Goal: Task Accomplishment & Management: Use online tool/utility

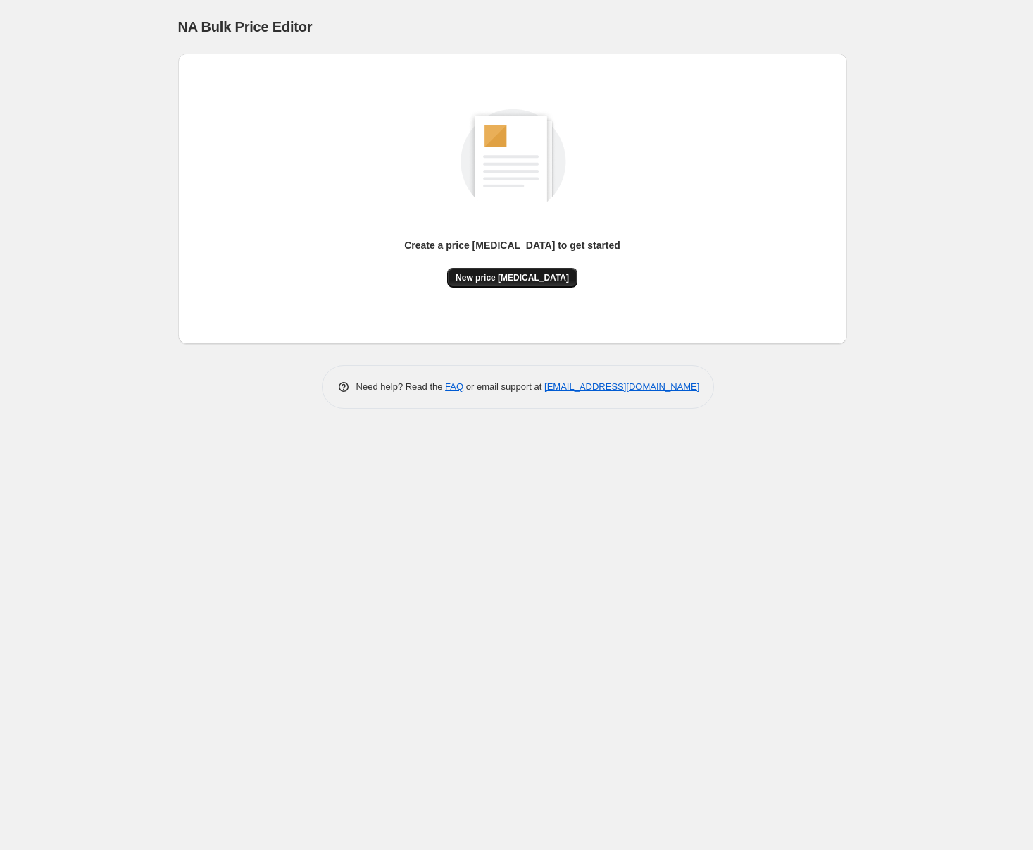
click at [497, 275] on span "New price [MEDICAL_DATA]" at bounding box center [512, 277] width 113 height 11
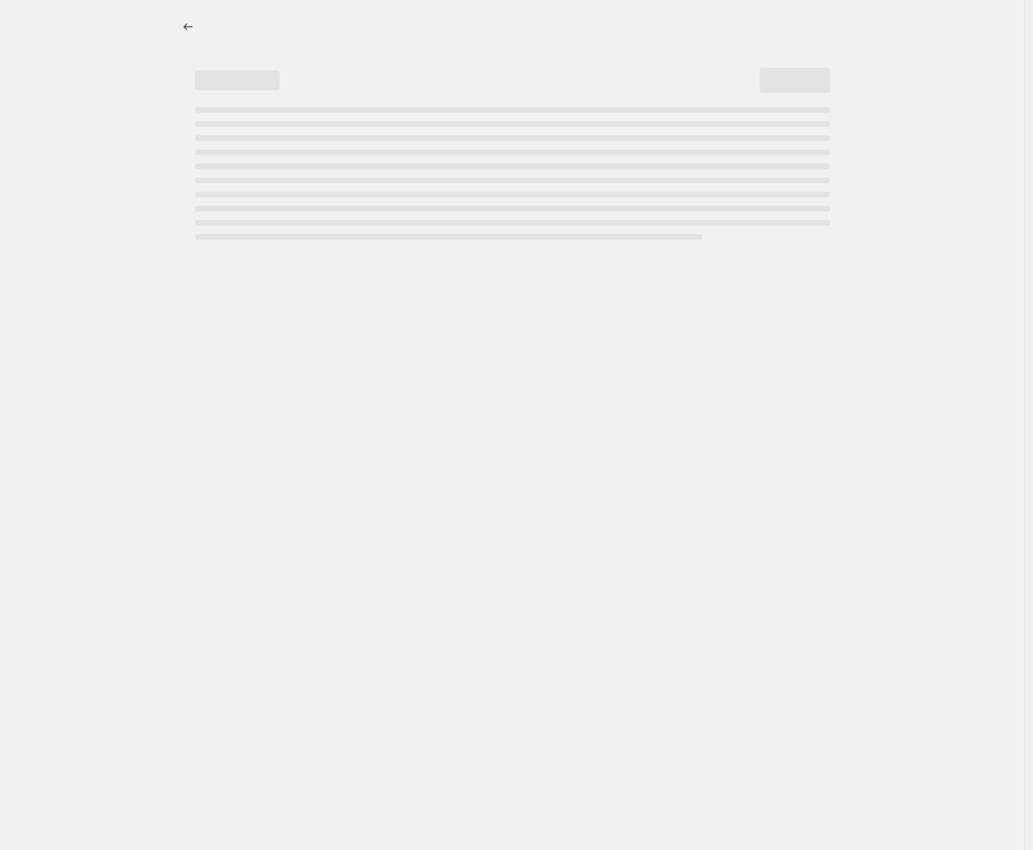
select select "percentage"
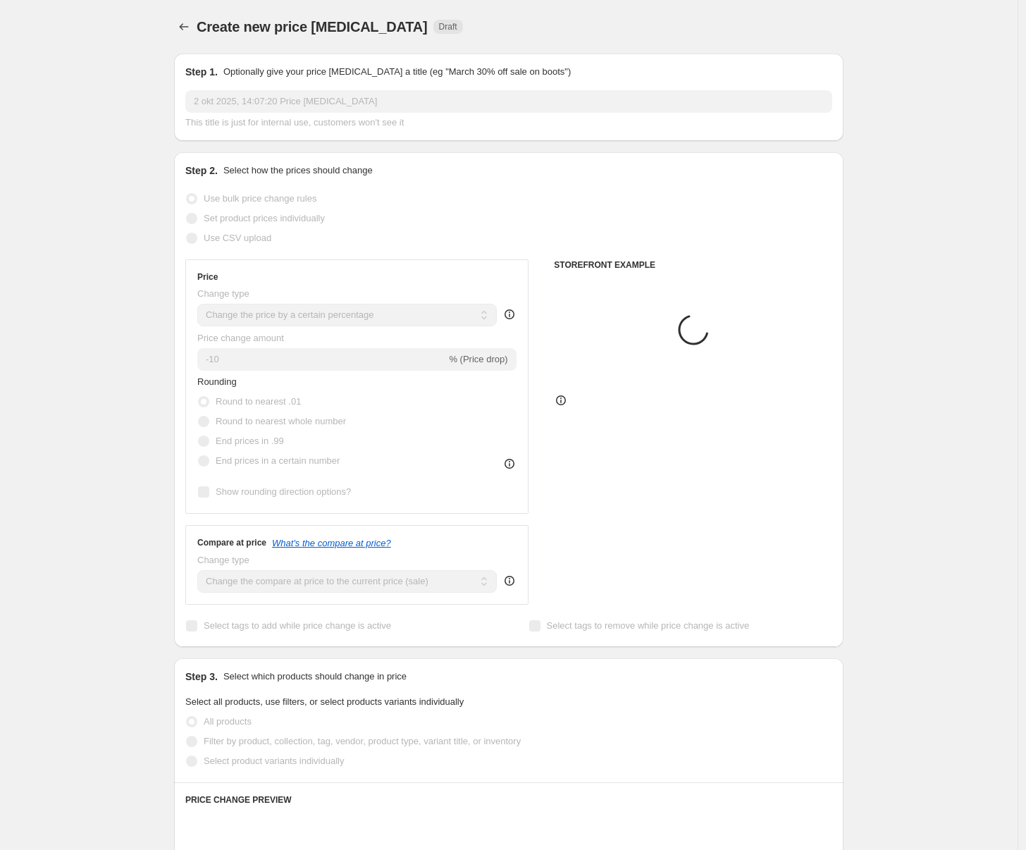
click at [294, 99] on input "2 okt 2025, 14:07:20 Price [MEDICAL_DATA]" at bounding box center [508, 101] width 647 height 23
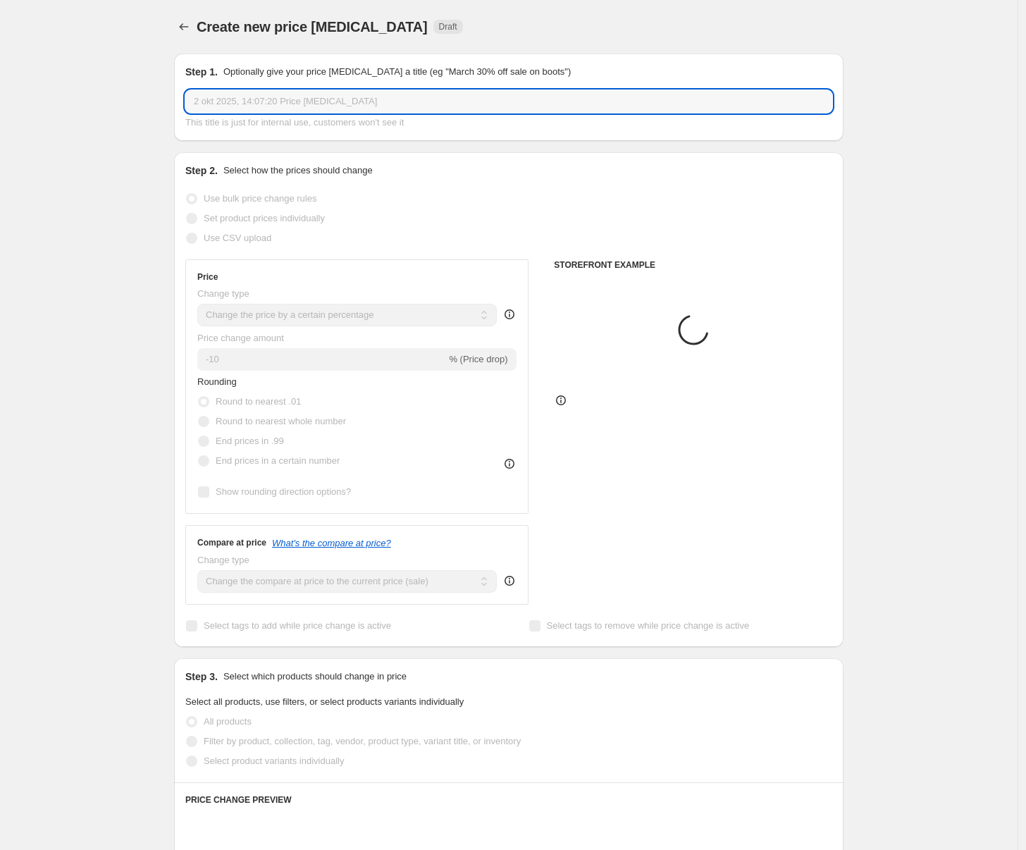
click at [293, 99] on input "2 okt 2025, 14:07:20 Price [MEDICAL_DATA]" at bounding box center [508, 101] width 647 height 23
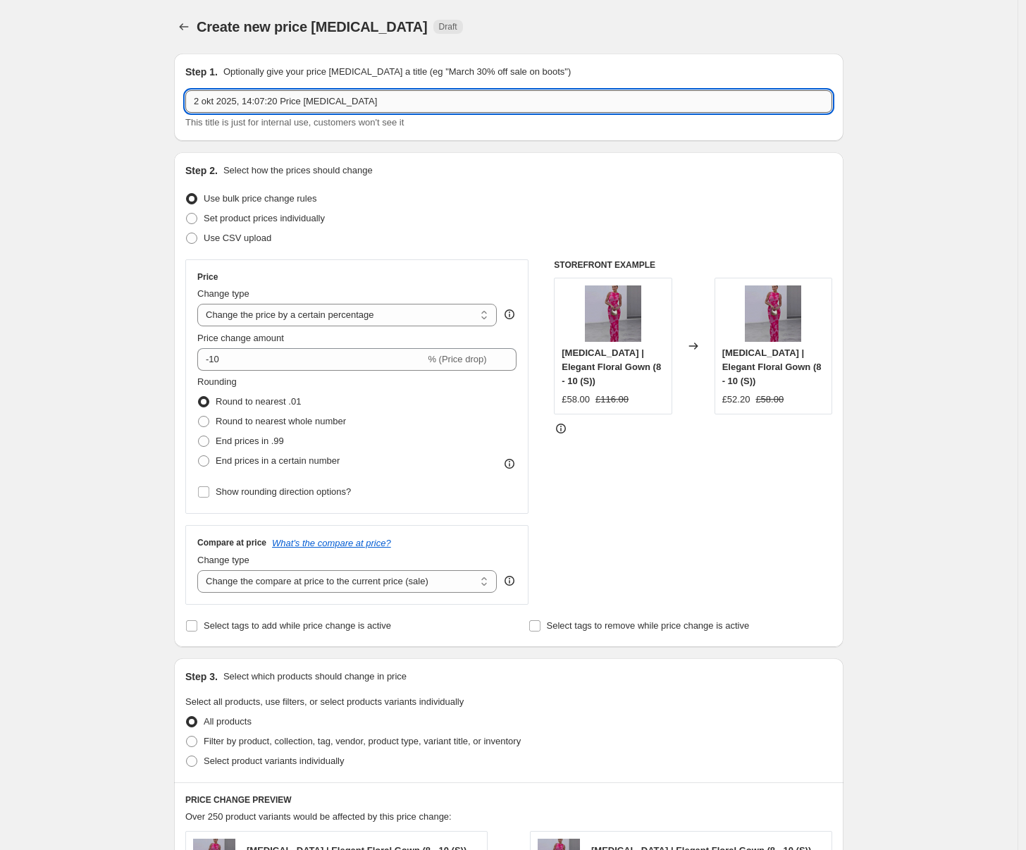
click at [294, 99] on input "2 okt 2025, 14:07:20 Price [MEDICAL_DATA]" at bounding box center [508, 101] width 647 height 23
type input "+5%"
click at [181, 135] on div "Step 1. Optionally give your price [MEDICAL_DATA] a title (eg "March 30% off sa…" at bounding box center [508, 97] width 669 height 87
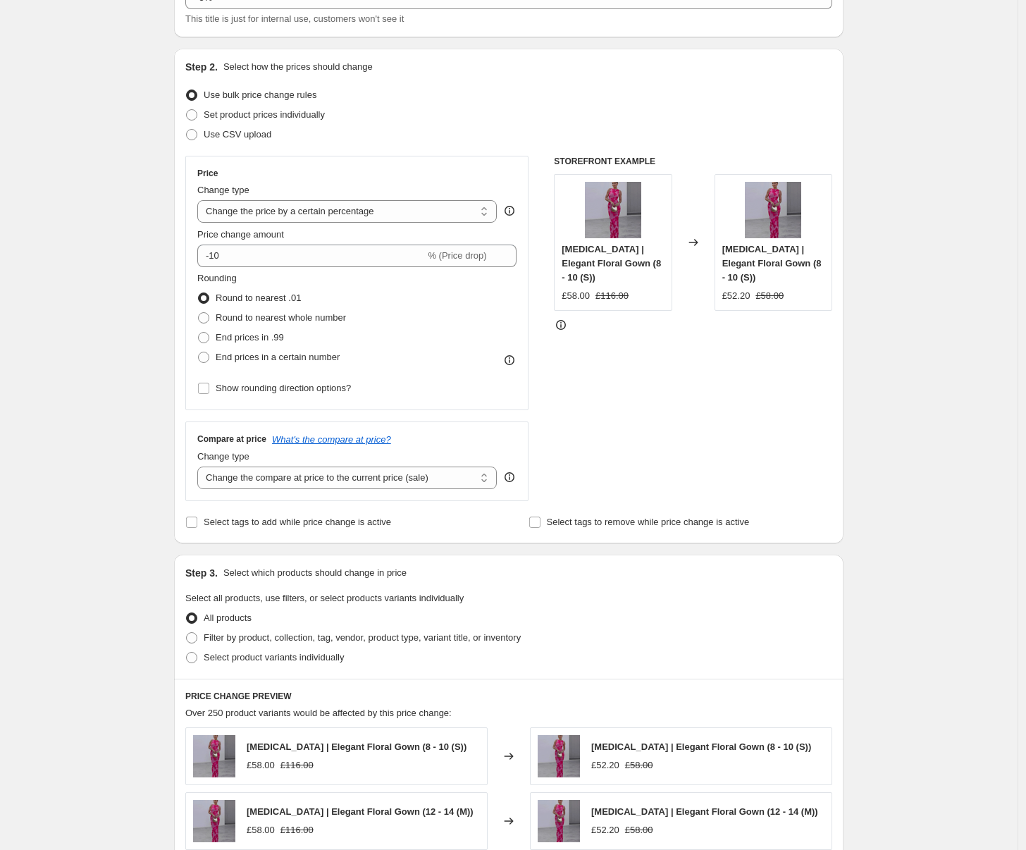
scroll to position [126, 0]
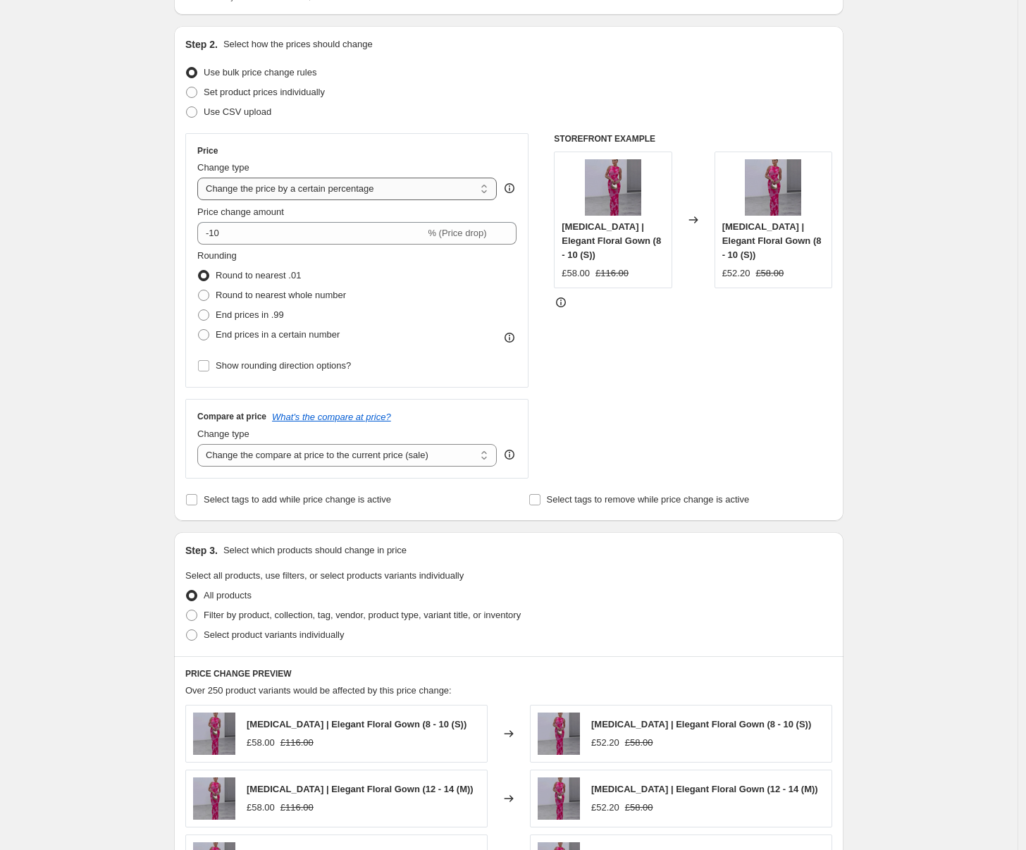
click at [235, 192] on select "Change the price to a certain amount Change the price by a certain amount Chang…" at bounding box center [346, 189] width 299 height 23
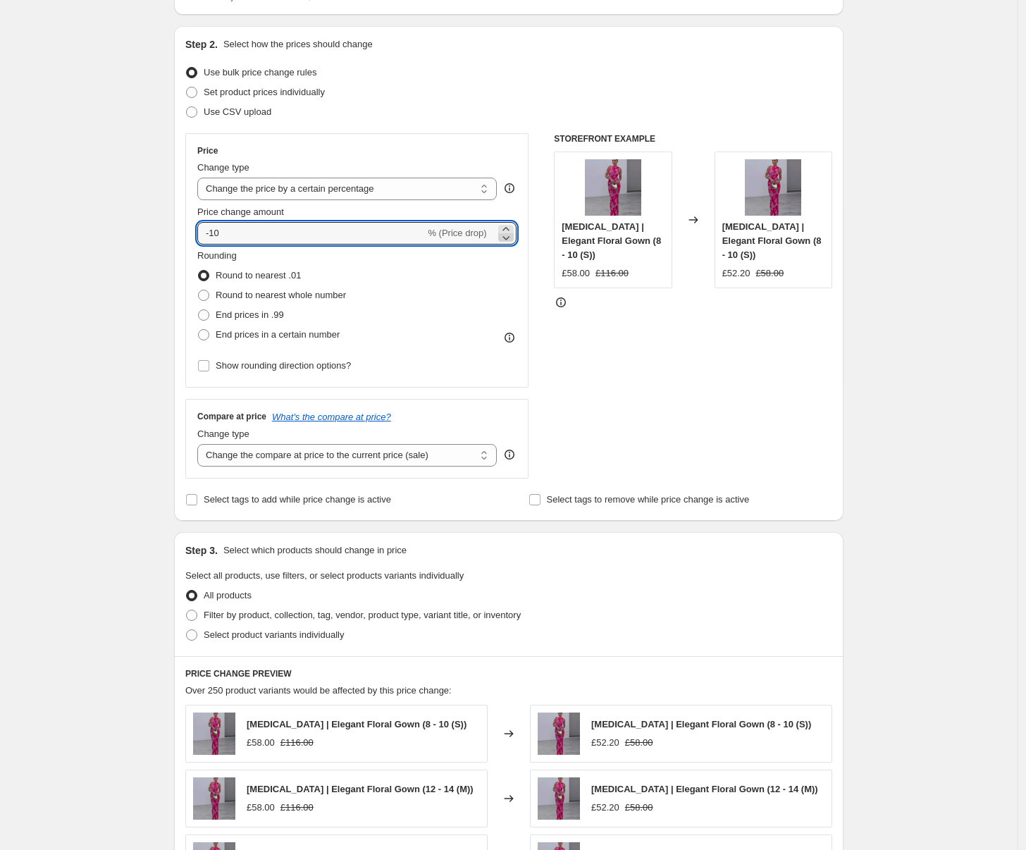
click at [508, 230] on icon at bounding box center [506, 237] width 14 height 14
click at [507, 230] on icon at bounding box center [506, 237] width 14 height 14
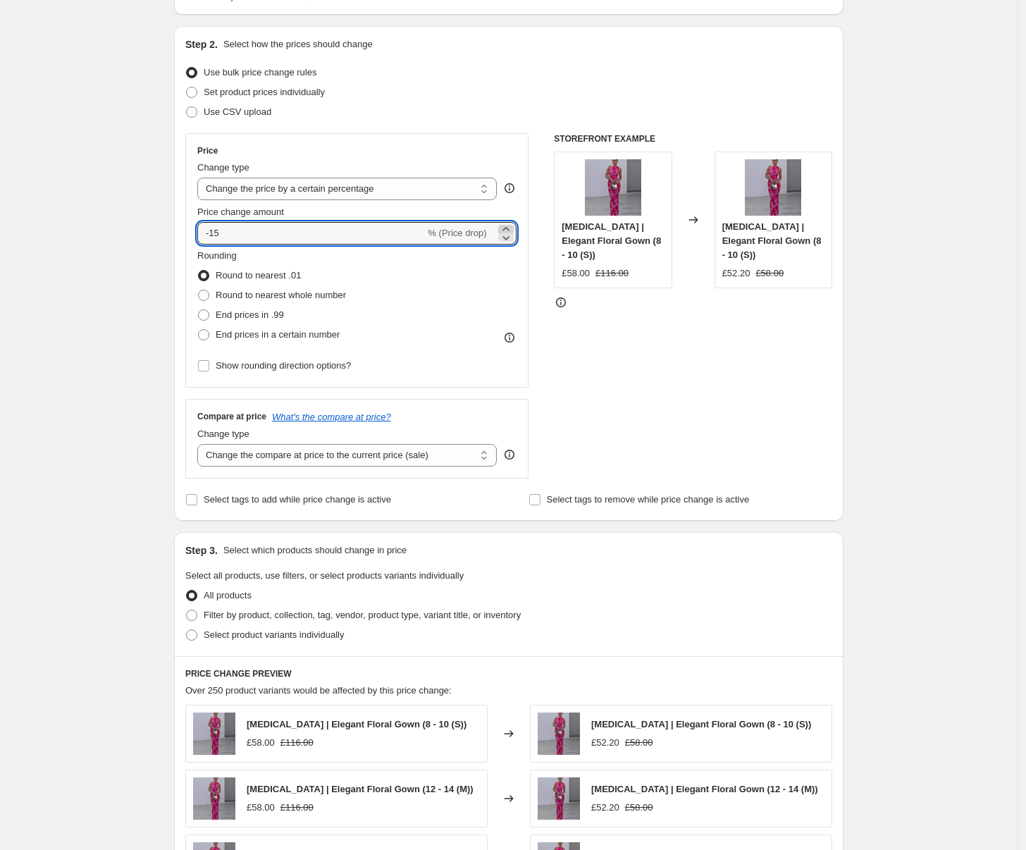
click at [507, 230] on icon at bounding box center [506, 237] width 14 height 14
click at [506, 228] on icon at bounding box center [506, 229] width 14 height 14
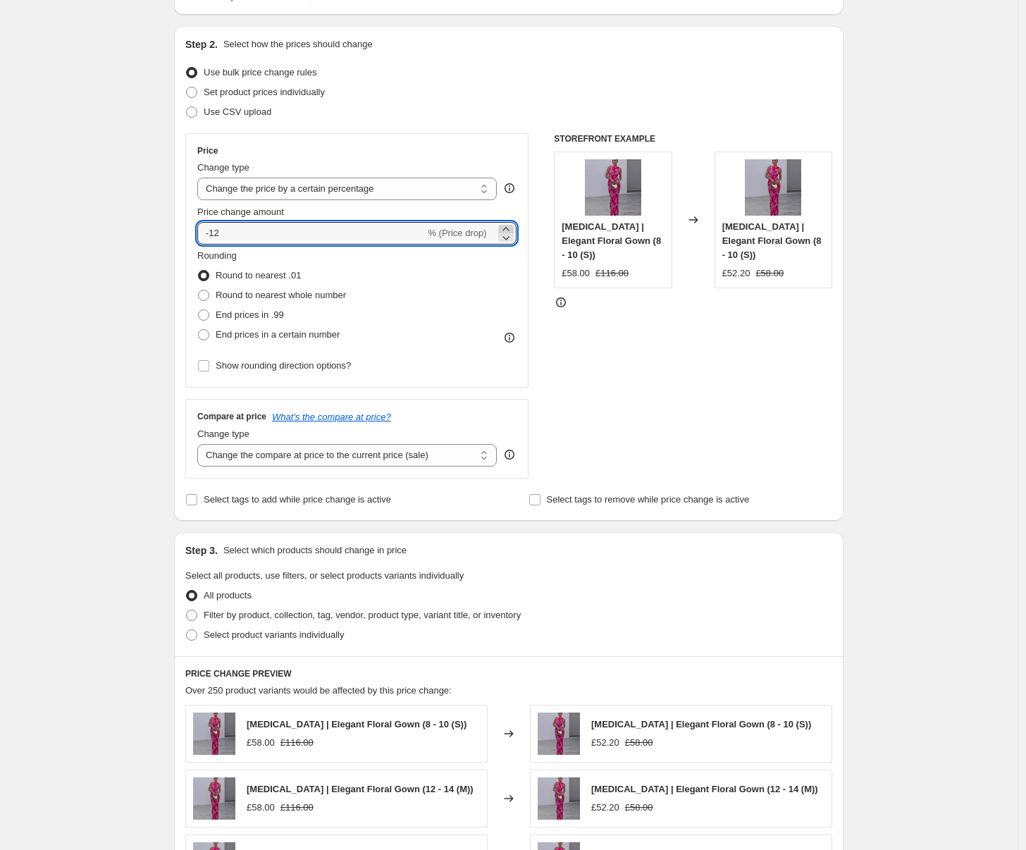
click at [506, 228] on icon at bounding box center [506, 229] width 14 height 14
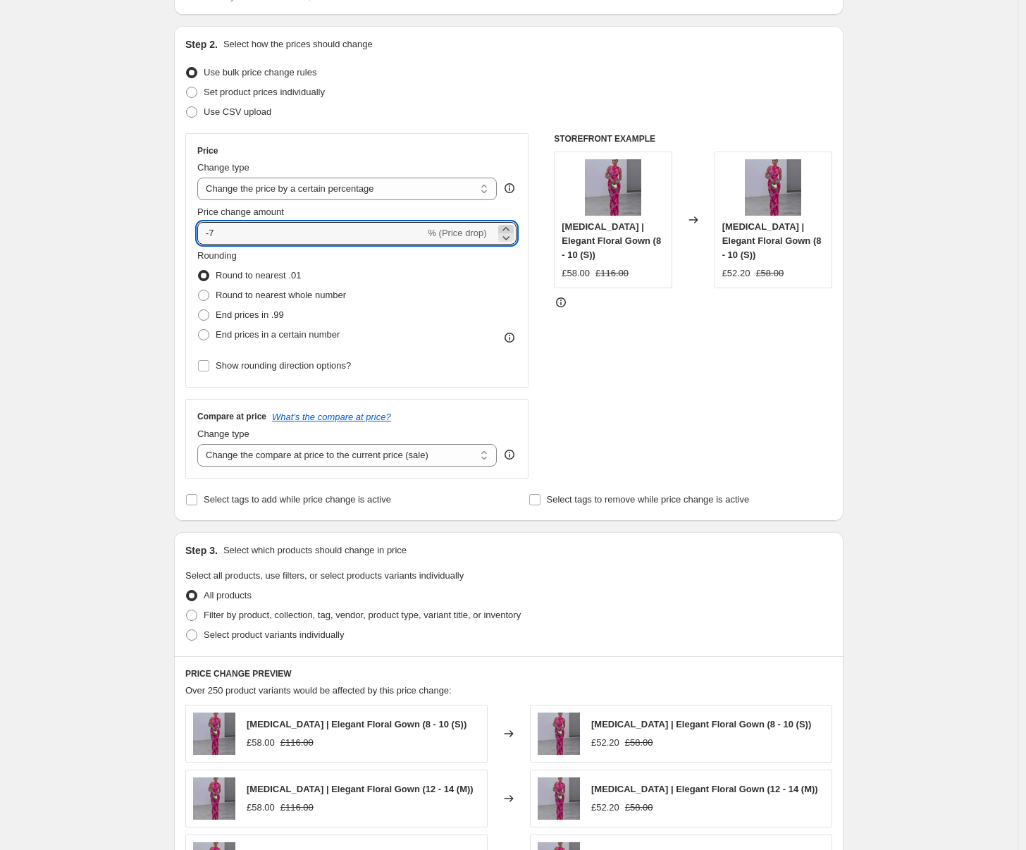
click at [506, 228] on icon at bounding box center [506, 229] width 14 height 14
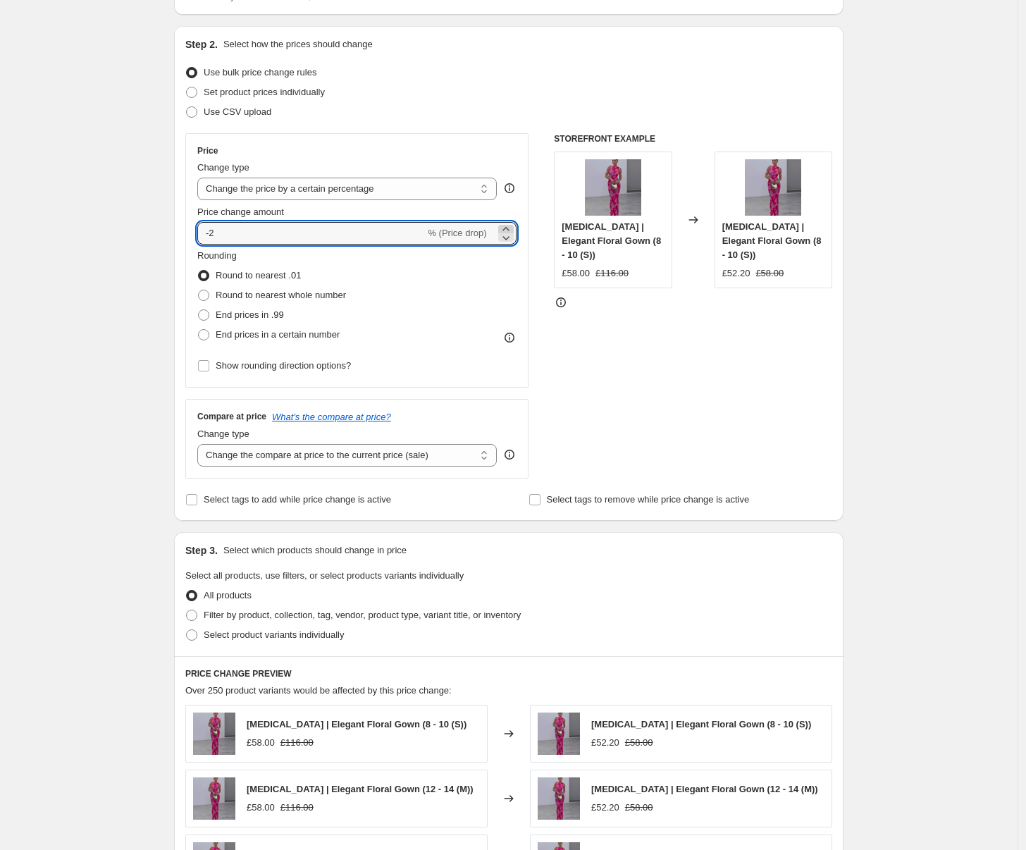
click at [506, 228] on icon at bounding box center [506, 229] width 14 height 14
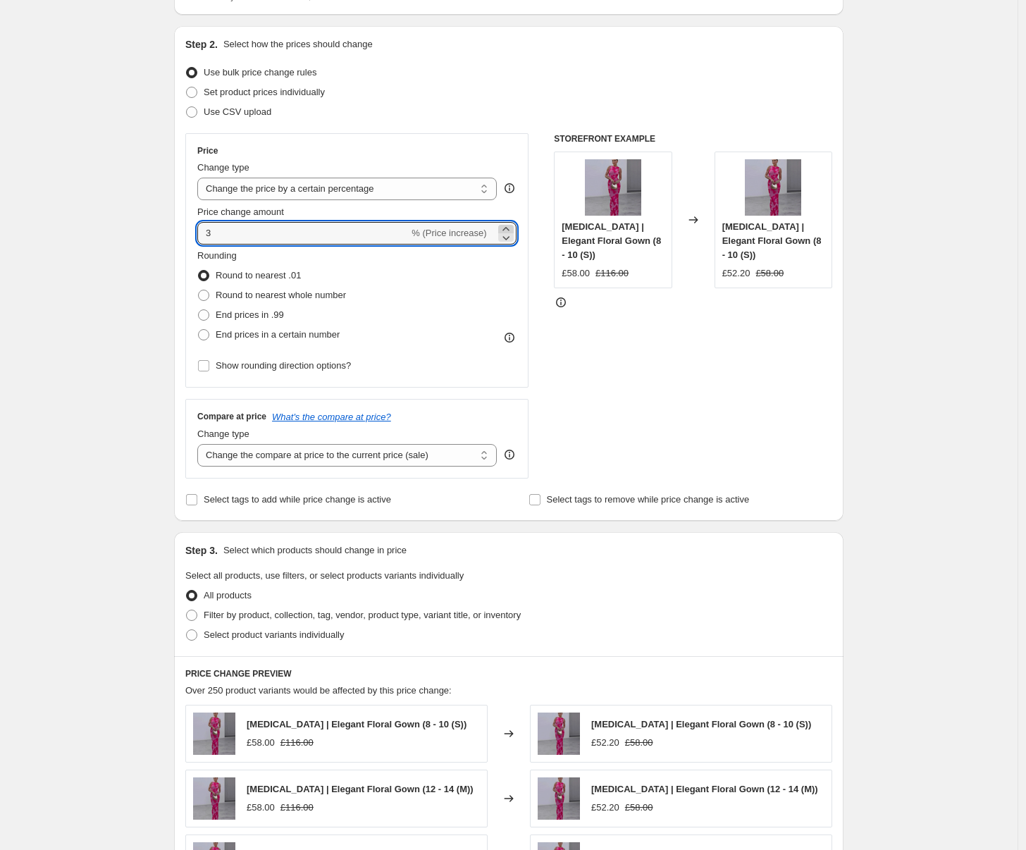
click at [506, 228] on icon at bounding box center [506, 229] width 14 height 14
type input "5"
click at [247, 340] on span "End prices in a certain number" at bounding box center [278, 334] width 124 height 11
click at [199, 330] on input "End prices in a certain number" at bounding box center [198, 329] width 1 height 1
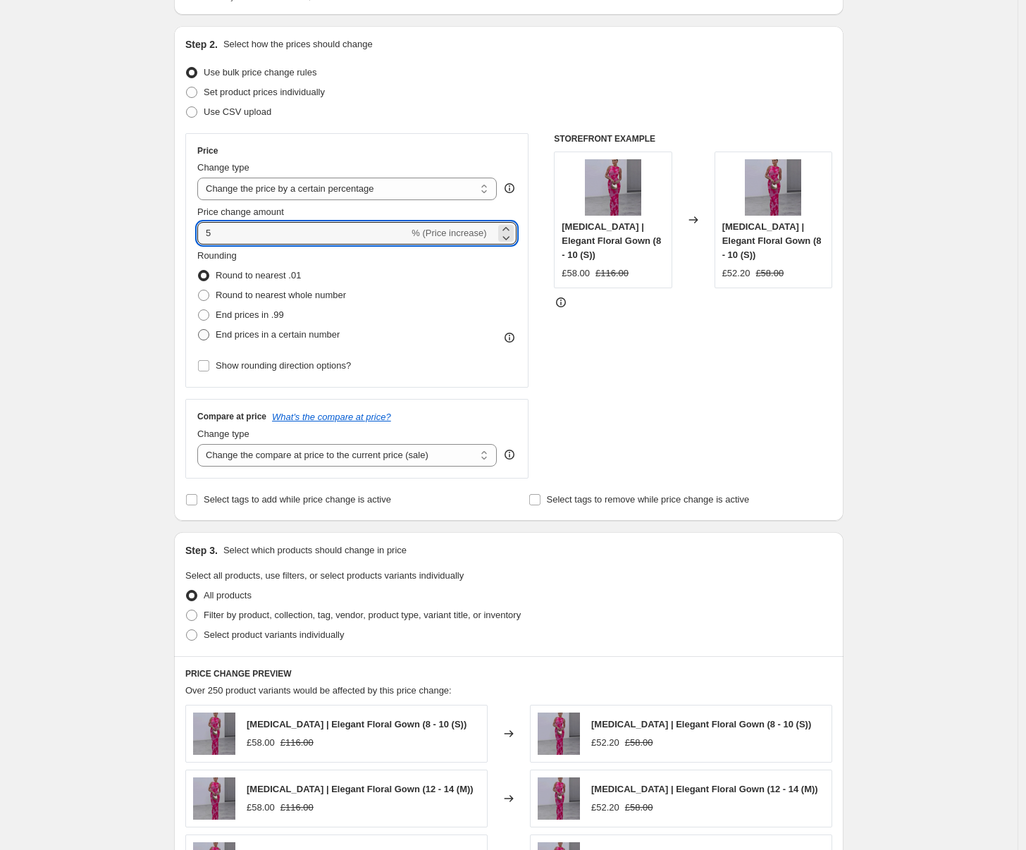
radio input "true"
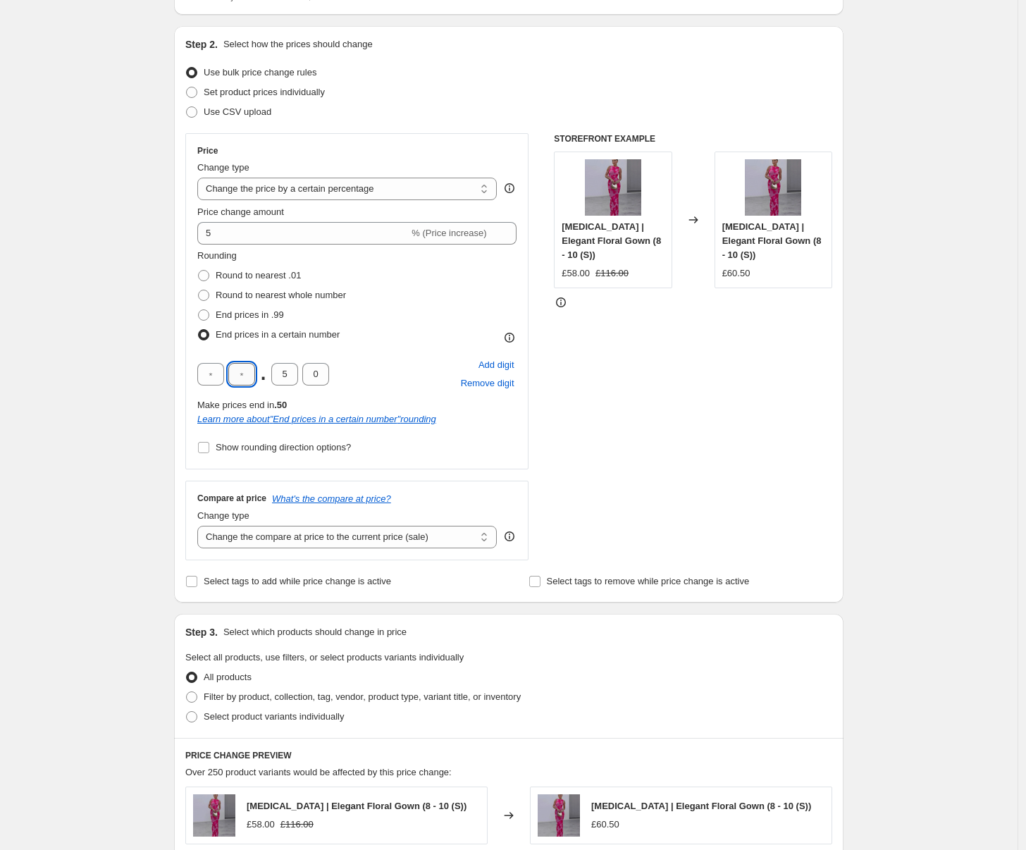
click at [254, 375] on input "text" at bounding box center [241, 374] width 27 height 23
type input "9"
type input "5"
click at [19, 380] on div "Create new price [MEDICAL_DATA]. This page is ready Create new price [MEDICAL_D…" at bounding box center [508, 619] width 1017 height 1490
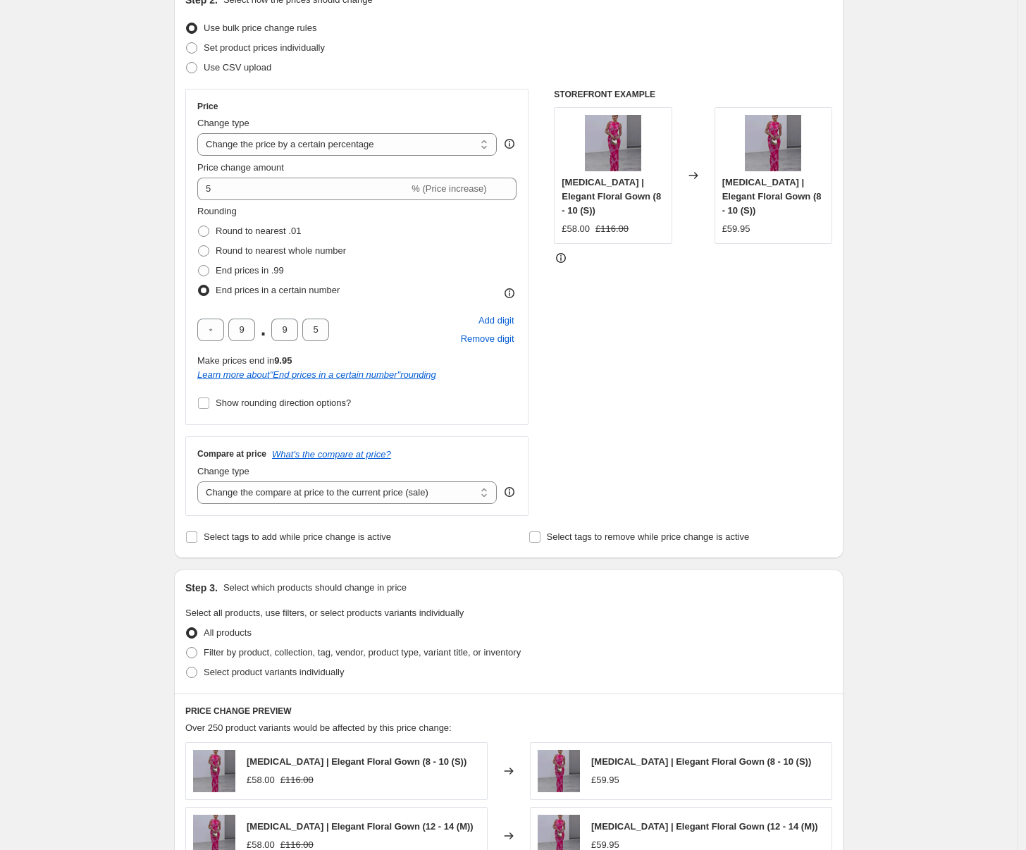
scroll to position [288, 0]
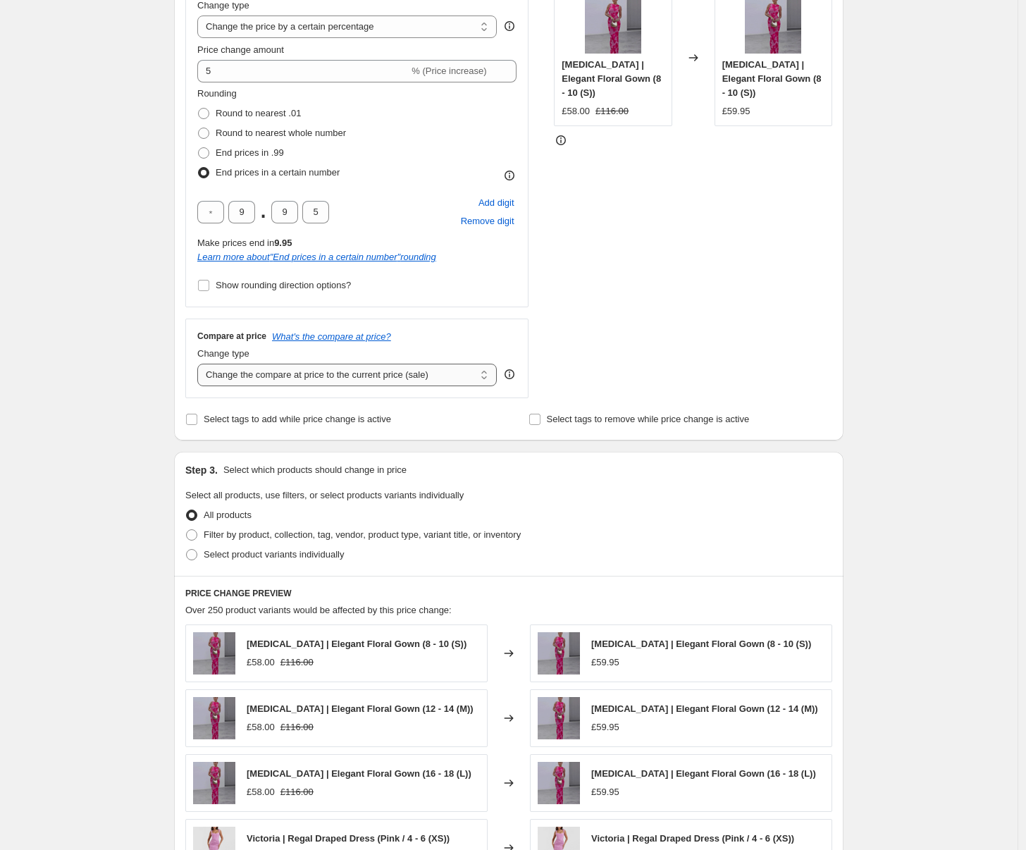
click at [298, 368] on select "Change the compare at price to the current price (sale) Change the compare at p…" at bounding box center [346, 375] width 299 height 23
select select "percentage"
click at [201, 364] on select "Change the compare at price to the current price (sale) Change the compare at p…" at bounding box center [346, 375] width 299 height 23
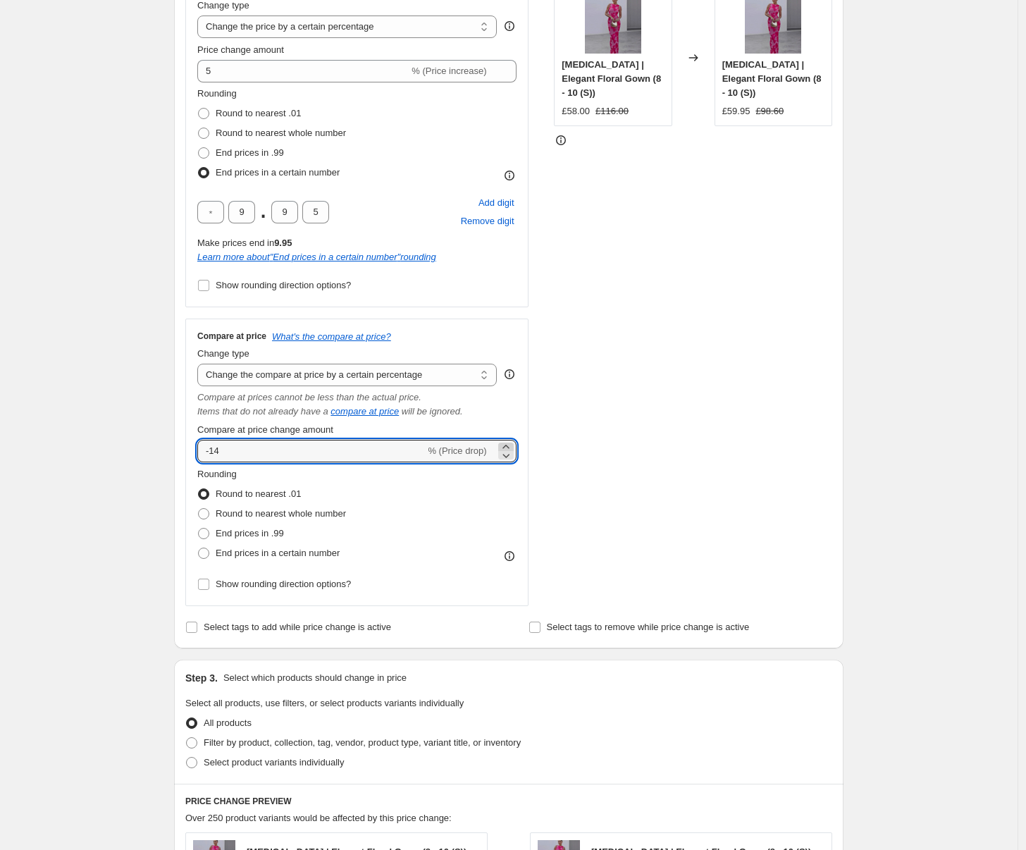
click at [506, 446] on icon at bounding box center [506, 447] width 14 height 14
click at [507, 445] on icon at bounding box center [506, 447] width 14 height 14
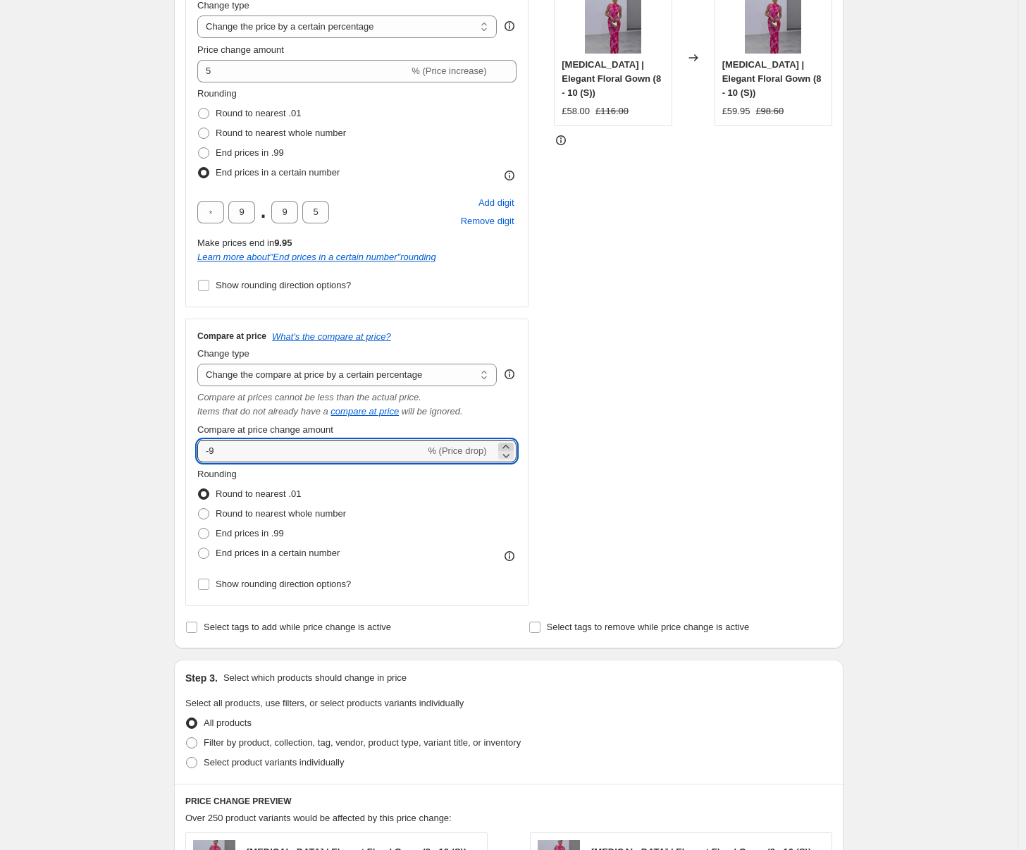
click at [507, 445] on icon at bounding box center [506, 447] width 14 height 14
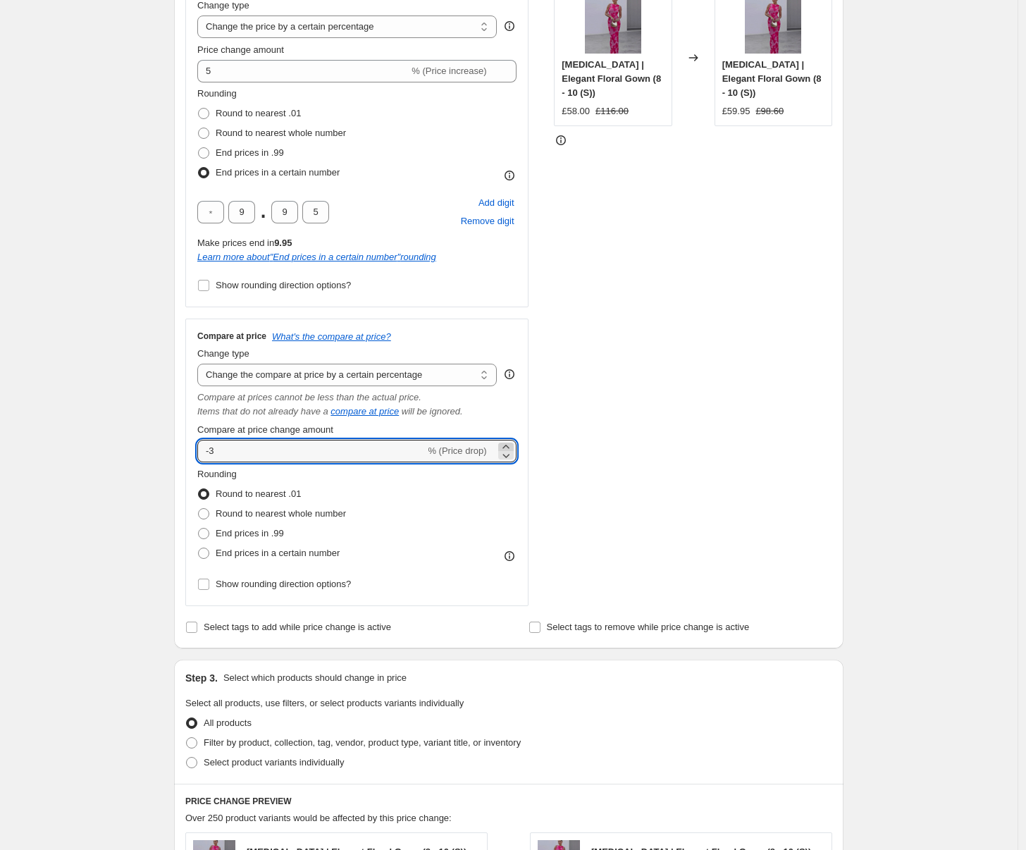
click at [507, 445] on icon at bounding box center [506, 447] width 14 height 14
click at [508, 445] on icon at bounding box center [506, 447] width 14 height 14
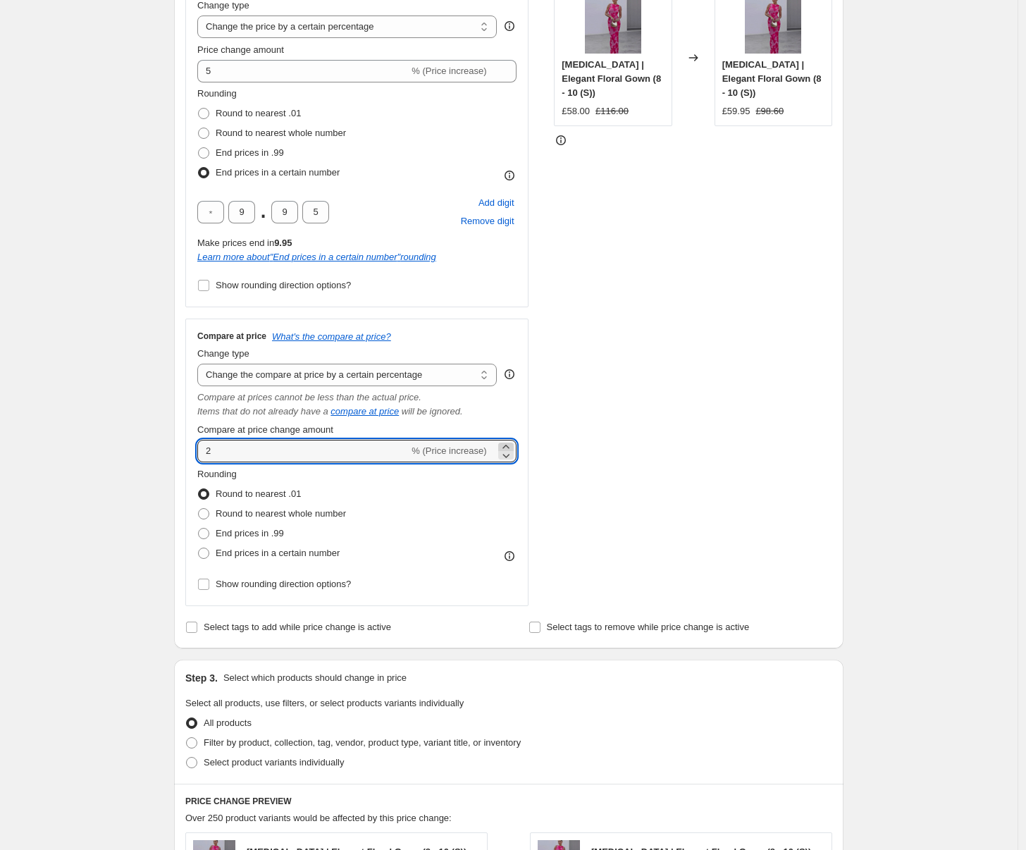
click at [508, 445] on icon at bounding box center [506, 447] width 14 height 14
type input "5"
click at [209, 553] on span at bounding box center [203, 552] width 11 height 11
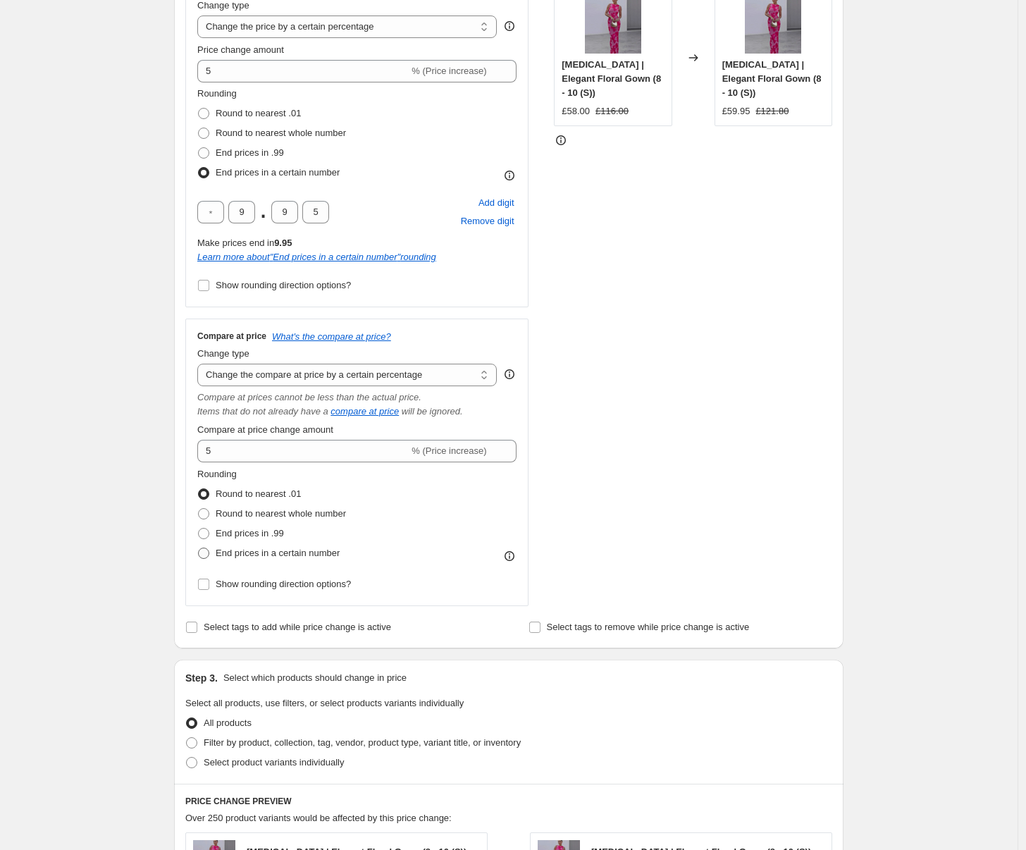
click at [199, 548] on input "End prices in a certain number" at bounding box center [198, 547] width 1 height 1
radio input "true"
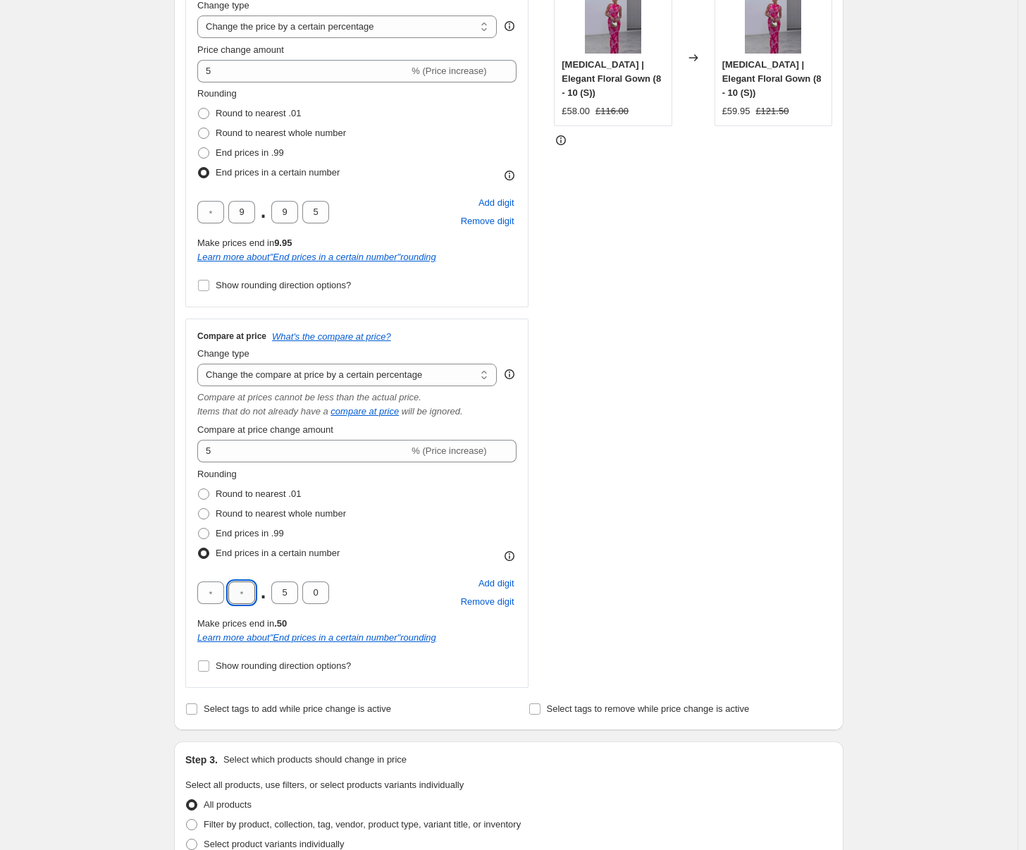
click at [247, 597] on input "text" at bounding box center [241, 592] width 27 height 23
type input "9"
type input "5"
drag, startPoint x: 27, startPoint y: 403, endPoint x: 81, endPoint y: 404, distance: 54.3
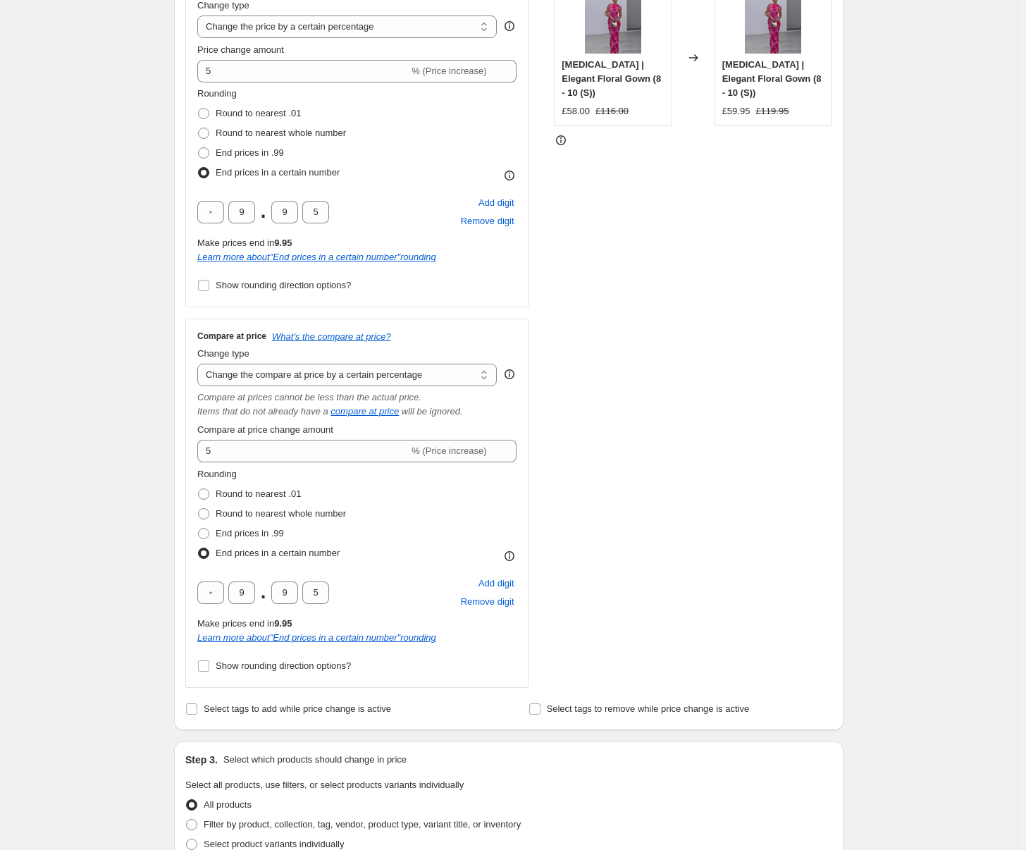
click at [27, 402] on div "Create new price [MEDICAL_DATA]. This page is ready Create new price [MEDICAL_D…" at bounding box center [508, 602] width 1017 height 1780
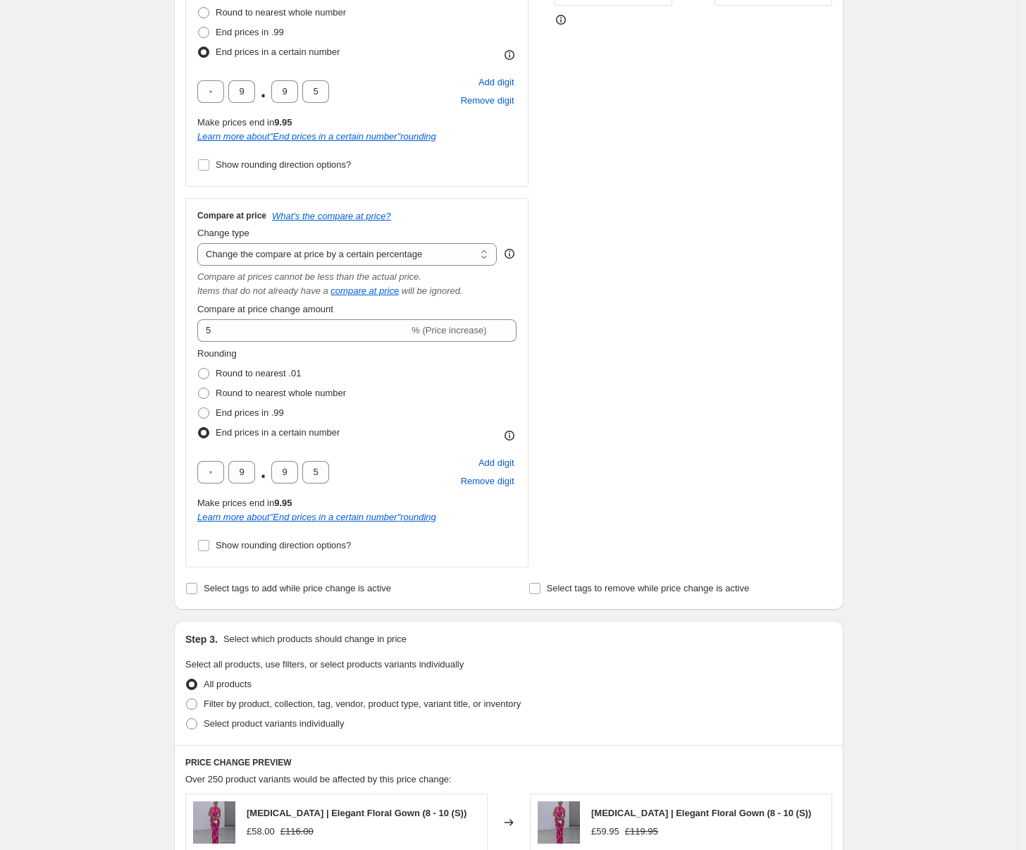
scroll to position [471, 0]
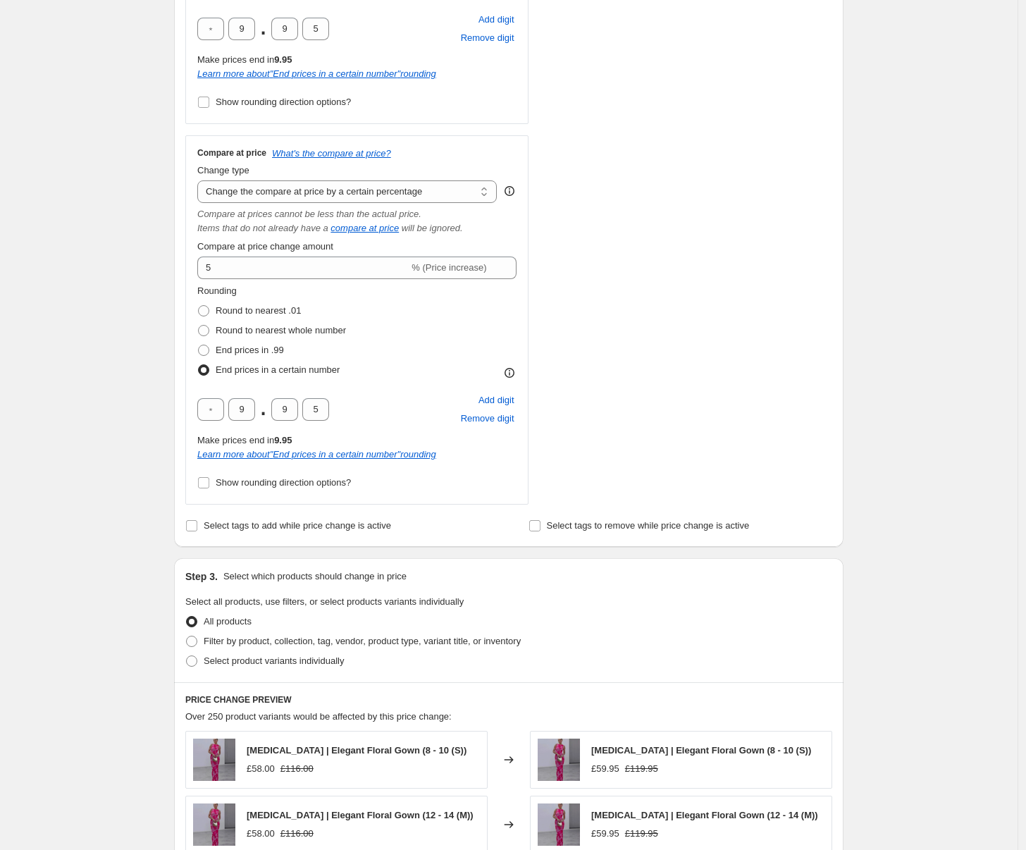
drag, startPoint x: 212, startPoint y: 642, endPoint x: 125, endPoint y: 580, distance: 107.1
click at [212, 642] on span "Filter by product, collection, tag, vendor, product type, variant title, or inv…" at bounding box center [362, 640] width 317 height 11
click at [187, 636] on input "Filter by product, collection, tag, vendor, product type, variant title, or inv…" at bounding box center [186, 635] width 1 height 1
radio input "true"
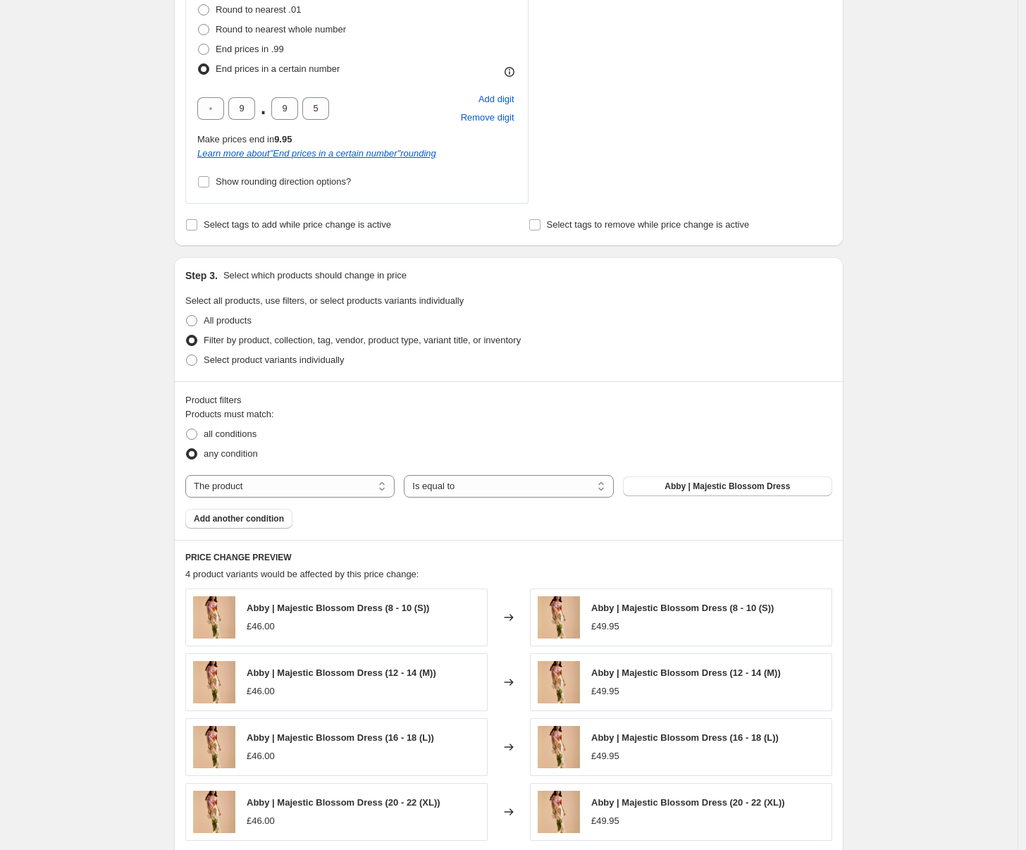
scroll to position [790, 0]
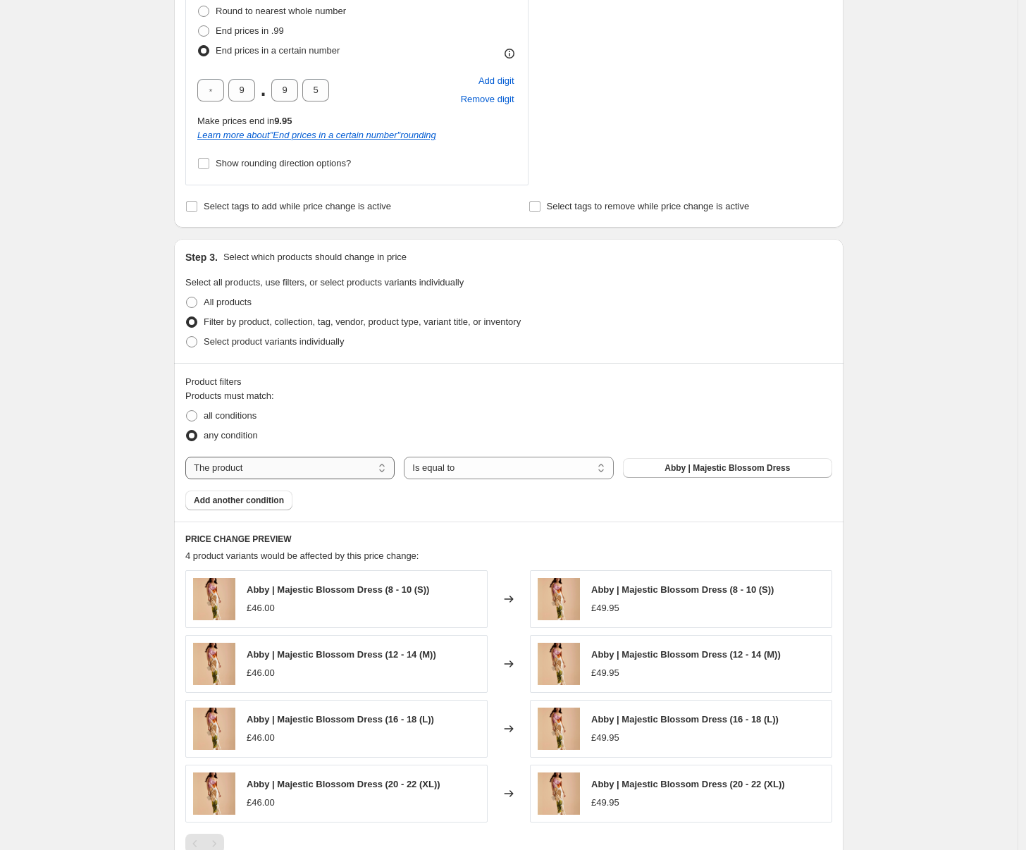
click at [376, 473] on select "The product The product's collection The product's tag The product's vendor The…" at bounding box center [289, 468] width 209 height 23
select select "collection"
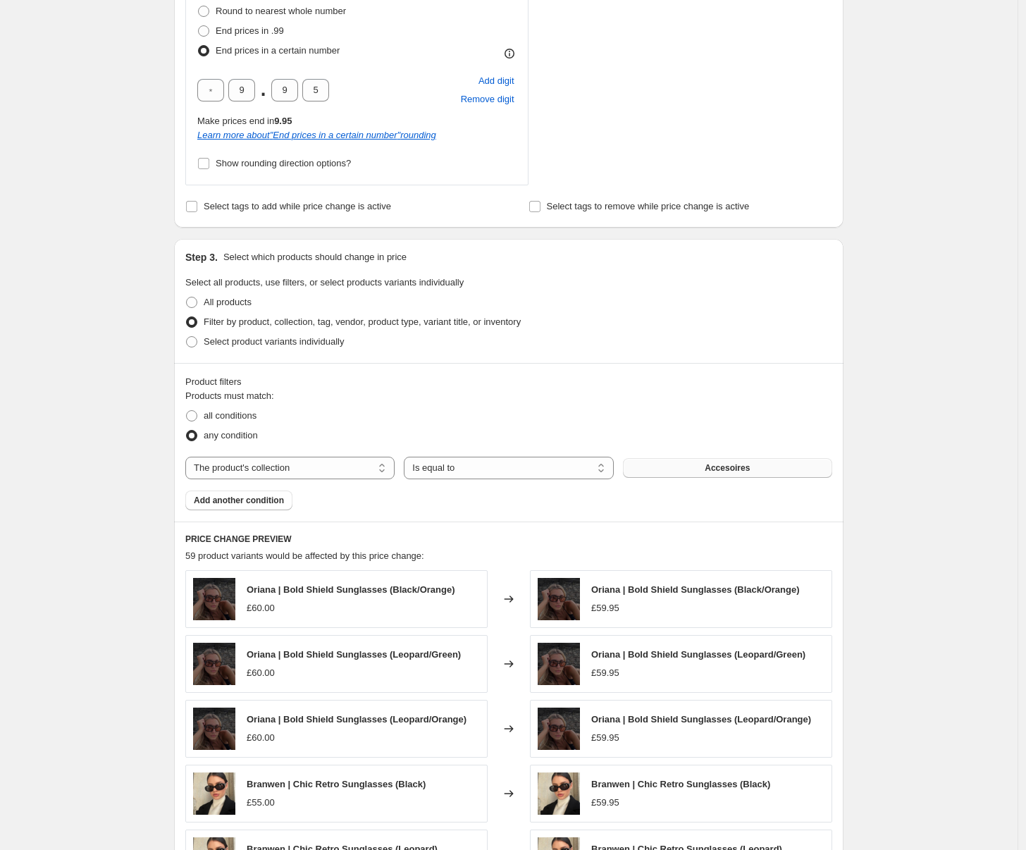
click at [700, 461] on button "Accesoires" at bounding box center [727, 468] width 209 height 20
click at [231, 493] on button "Add another condition" at bounding box center [238, 500] width 107 height 20
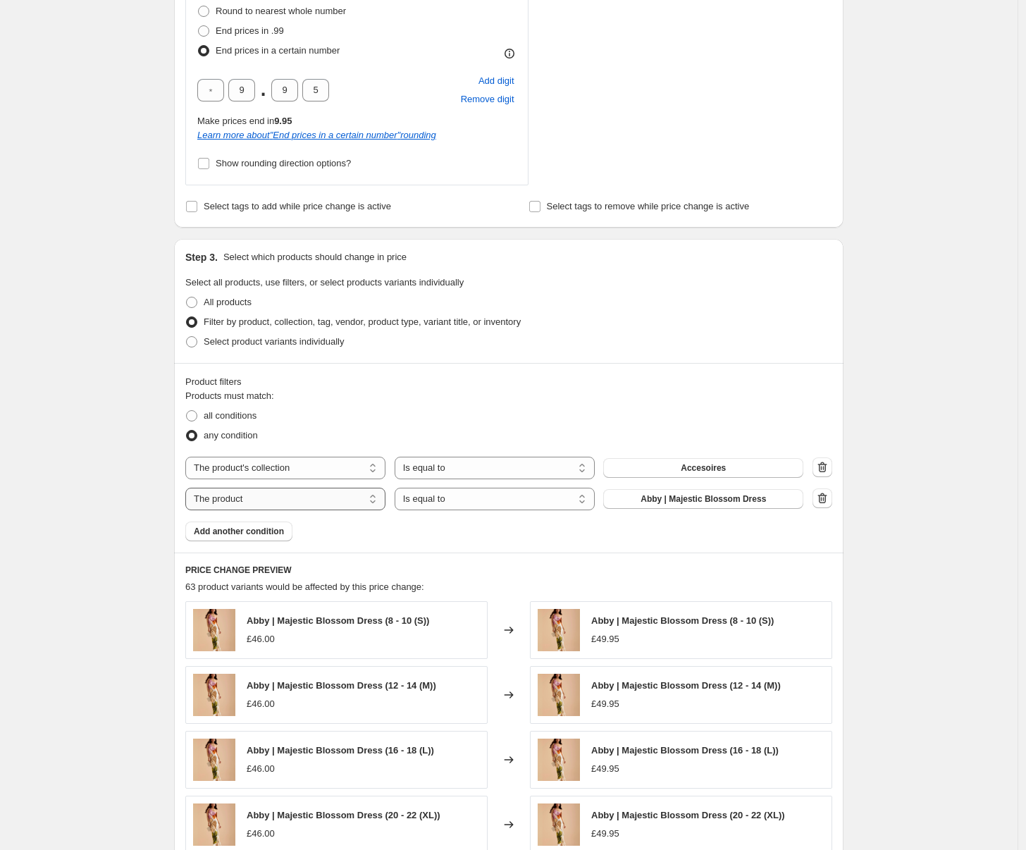
click at [270, 504] on select "The product The product's collection The product's tag The product's vendor The…" at bounding box center [285, 499] width 200 height 23
click at [273, 501] on select "The product The product's collection The product's tag The product's vendor The…" at bounding box center [285, 499] width 200 height 23
select select "collection"
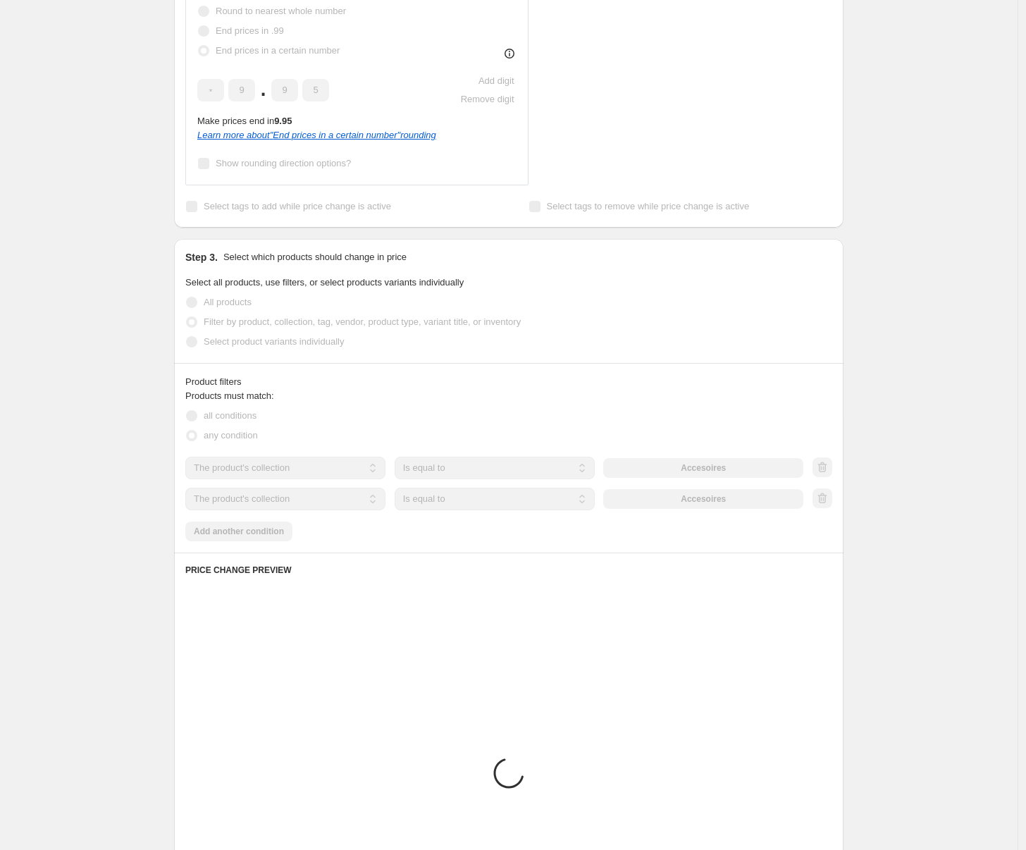
click at [743, 502] on div "The product The product's collection The product's tag The product's vendor The…" at bounding box center [494, 499] width 618 height 23
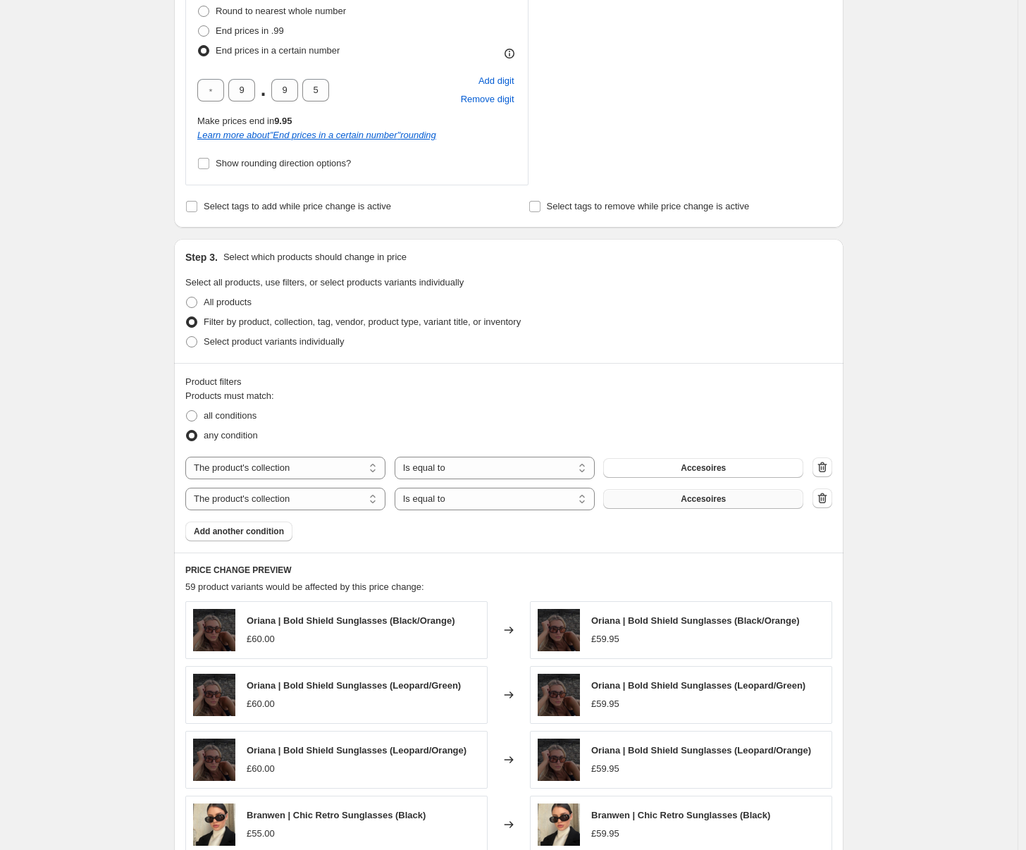
click at [742, 501] on button "Accesoires" at bounding box center [703, 499] width 200 height 20
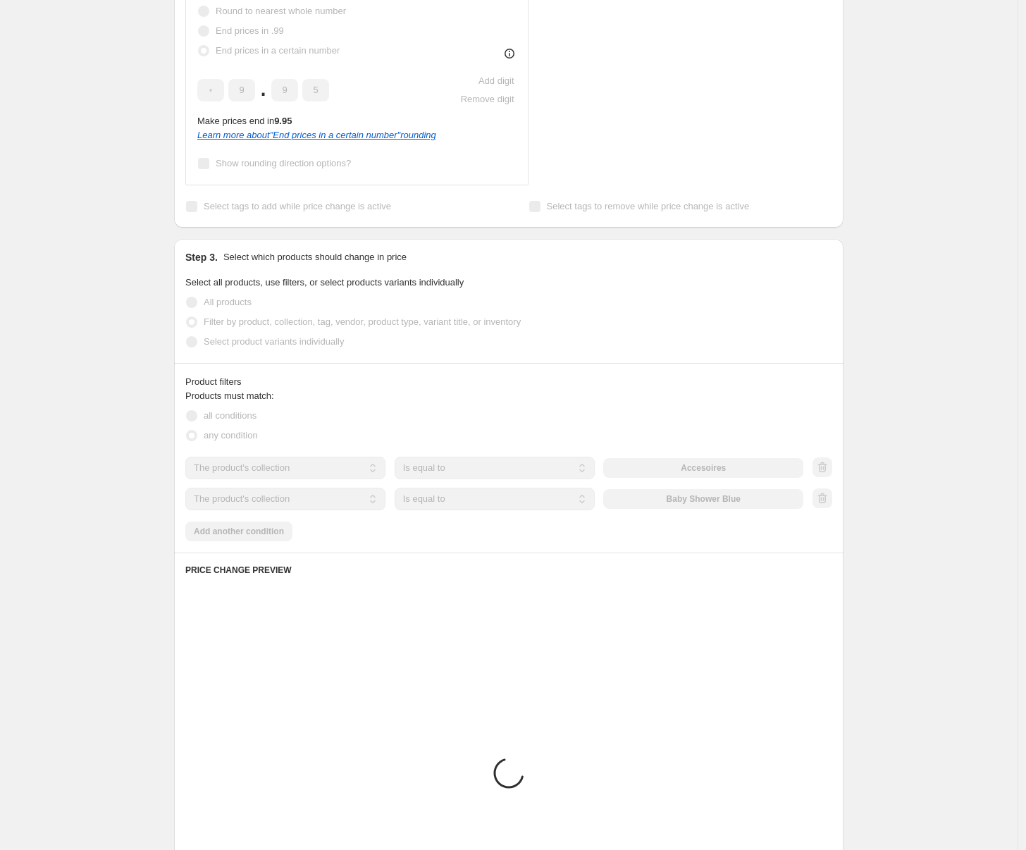
click at [244, 526] on div "Products must match: all conditions any condition The product The product's col…" at bounding box center [508, 465] width 647 height 152
click at [256, 526] on div "Products must match: all conditions any condition The product The product's col…" at bounding box center [508, 465] width 647 height 152
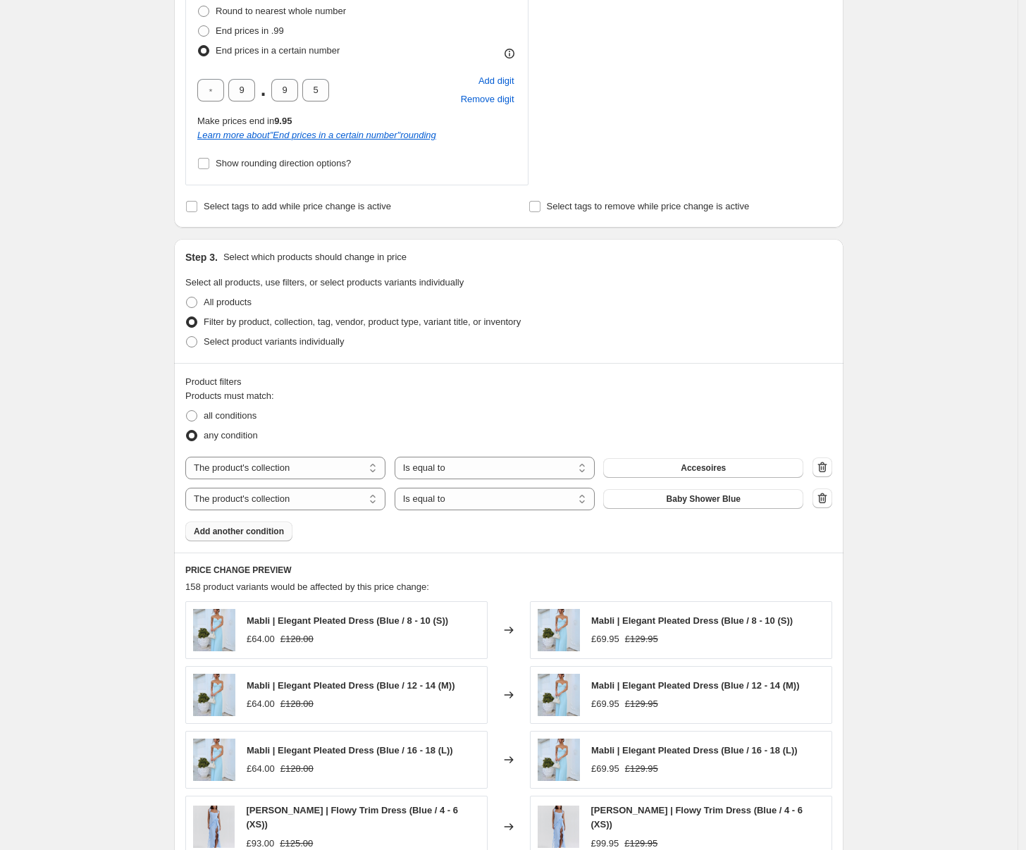
click at [259, 526] on span "Add another condition" at bounding box center [239, 531] width 90 height 11
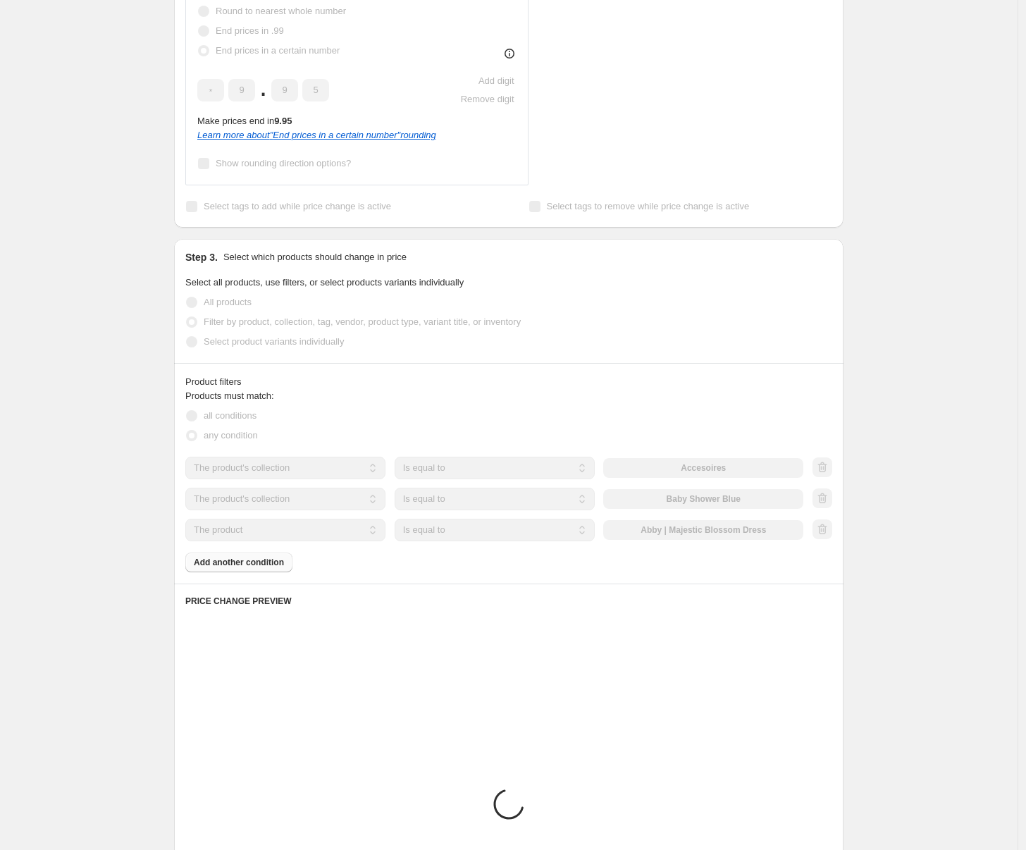
click at [309, 535] on select "The product The product's collection The product's tag The product's vendor The…" at bounding box center [285, 530] width 200 height 23
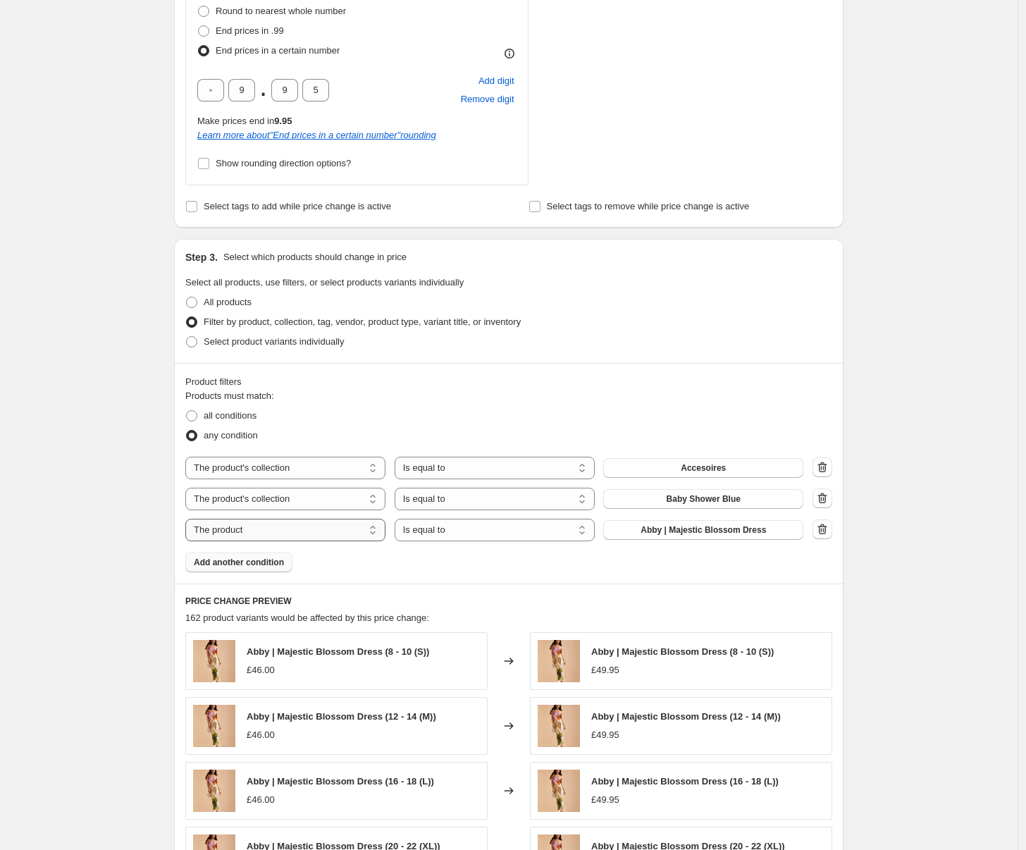
click at [310, 533] on select "The product The product's collection The product's tag The product's vendor The…" at bounding box center [285, 530] width 200 height 23
select select "collection"
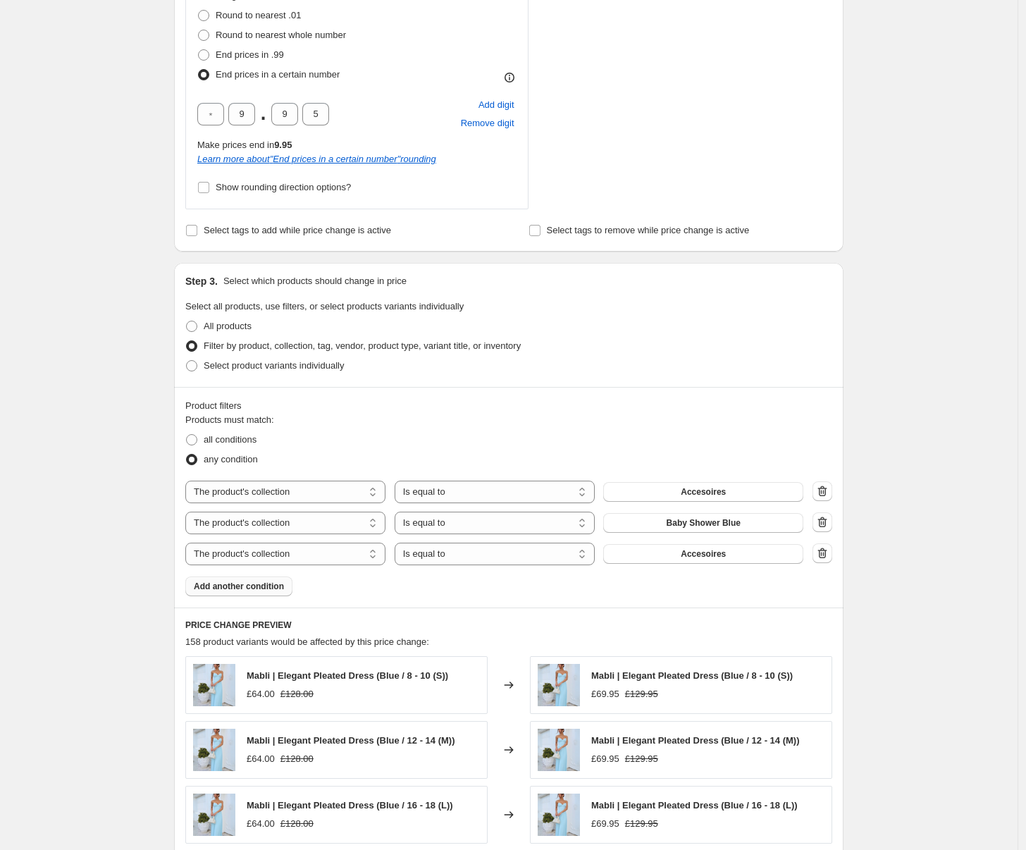
scroll to position [1121, 0]
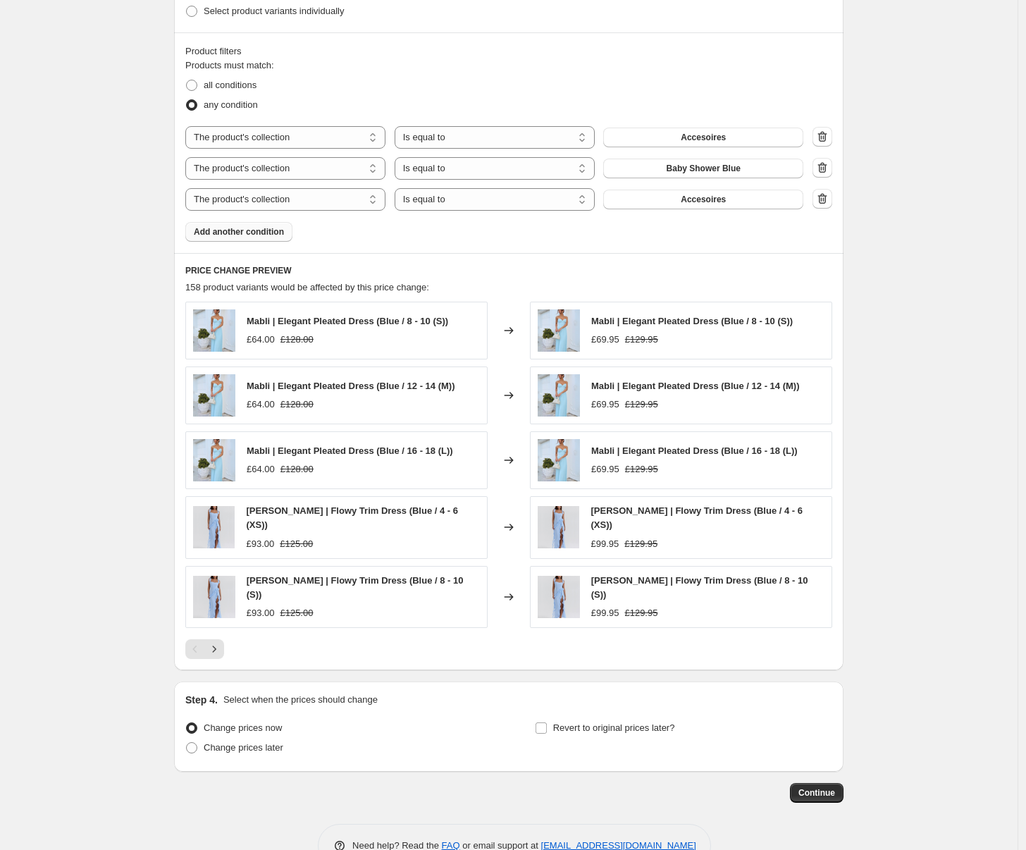
click at [278, 229] on span "Add another condition" at bounding box center [239, 231] width 90 height 11
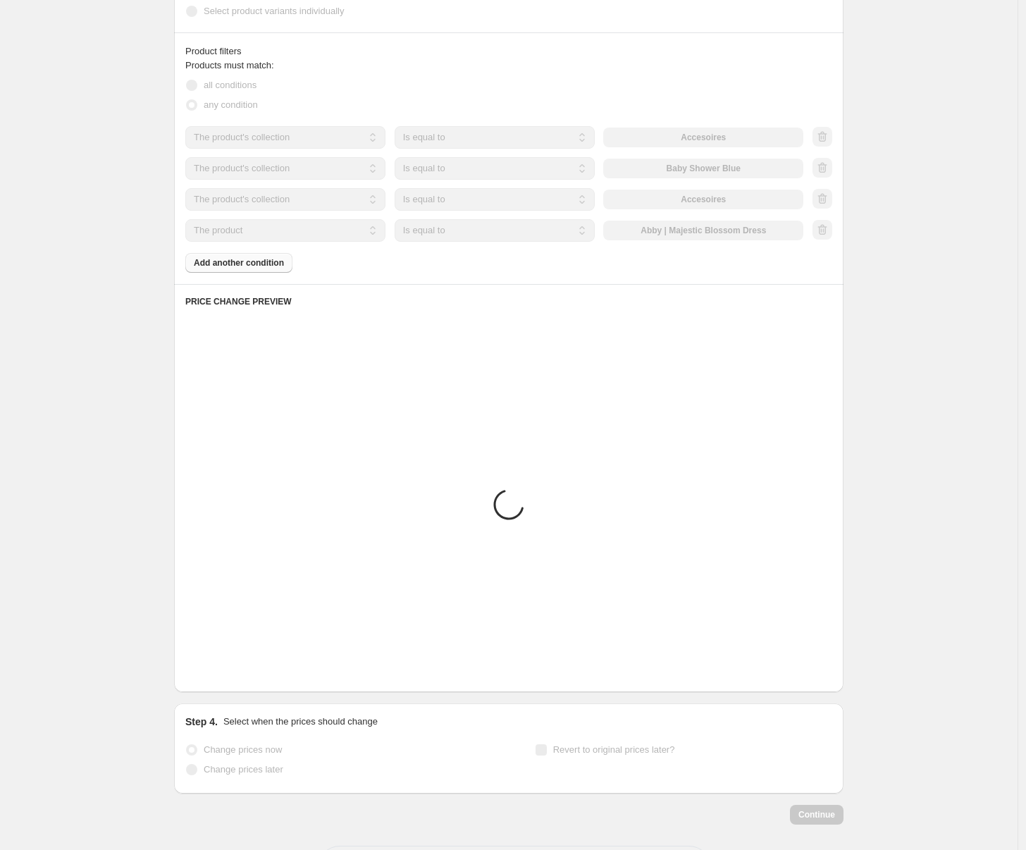
click at [277, 228] on select "The product The product's collection The product's tag The product's vendor The…" at bounding box center [285, 230] width 200 height 23
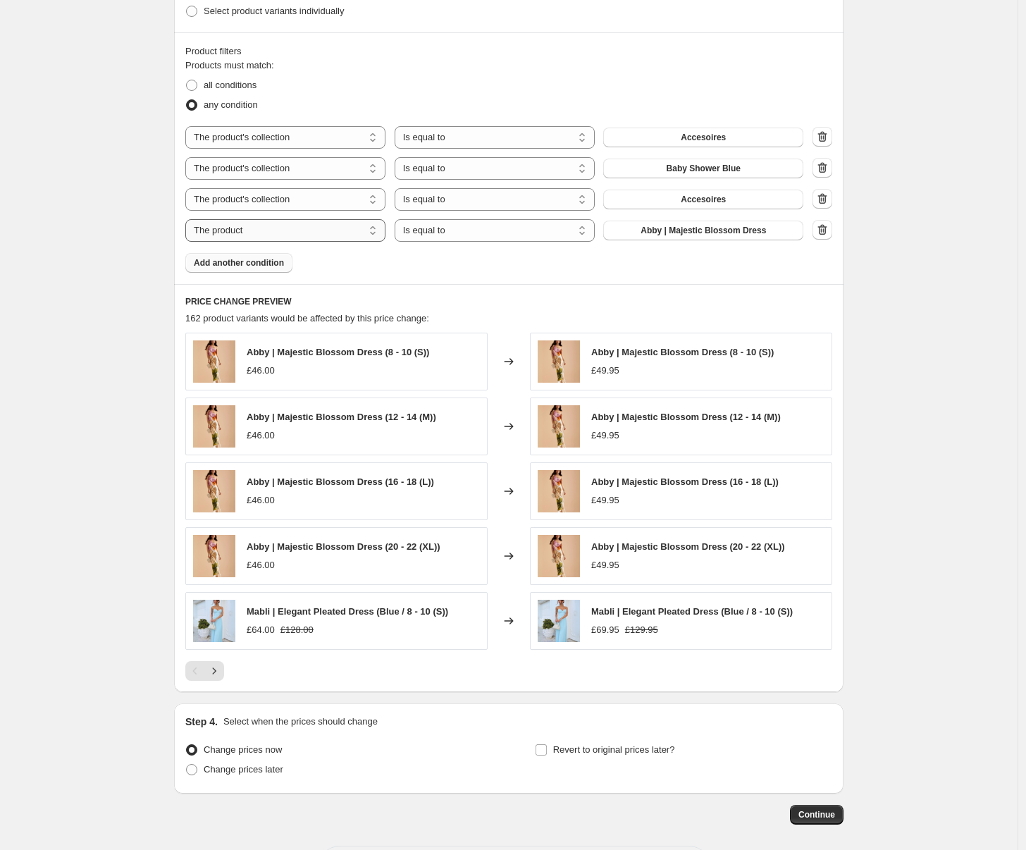
click at [315, 230] on select "The product The product's collection The product's tag The product's vendor The…" at bounding box center [285, 230] width 200 height 23
select select "collection"
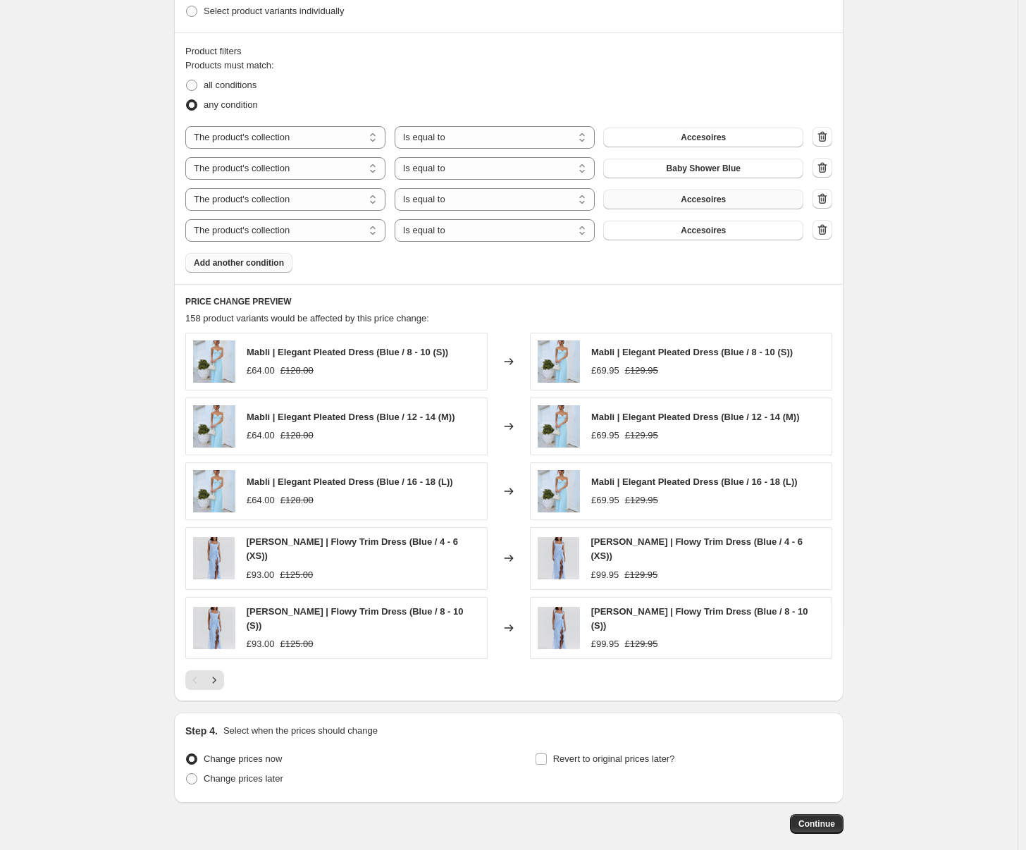
click at [678, 206] on button "Accesoires" at bounding box center [703, 200] width 200 height 20
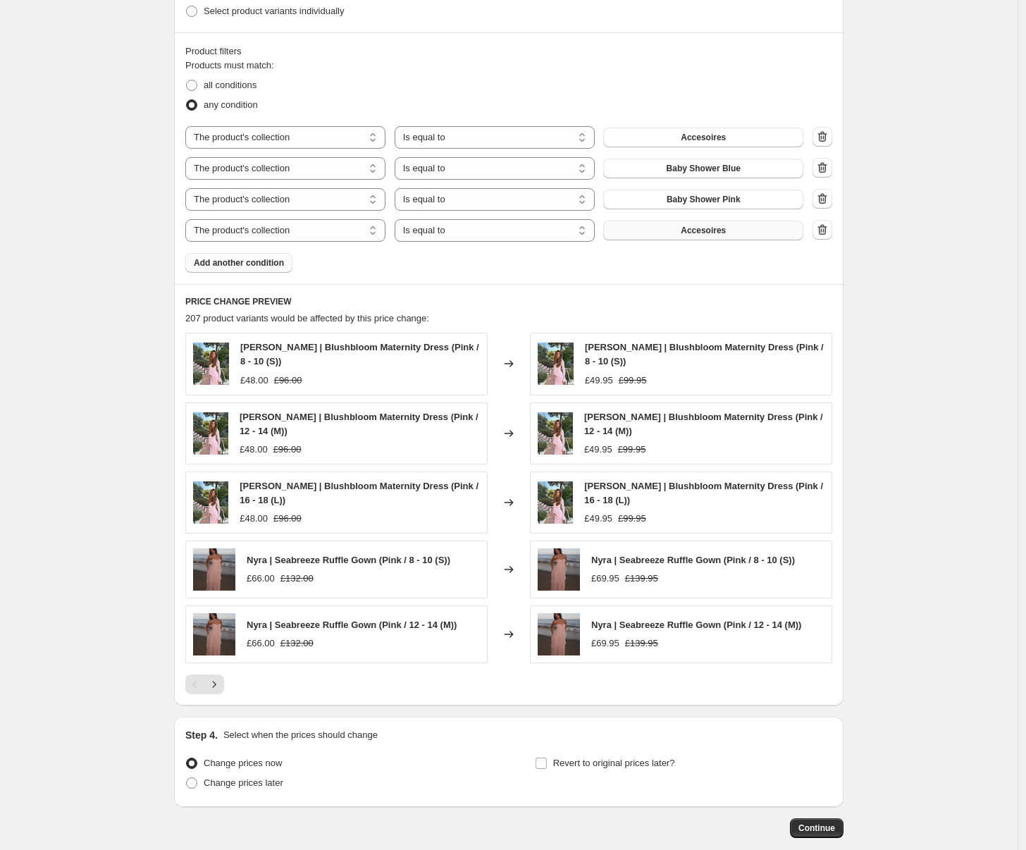
click at [724, 230] on span "Accesoires" at bounding box center [703, 230] width 45 height 11
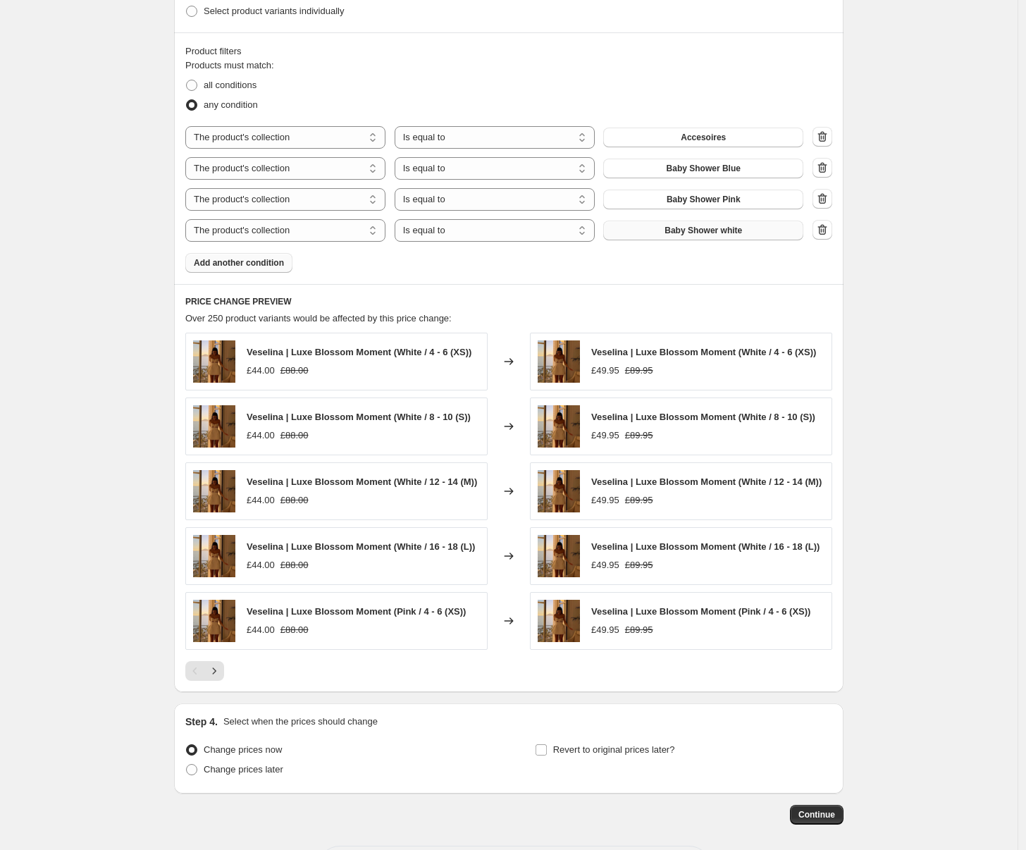
click at [251, 261] on span "Add another condition" at bounding box center [239, 262] width 90 height 11
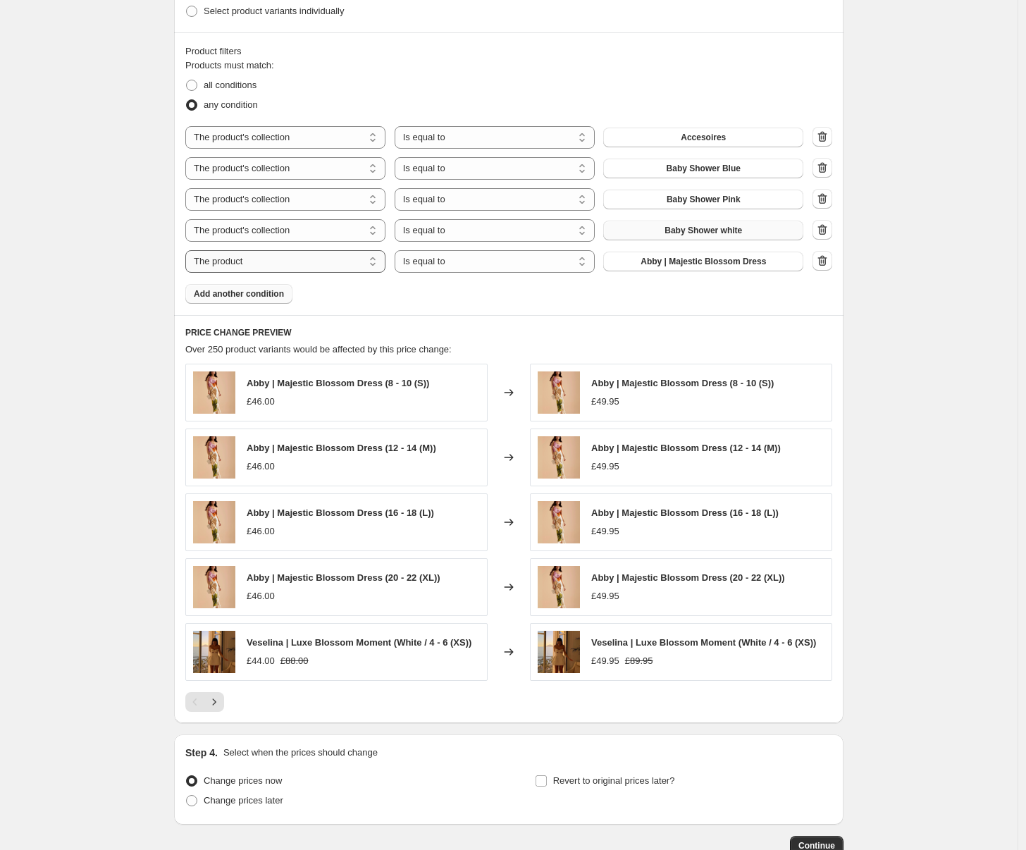
click at [328, 257] on select "The product The product's collection The product's tag The product's vendor The…" at bounding box center [285, 261] width 200 height 23
select select "collection"
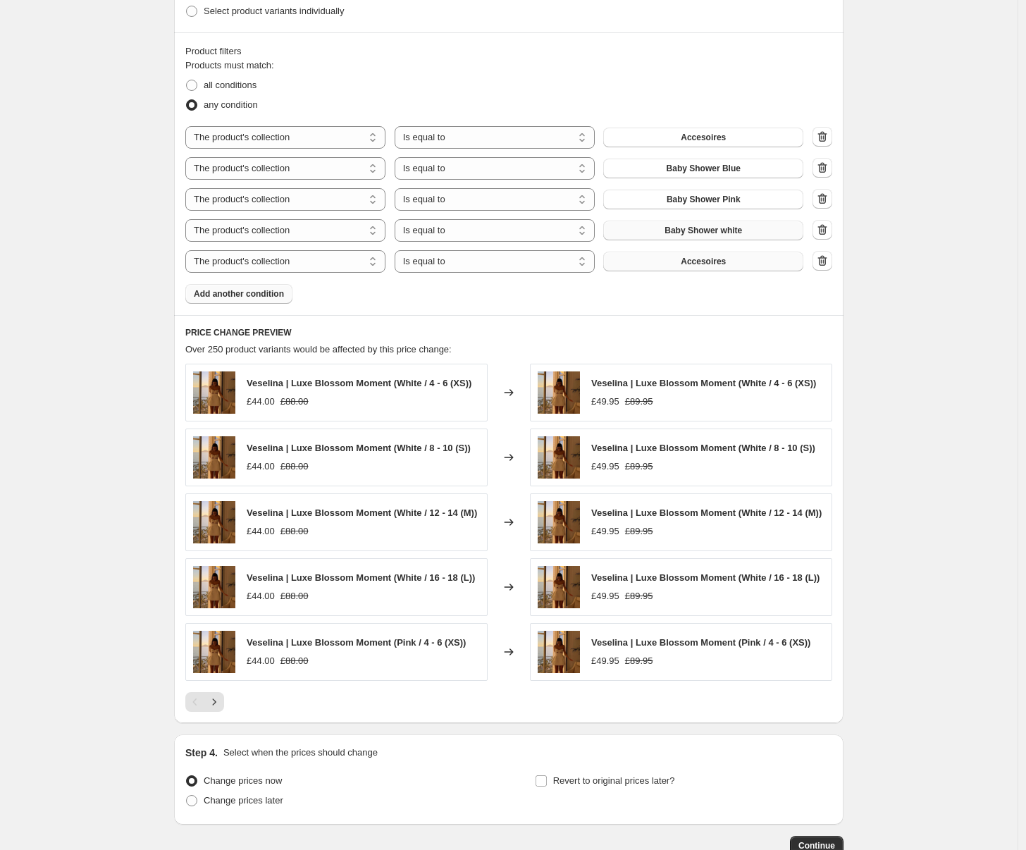
click at [690, 263] on span "Accesoires" at bounding box center [703, 261] width 45 height 11
click at [256, 296] on span "Add another condition" at bounding box center [239, 293] width 90 height 11
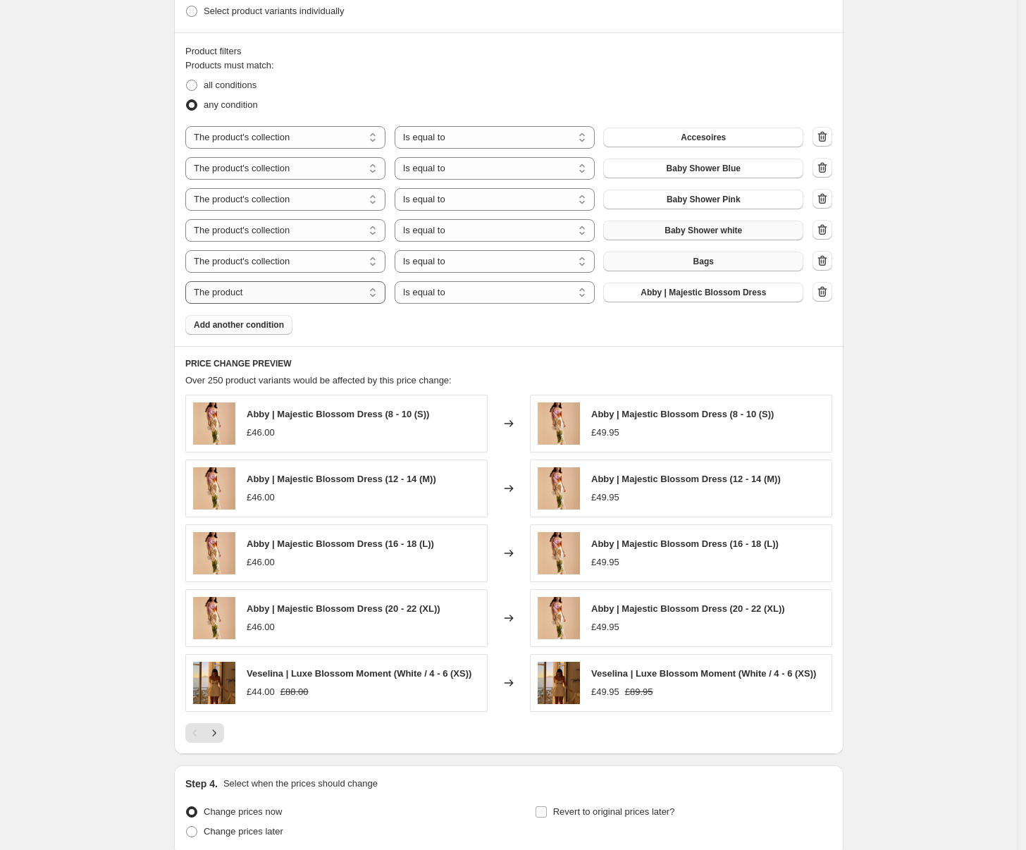
click at [315, 292] on select "The product The product's collection The product's tag The product's vendor The…" at bounding box center [285, 292] width 200 height 23
select select "collection"
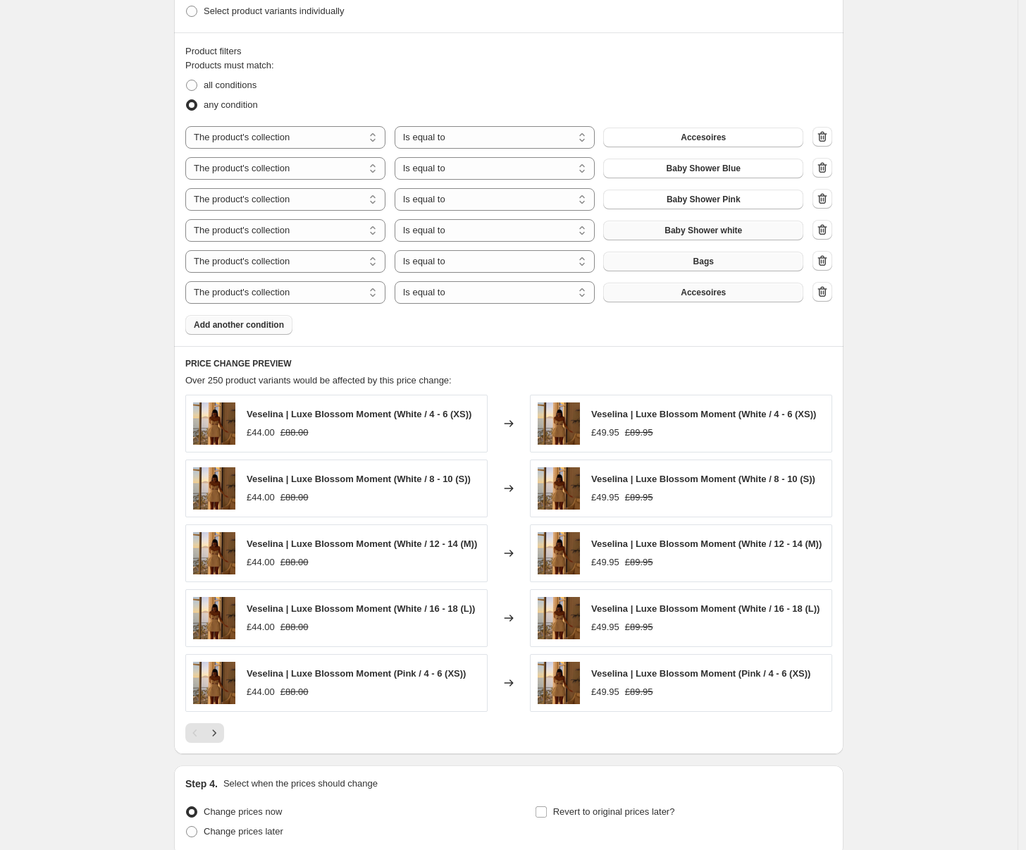
click at [687, 293] on span "Accesoires" at bounding box center [703, 292] width 45 height 11
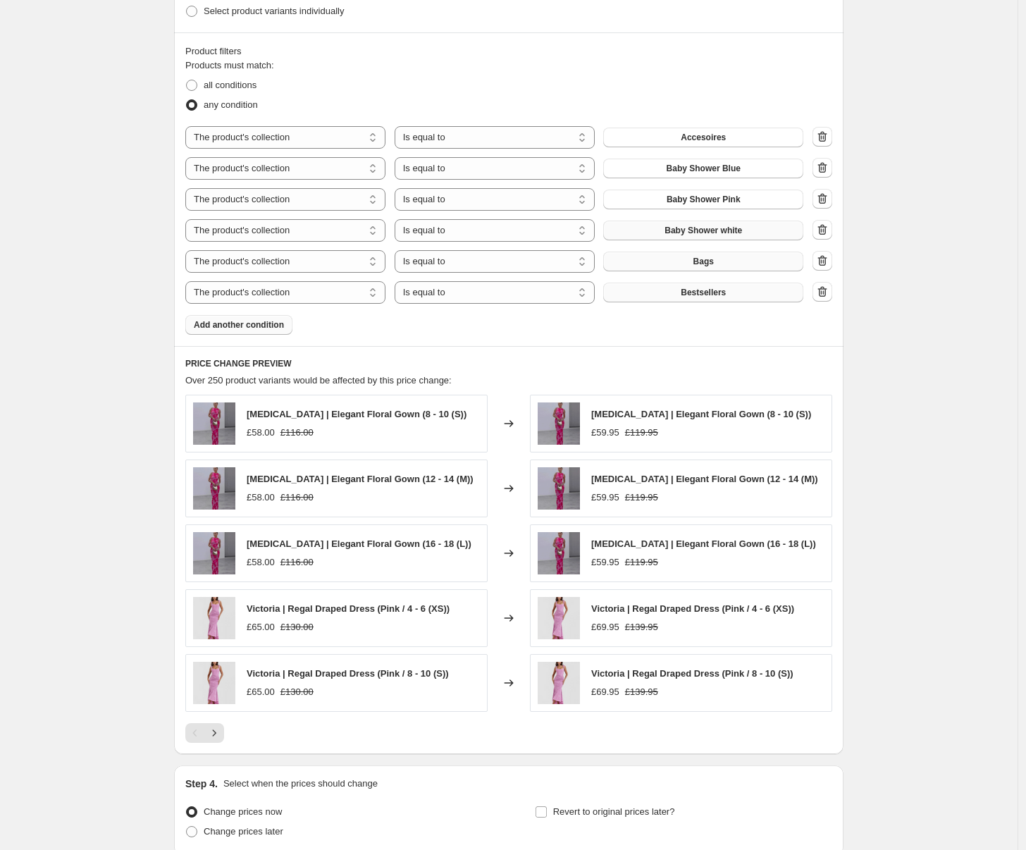
click at [696, 293] on span "Bestsellers" at bounding box center [703, 292] width 45 height 11
click at [257, 322] on span "Add another condition" at bounding box center [239, 324] width 90 height 11
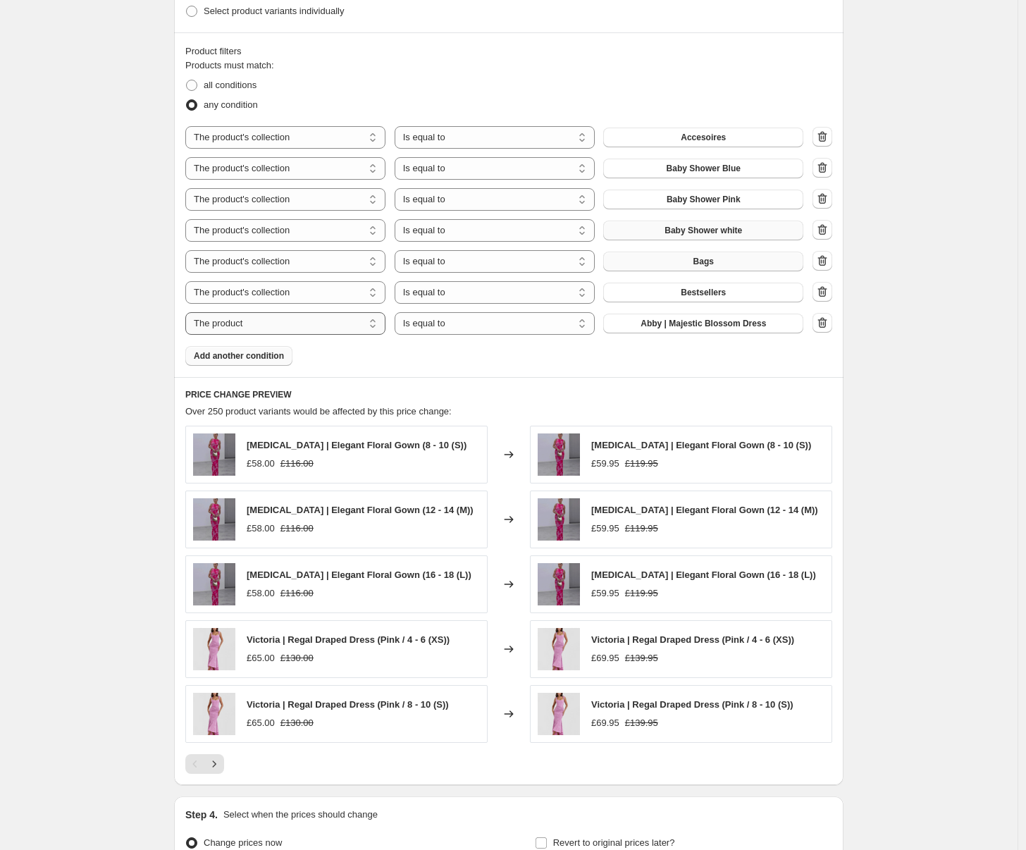
click at [347, 325] on select "The product The product's collection The product's tag The product's vendor The…" at bounding box center [285, 323] width 200 height 23
select select "collection"
click at [705, 329] on button "Accesoires" at bounding box center [703, 323] width 200 height 20
click at [273, 352] on span "Add another condition" at bounding box center [239, 355] width 90 height 11
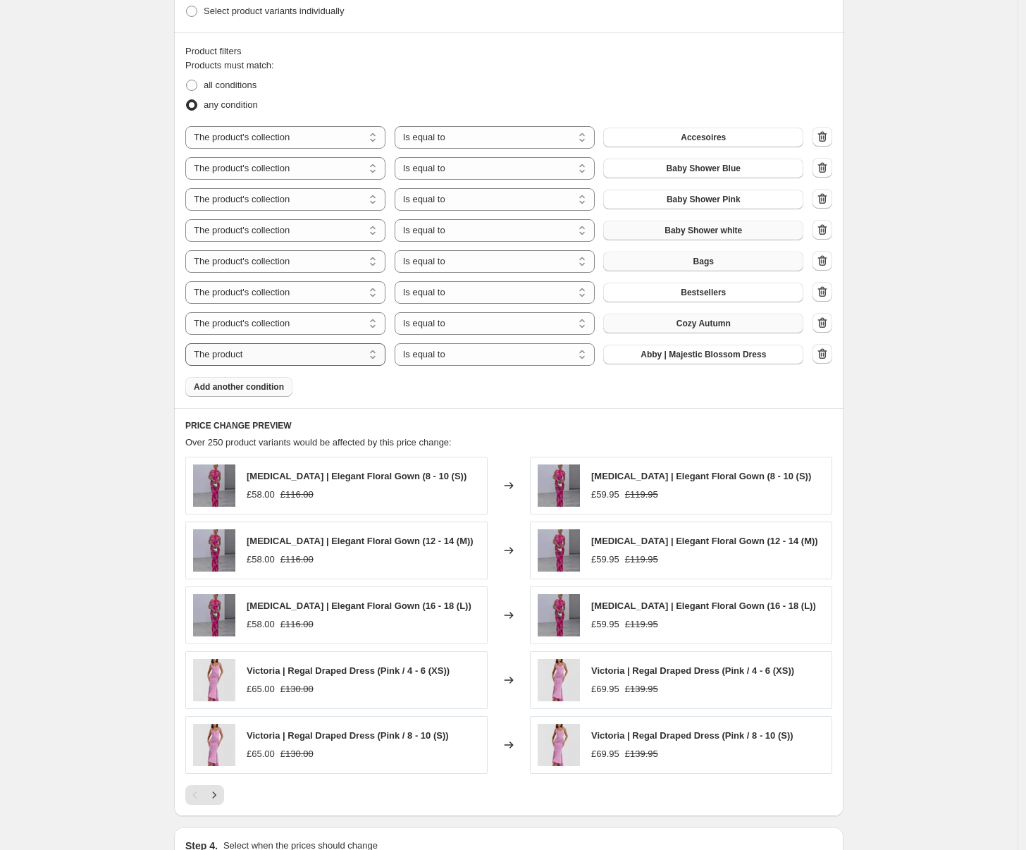
click at [333, 354] on select "The product The product's collection The product's tag The product's vendor The…" at bounding box center [285, 354] width 200 height 23
select select "collection"
click at [714, 357] on span "Accesoires" at bounding box center [703, 354] width 45 height 11
click at [257, 387] on span "Add another condition" at bounding box center [239, 386] width 90 height 11
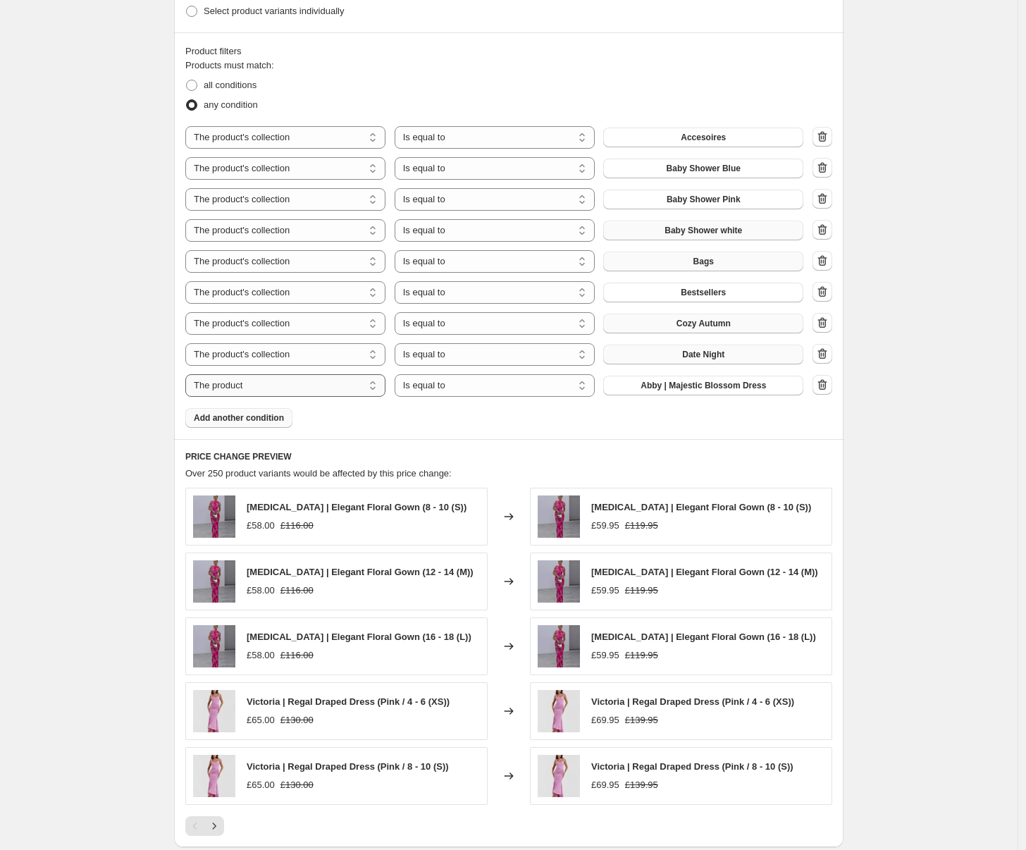
click at [316, 389] on select "The product The product's collection The product's tag The product's vendor The…" at bounding box center [285, 385] width 200 height 23
select select "collection"
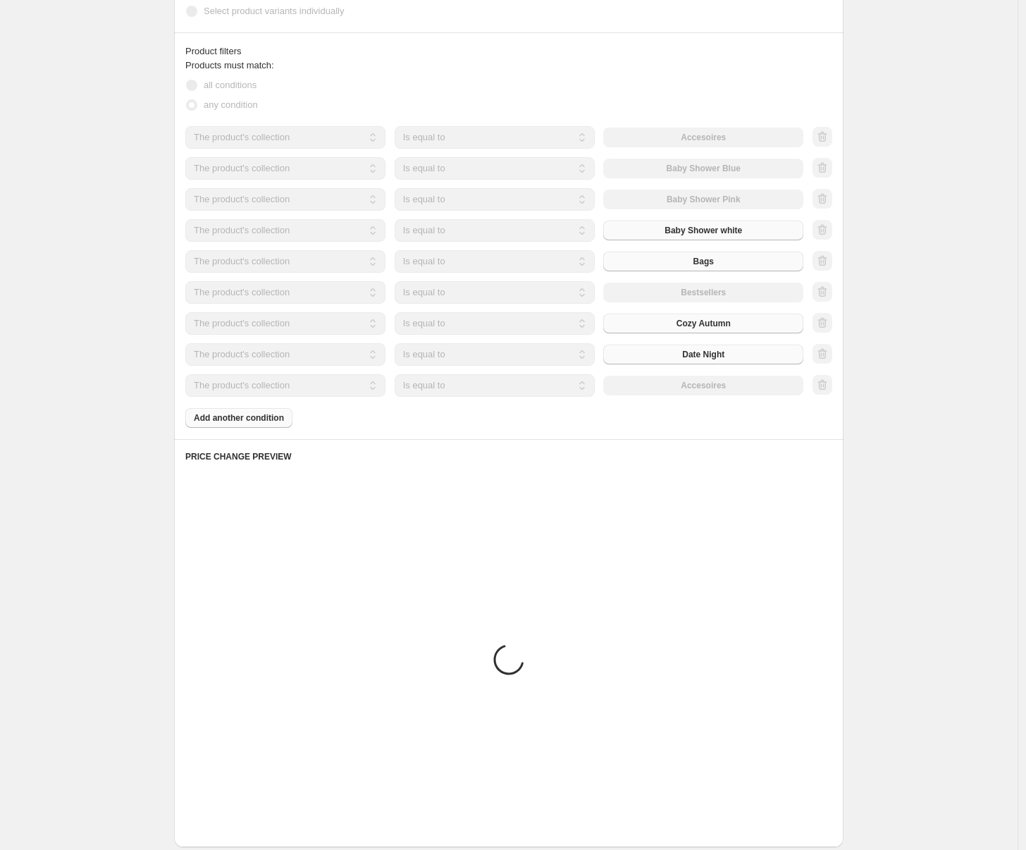
click at [738, 388] on button "Accesoires" at bounding box center [703, 385] width 200 height 20
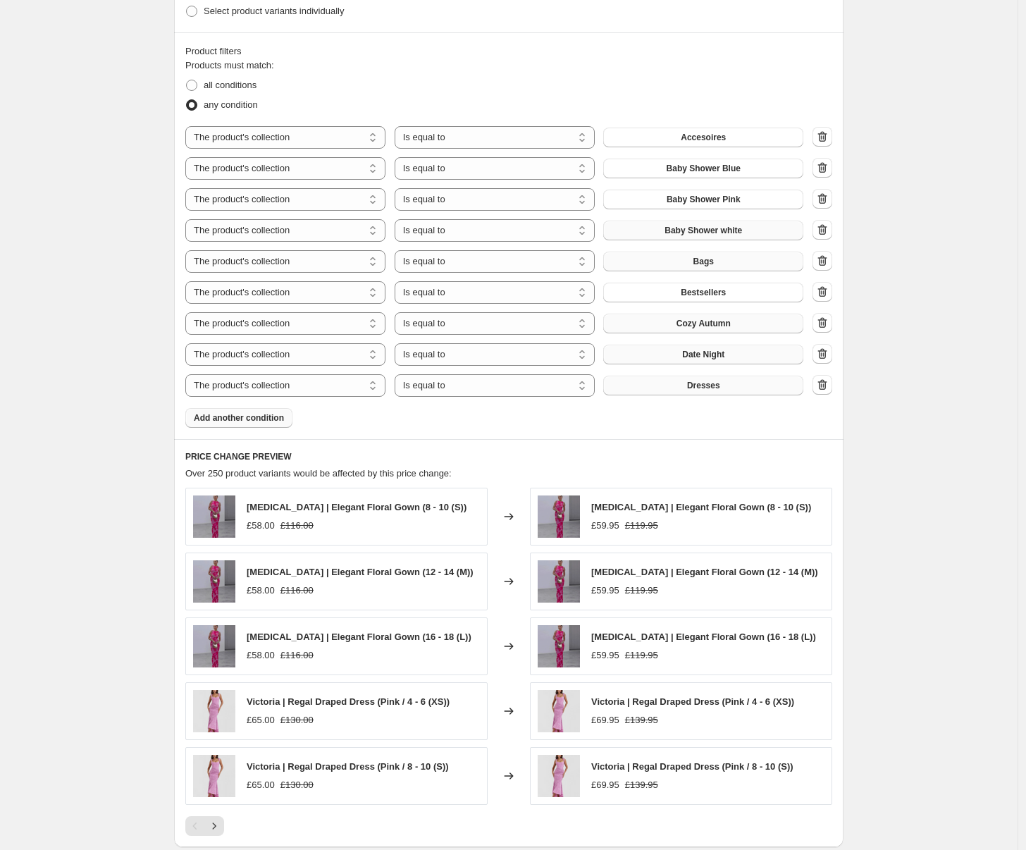
click at [649, 375] on button "Dresses" at bounding box center [703, 385] width 200 height 20
click at [261, 409] on button "Add another condition" at bounding box center [238, 418] width 107 height 20
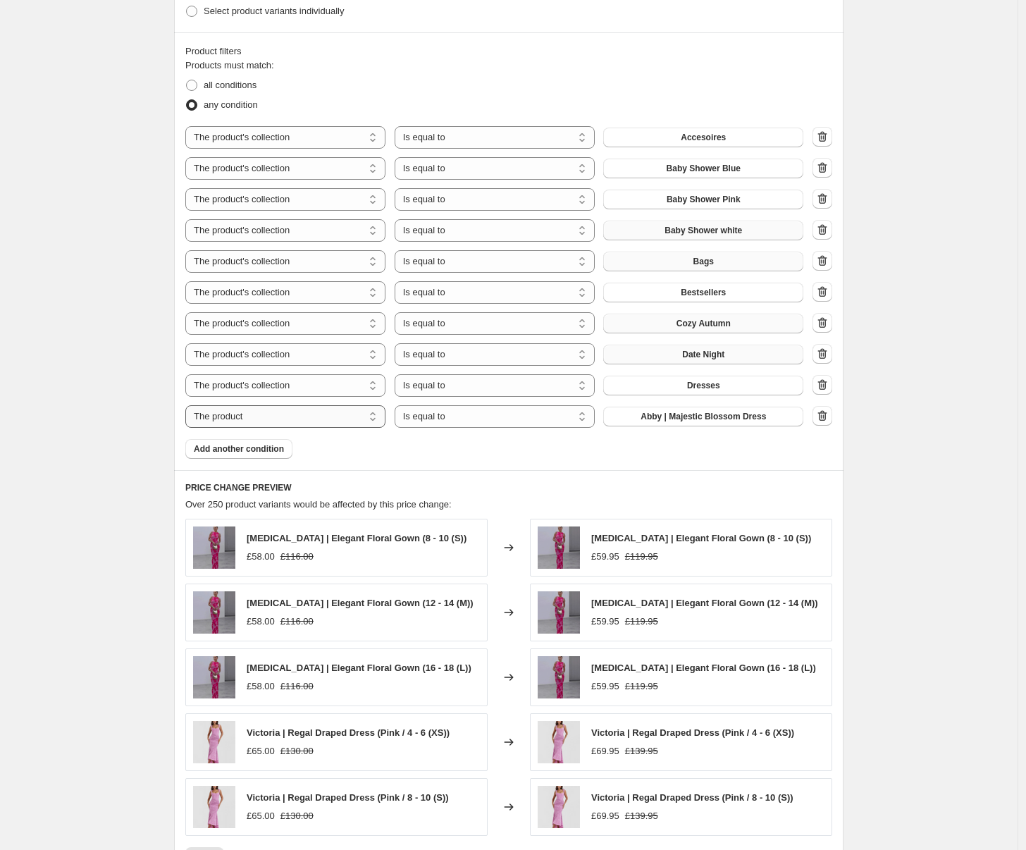
click at [365, 410] on select "The product The product's collection The product's tag The product's vendor The…" at bounding box center [285, 416] width 200 height 23
select select "collection"
click at [744, 421] on button "Accesoires" at bounding box center [703, 416] width 200 height 20
click at [280, 446] on span "Add another condition" at bounding box center [239, 448] width 90 height 11
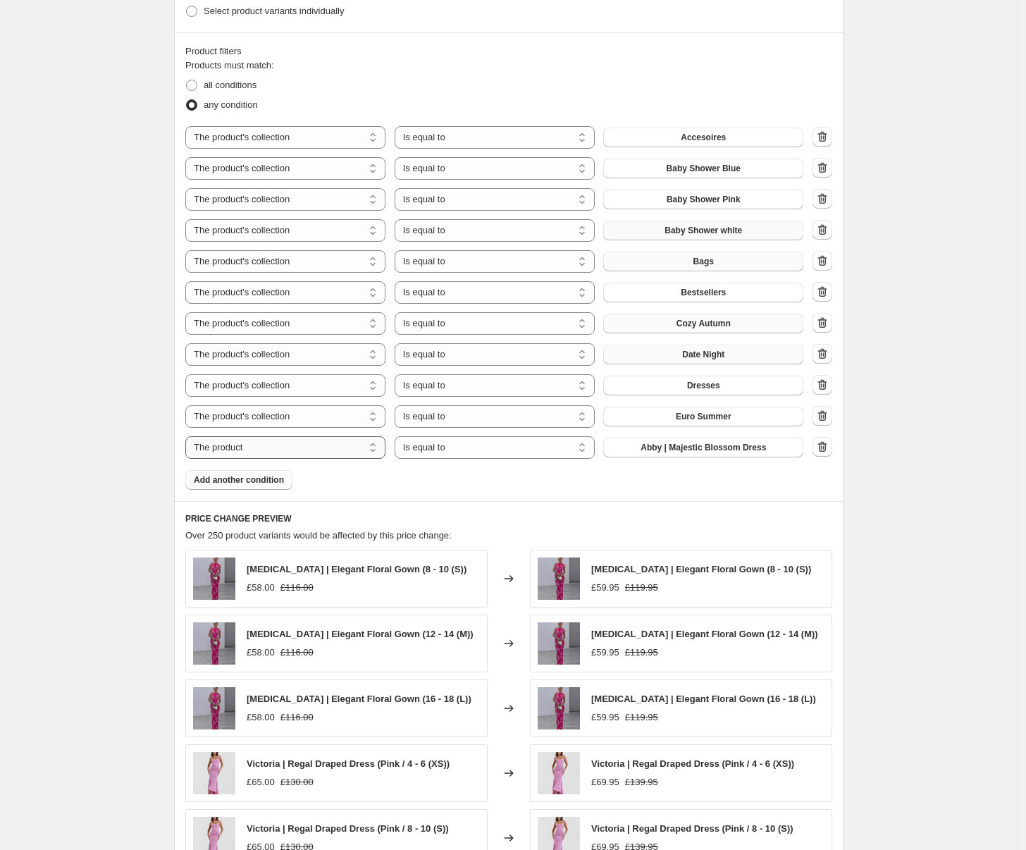
click at [355, 447] on select "The product The product's collection The product's tag The product's vendor The…" at bounding box center [285, 447] width 200 height 23
select select "collection"
click at [657, 442] on button "Accesoires" at bounding box center [703, 447] width 200 height 20
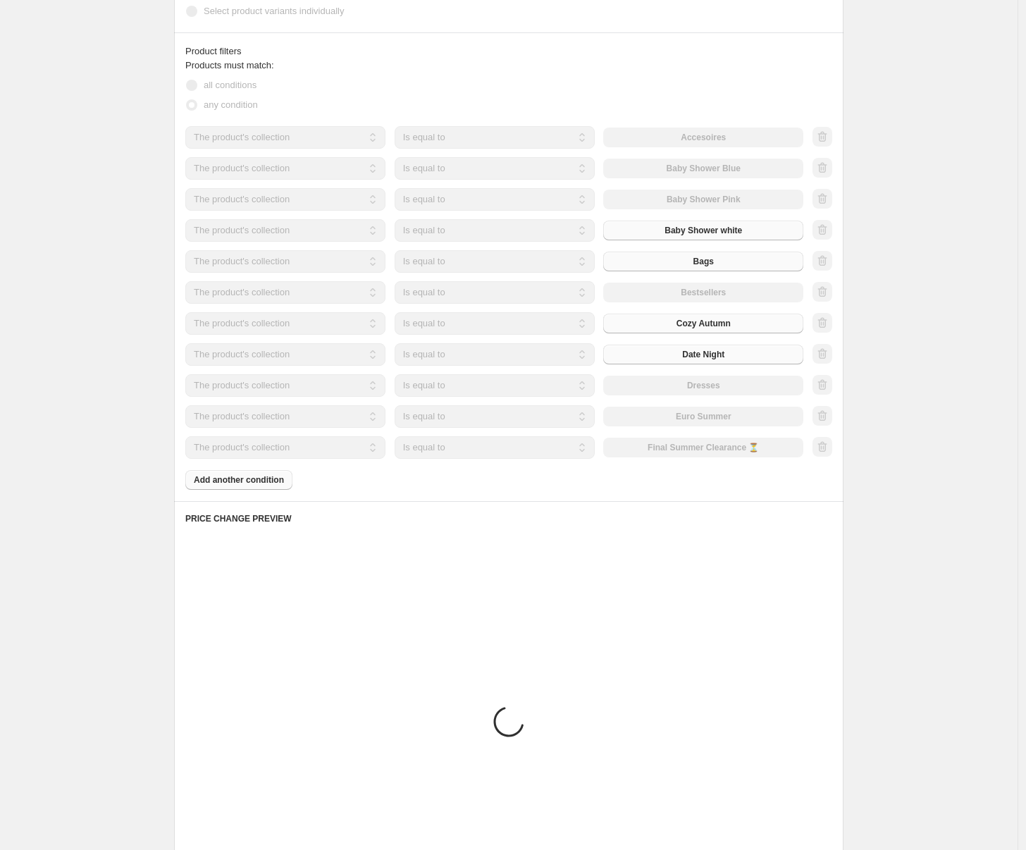
click at [263, 476] on div "Products must match: all conditions any condition The product The product's col…" at bounding box center [508, 273] width 647 height 431
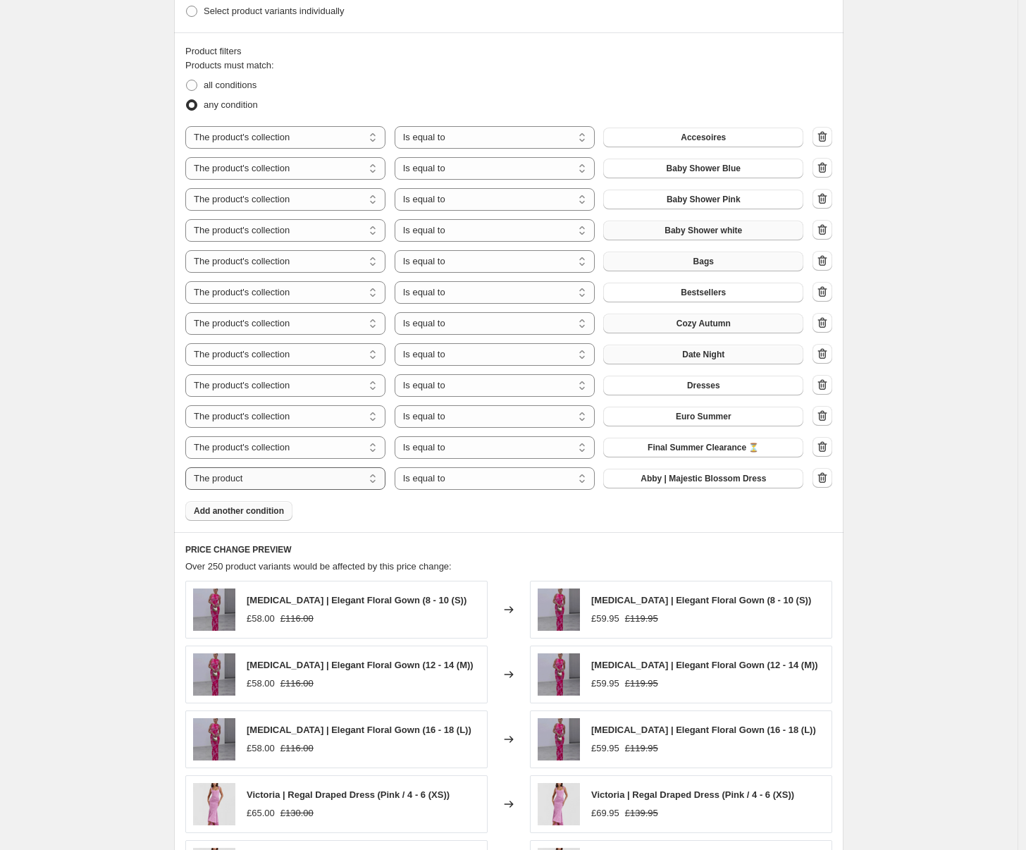
click at [290, 480] on select "The product The product's collection The product's tag The product's vendor The…" at bounding box center [285, 478] width 200 height 23
select select "collection"
click at [677, 481] on button "Accesoires" at bounding box center [703, 478] width 200 height 20
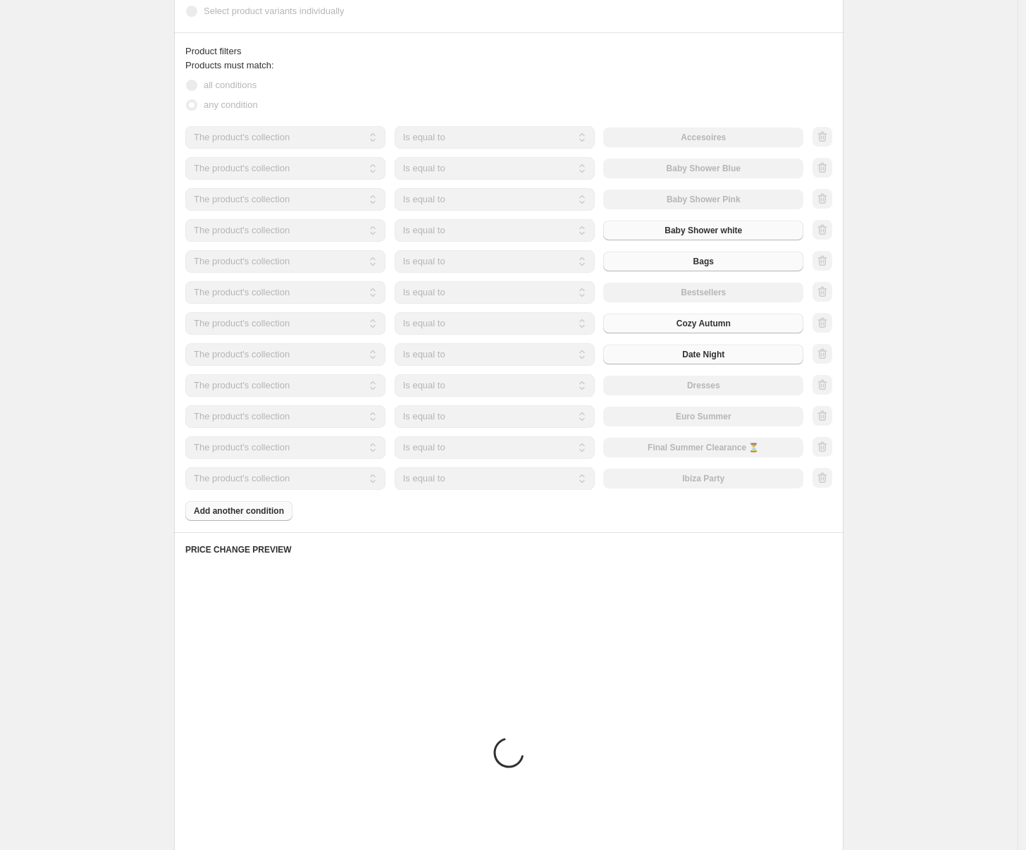
click at [265, 511] on div "Products must match: all conditions any condition The product The product's col…" at bounding box center [508, 289] width 647 height 462
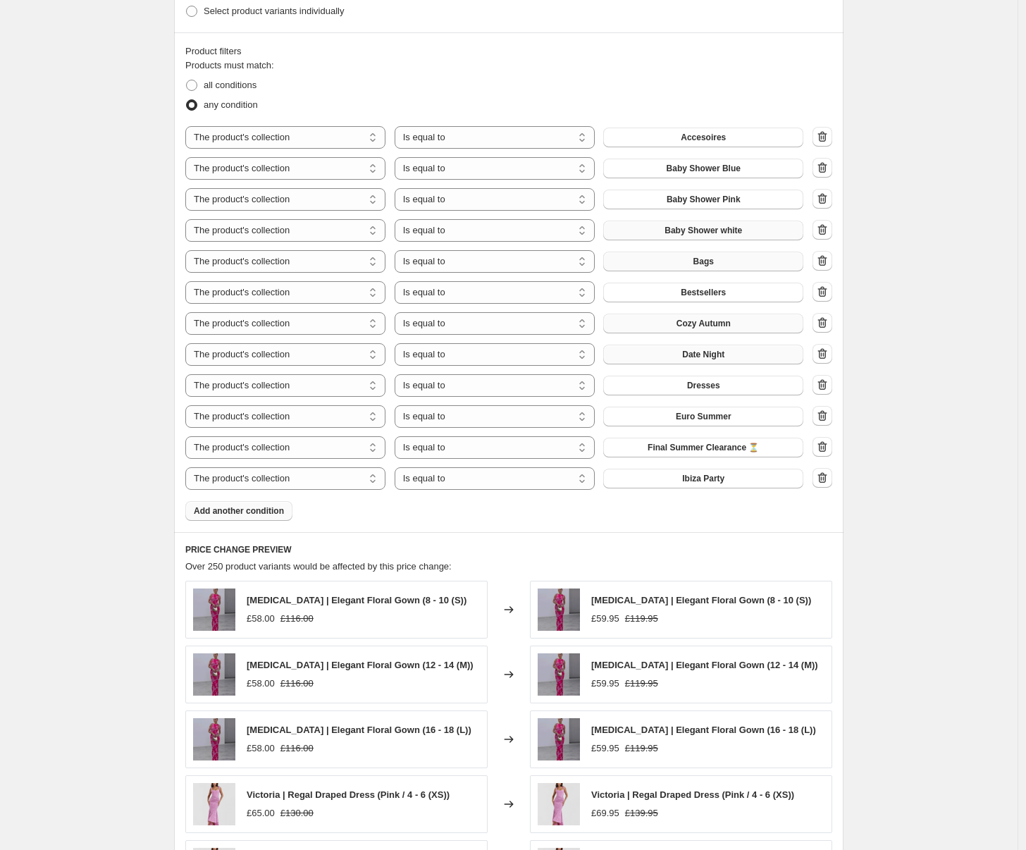
click at [280, 509] on span "Add another condition" at bounding box center [239, 510] width 90 height 11
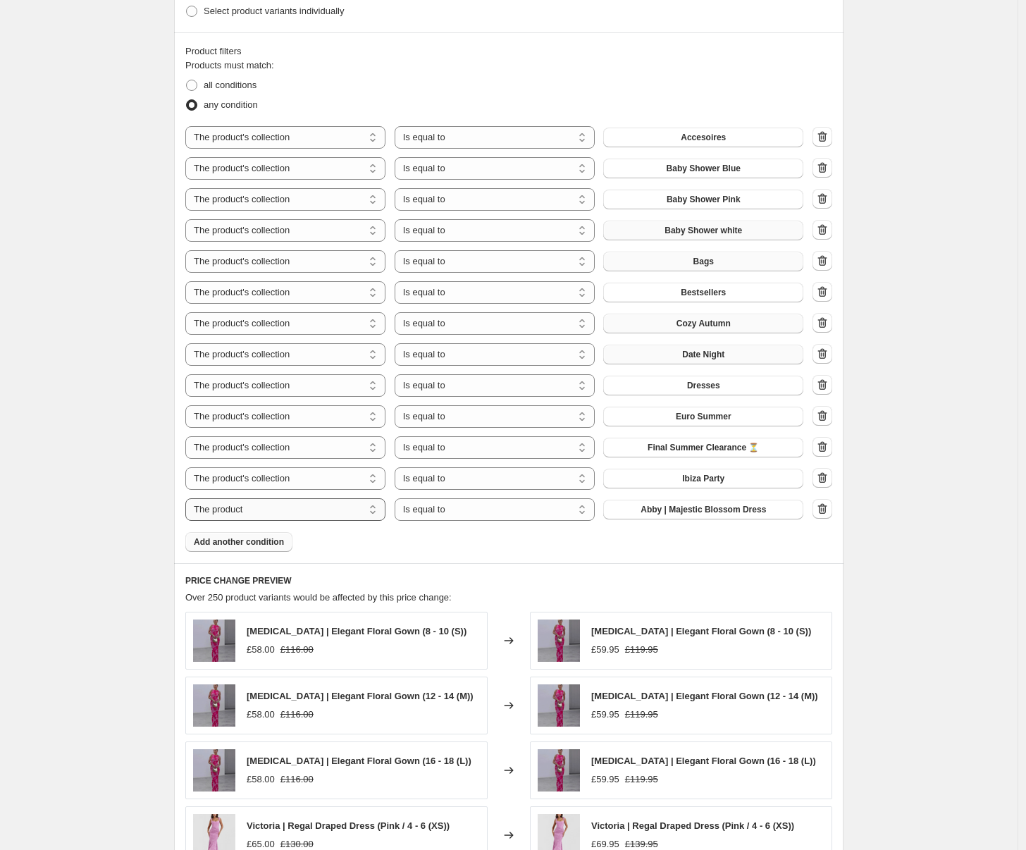
click at [344, 511] on select "The product The product's collection The product's tag The product's vendor The…" at bounding box center [285, 509] width 200 height 23
select select "collection"
click at [704, 512] on span "Accesoires" at bounding box center [703, 509] width 45 height 11
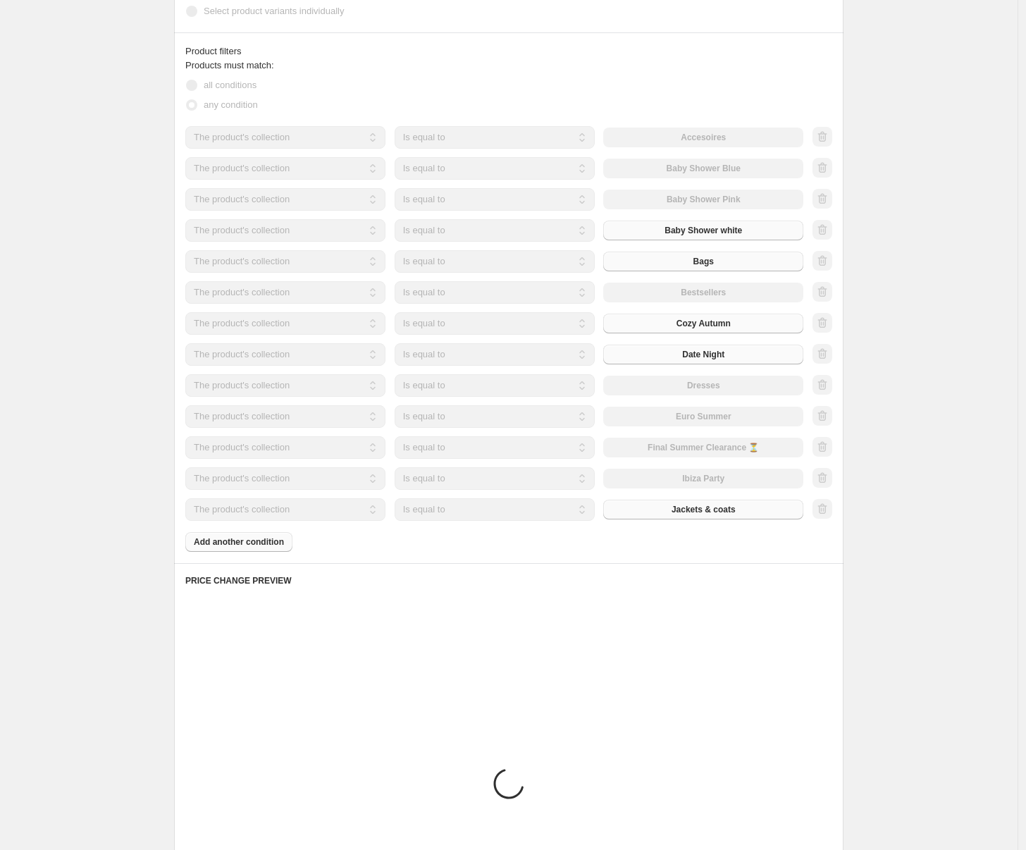
click at [259, 550] on button "Add another condition" at bounding box center [238, 542] width 107 height 20
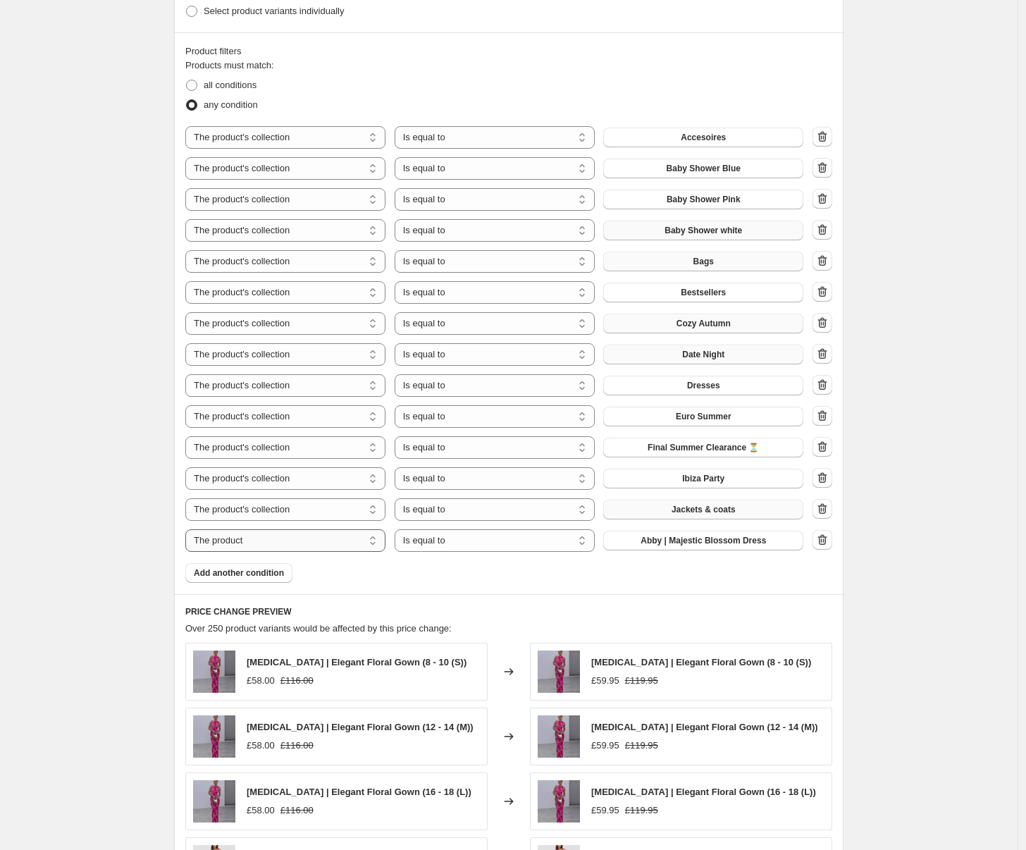
click at [261, 544] on select "The product The product's collection The product's tag The product's vendor The…" at bounding box center [285, 540] width 200 height 23
select select "collection"
click at [655, 541] on button "Accesoires" at bounding box center [703, 540] width 200 height 20
click at [263, 576] on span "Add another condition" at bounding box center [239, 572] width 90 height 11
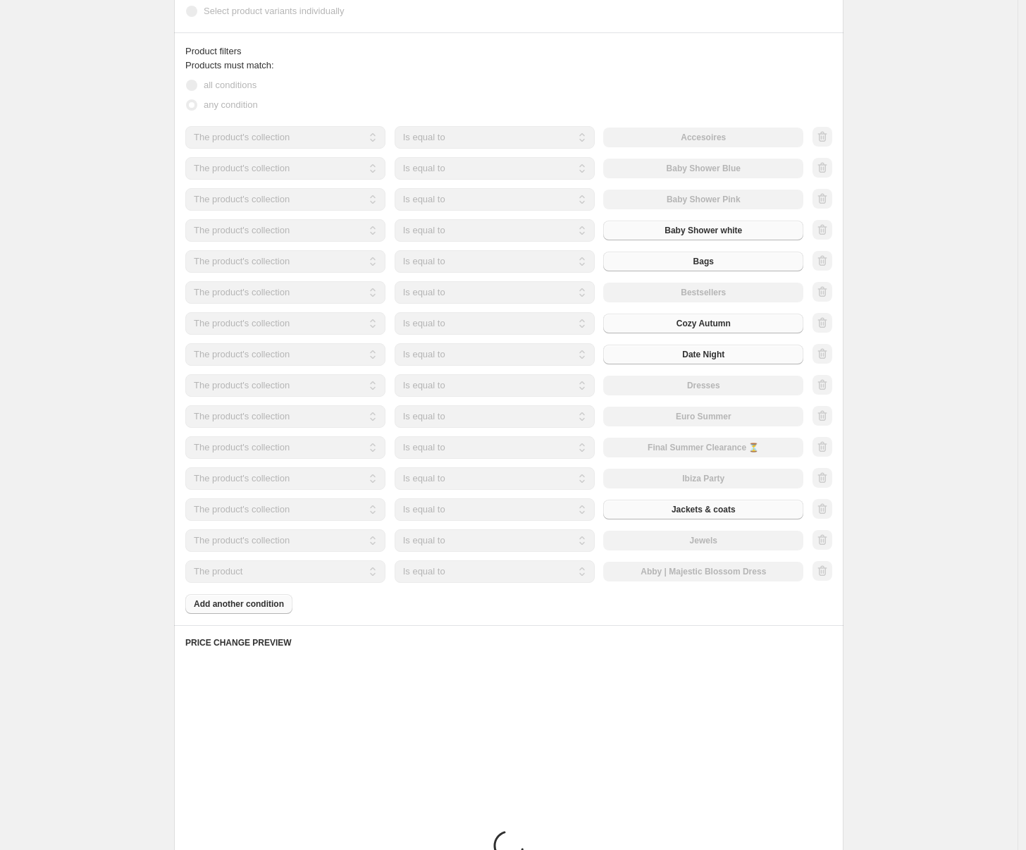
click at [270, 573] on select "The product The product's collection The product's tag The product's vendor The…" at bounding box center [285, 571] width 200 height 23
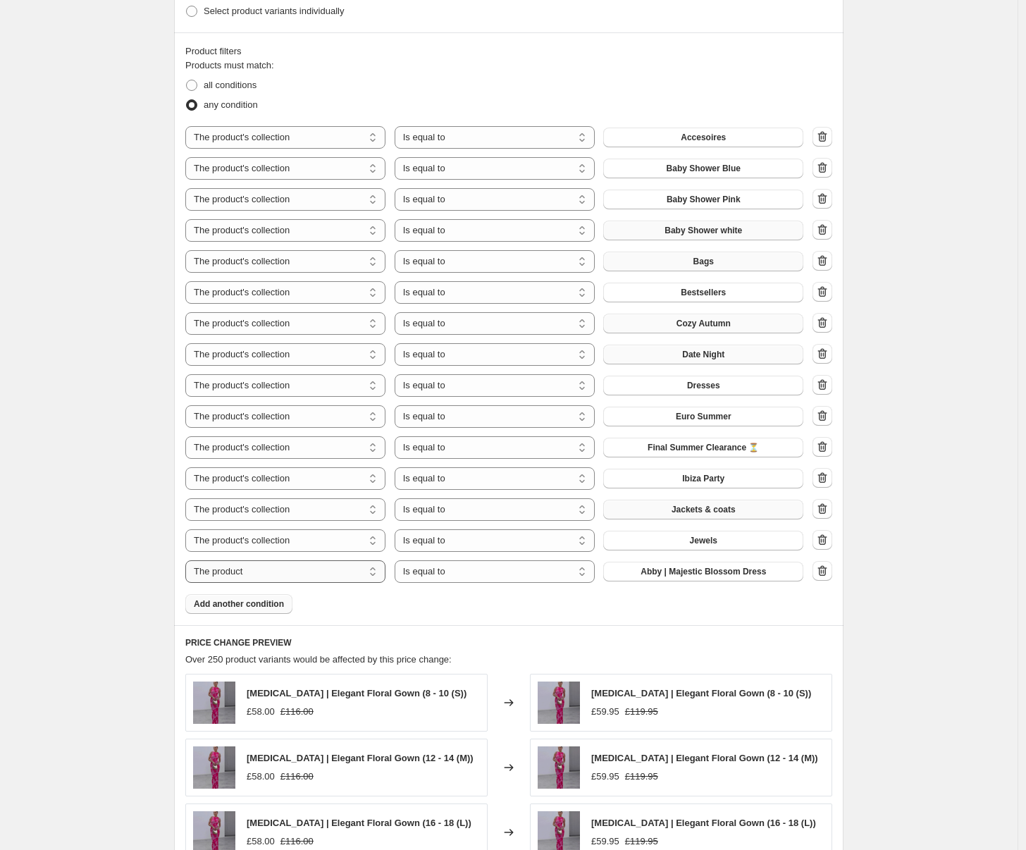
select select "collection"
click at [709, 571] on span "Accesoires" at bounding box center [703, 571] width 45 height 11
click at [261, 608] on span "Add another condition" at bounding box center [239, 603] width 90 height 11
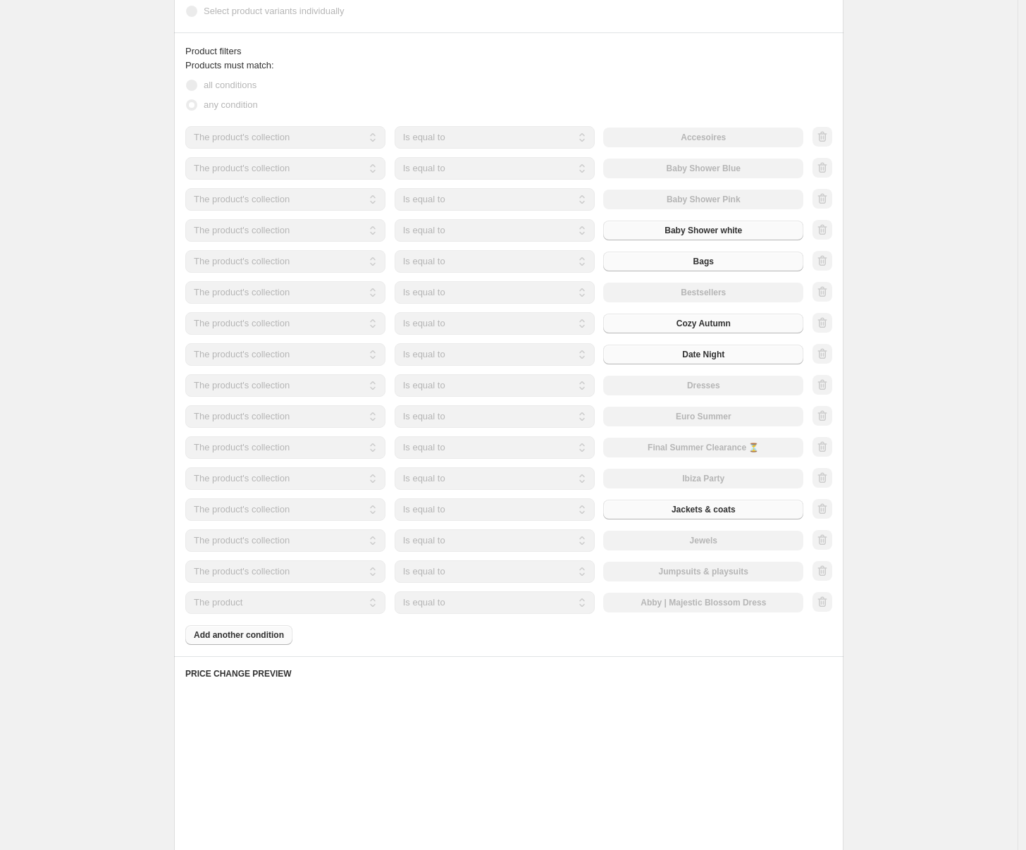
click at [296, 606] on select "The product The product's collection The product's tag The product's vendor The…" at bounding box center [285, 602] width 200 height 23
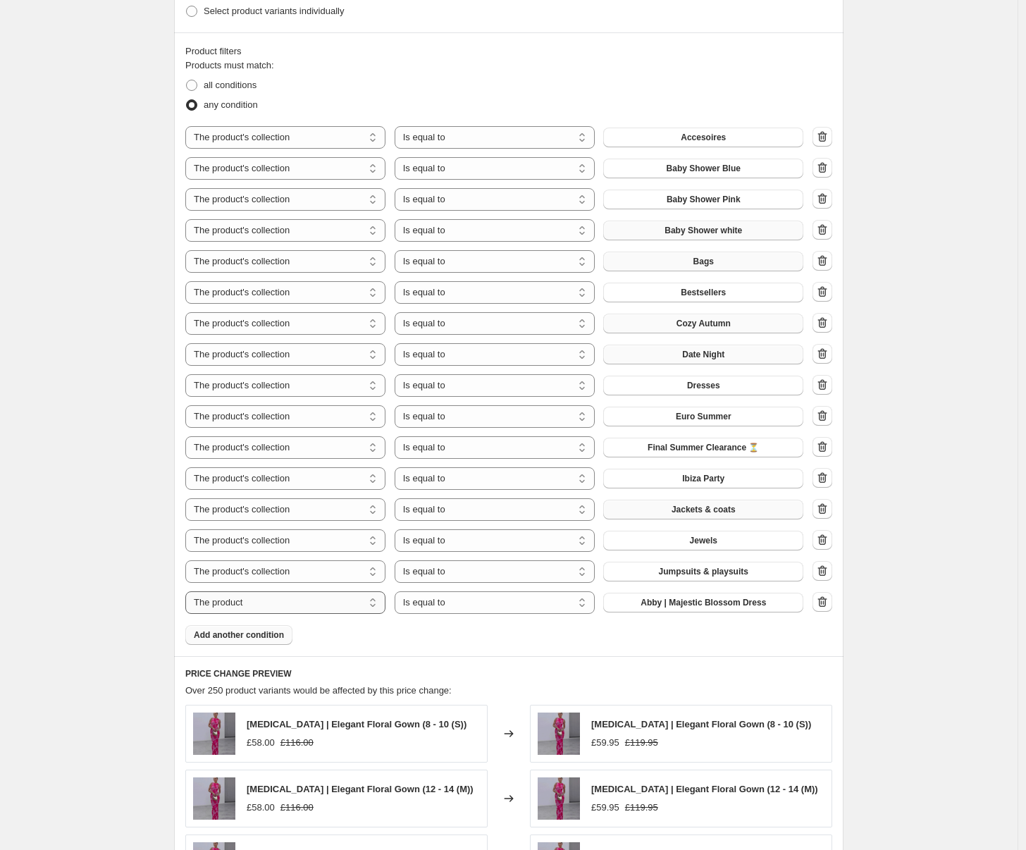
click at [294, 607] on select "The product The product's collection The product's tag The product's vendor The…" at bounding box center [285, 602] width 200 height 23
select select "collection"
click at [648, 607] on button "Accesoires" at bounding box center [703, 602] width 200 height 20
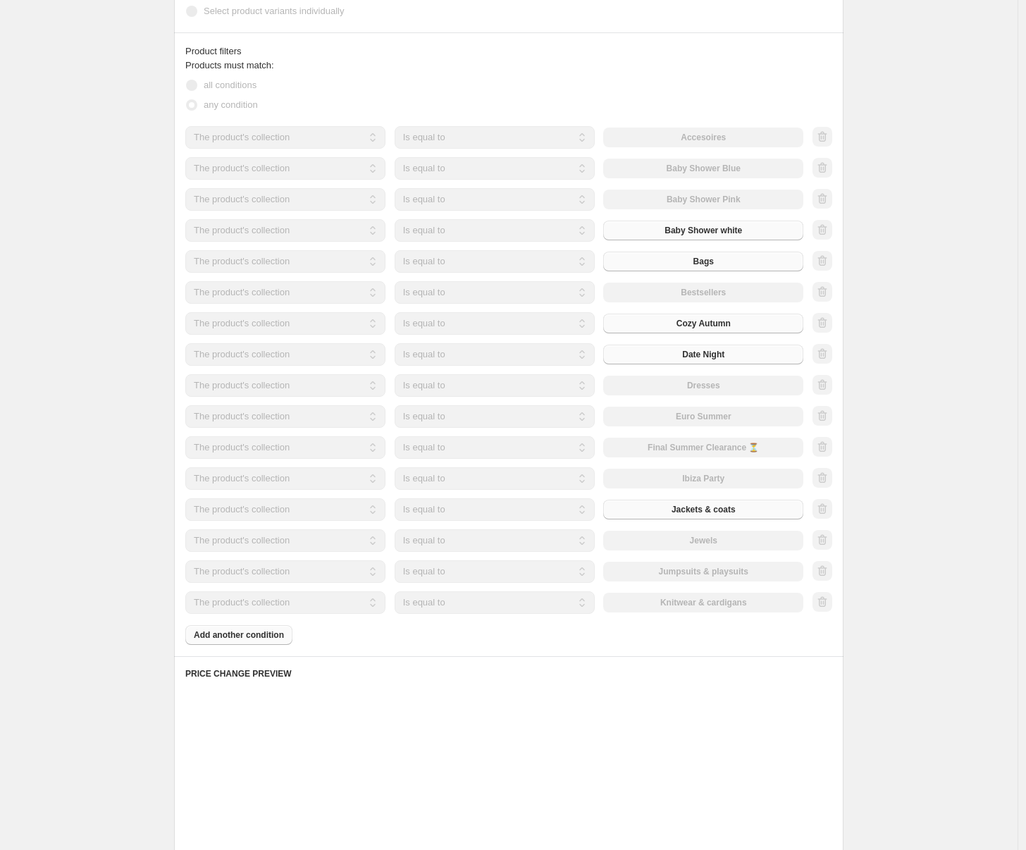
click at [219, 639] on div "Products must match: all conditions any condition The product The product's col…" at bounding box center [508, 351] width 647 height 586
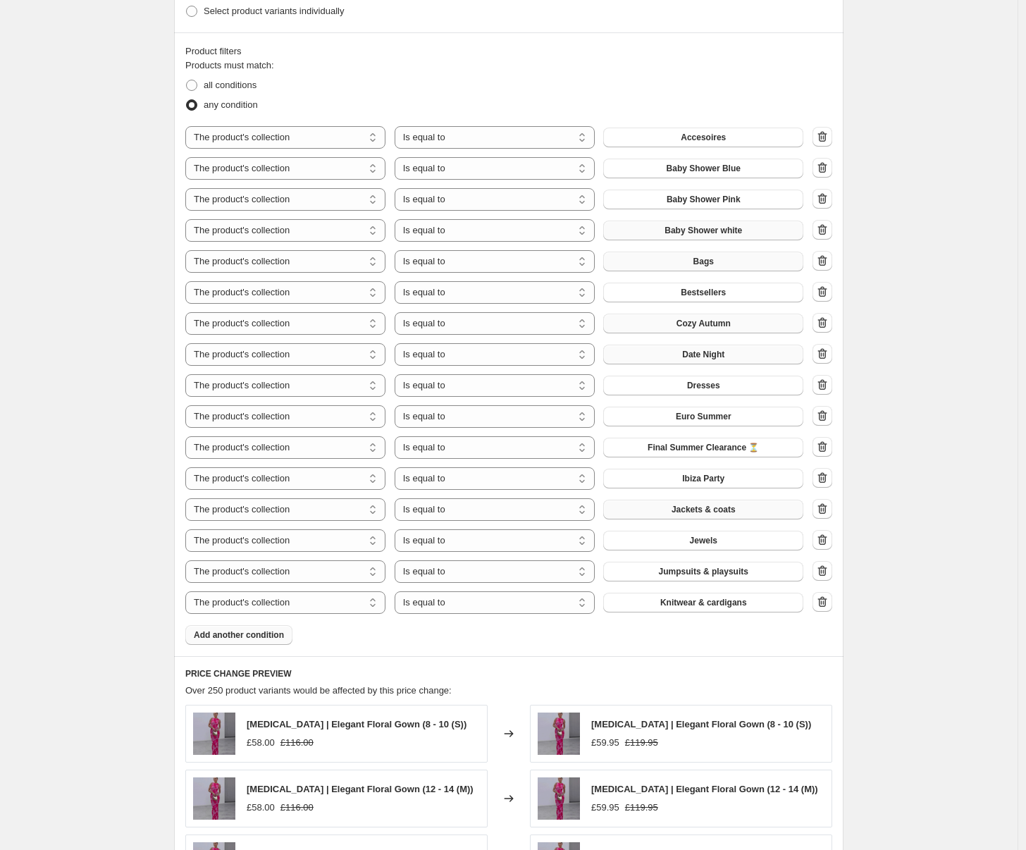
click at [249, 629] on span "Add another condition" at bounding box center [239, 634] width 90 height 11
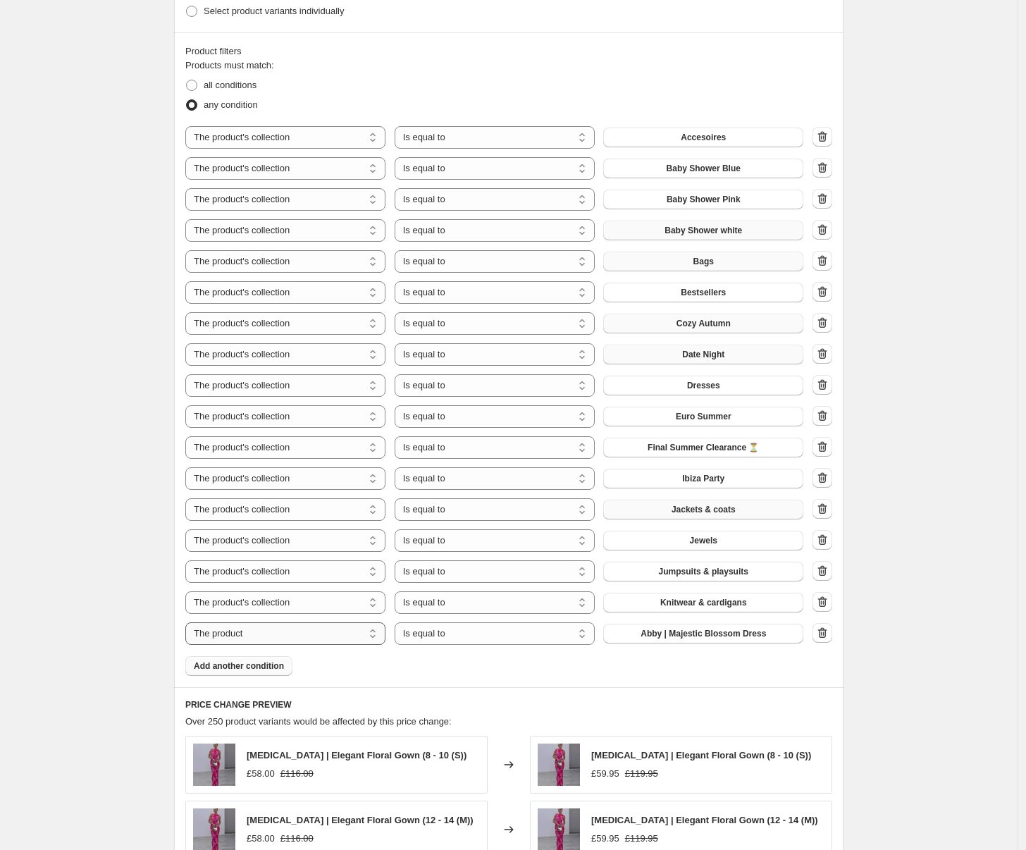
click at [275, 633] on select "The product The product's collection The product's tag The product's vendor The…" at bounding box center [285, 633] width 200 height 23
select select "collection"
click at [671, 632] on button "Accesoires" at bounding box center [703, 633] width 200 height 20
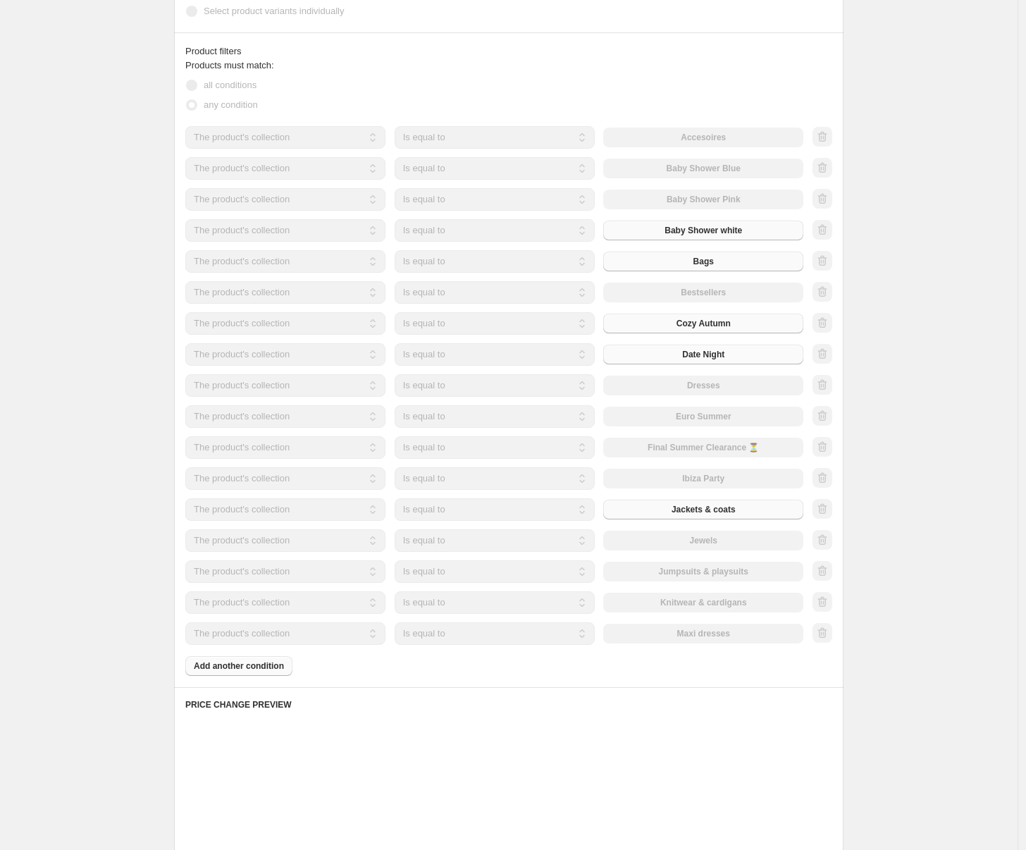
click at [290, 665] on button "Add another condition" at bounding box center [238, 666] width 107 height 20
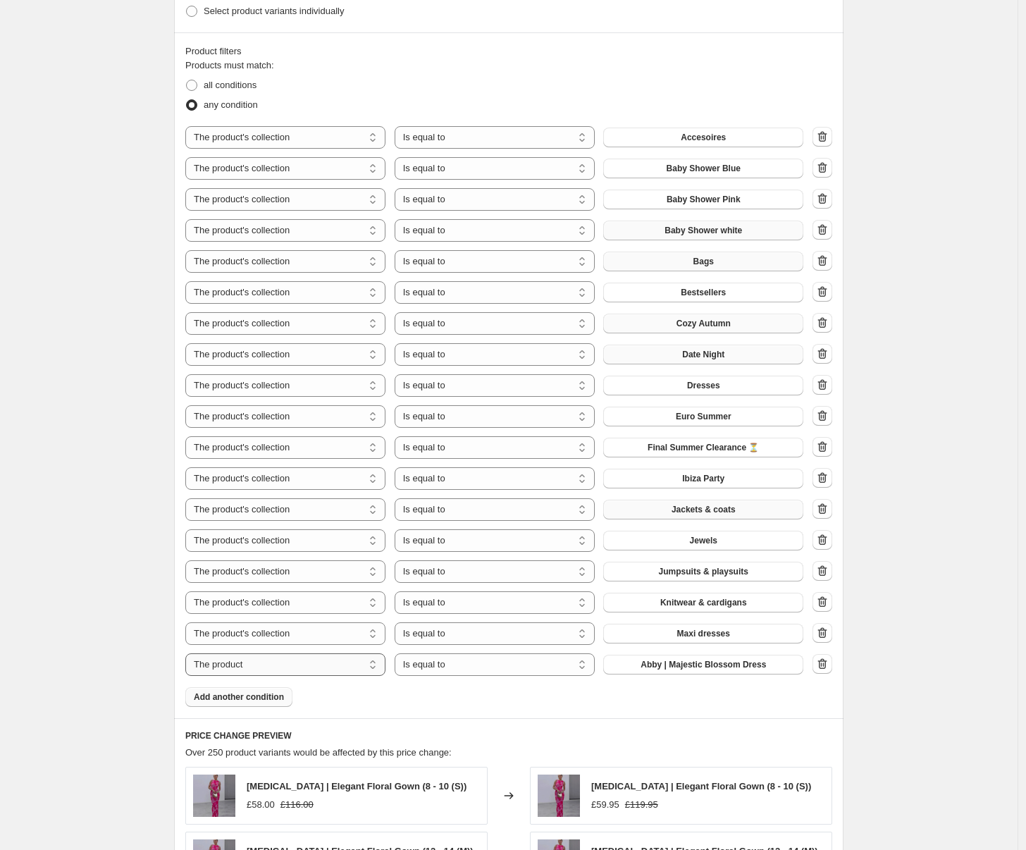
click at [285, 666] on select "The product The product's collection The product's tag The product's vendor The…" at bounding box center [285, 664] width 200 height 23
select select "collection"
click at [726, 664] on span "Accesoires" at bounding box center [703, 664] width 45 height 11
click at [271, 702] on button "Add another condition" at bounding box center [238, 697] width 107 height 20
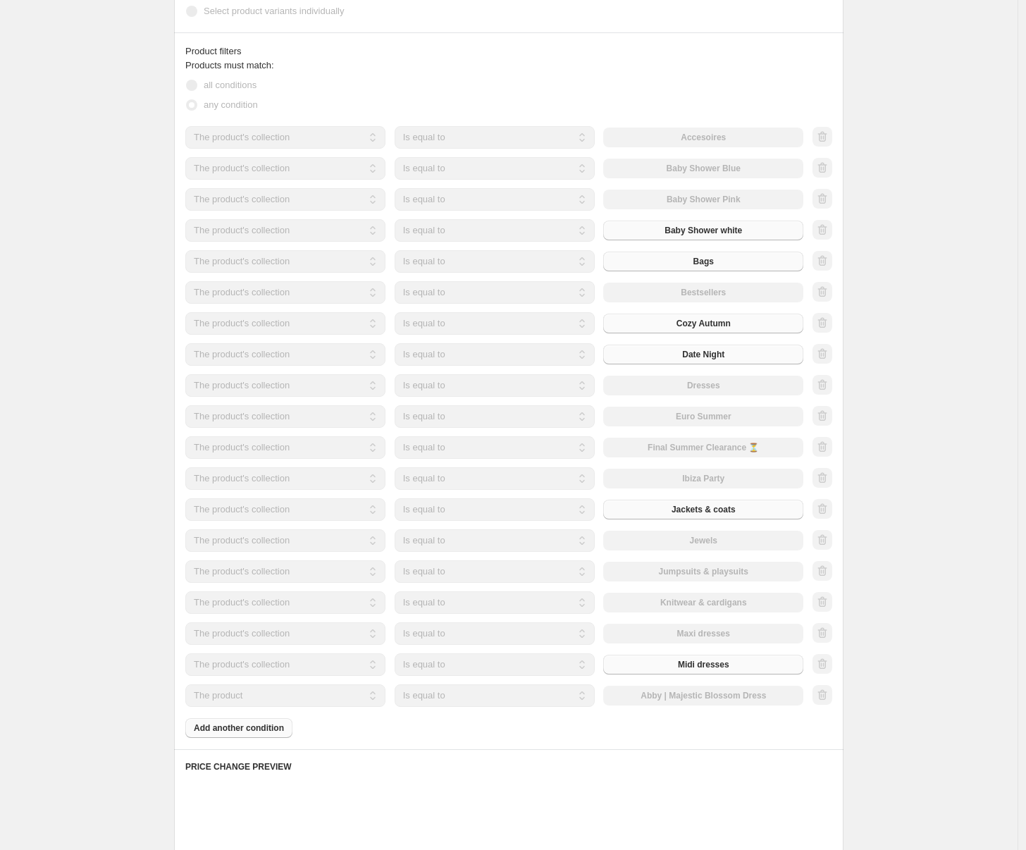
click at [285, 701] on select "The product The product's collection The product's tag The product's vendor The…" at bounding box center [285, 695] width 200 height 23
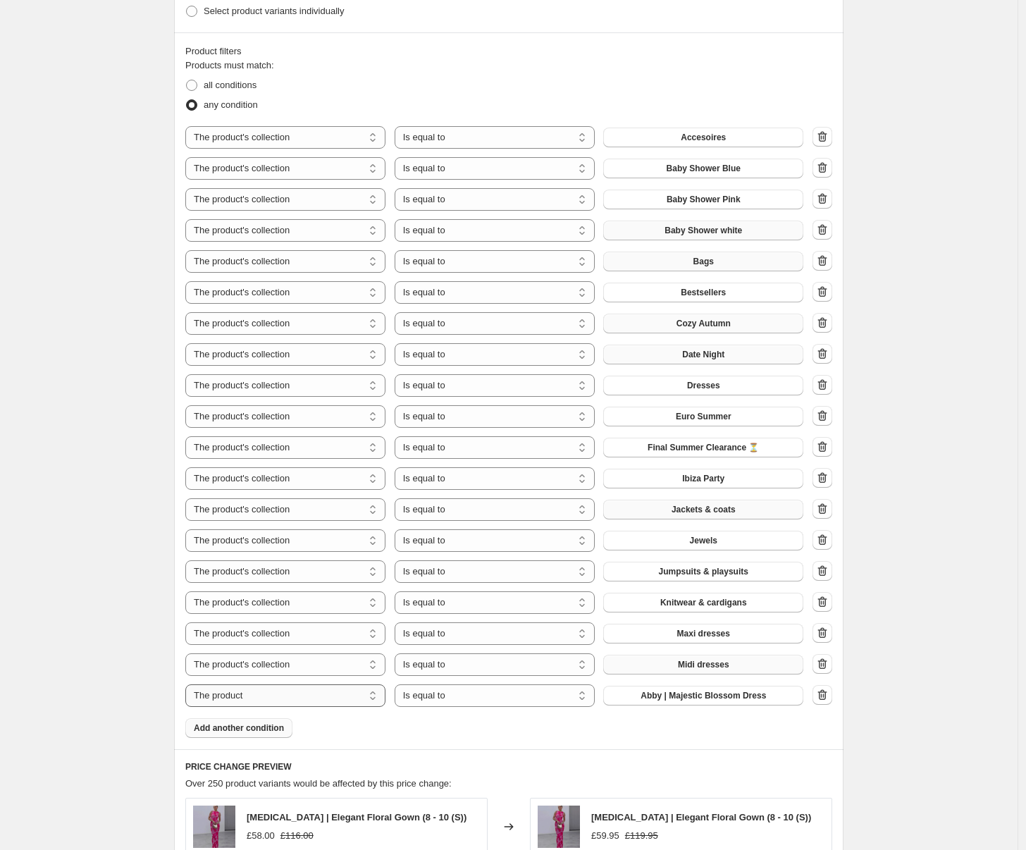
select select "collection"
click at [725, 700] on span "Accesoires" at bounding box center [703, 695] width 45 height 11
click at [242, 730] on span "Add another condition" at bounding box center [239, 727] width 90 height 11
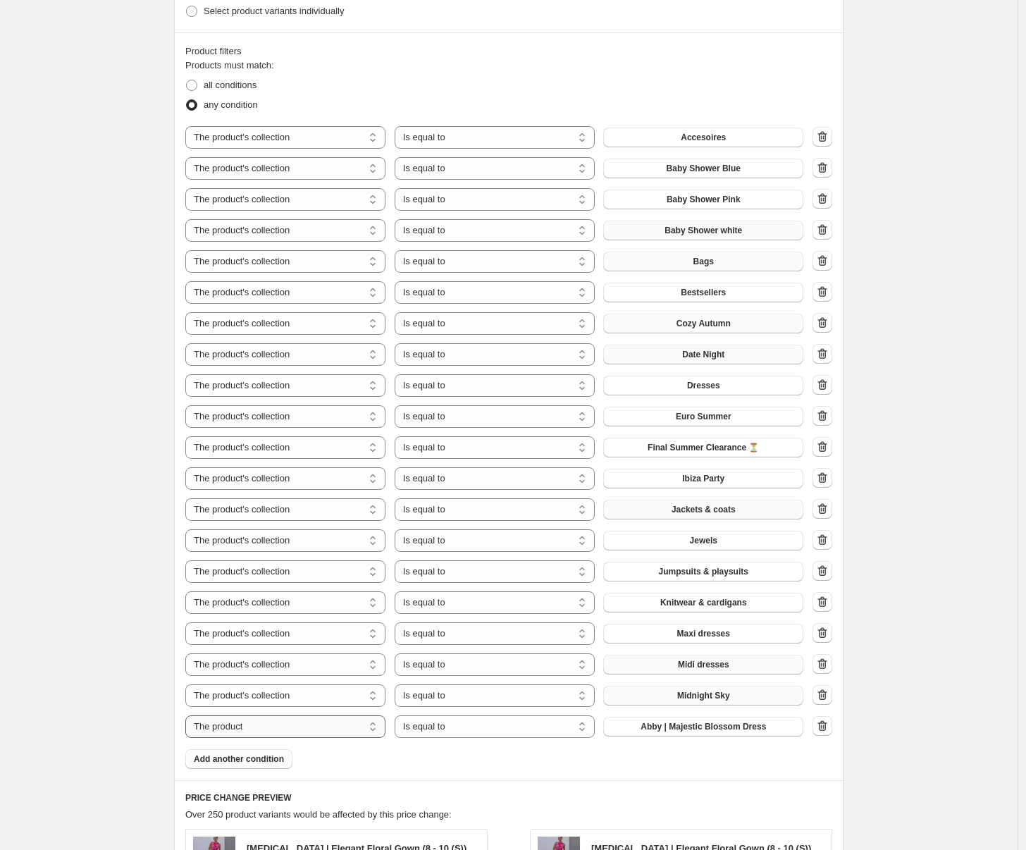
click at [244, 731] on select "The product The product's collection The product's tag The product's vendor The…" at bounding box center [285, 726] width 200 height 23
select select "collection"
click at [703, 733] on button "Accesoires" at bounding box center [703, 726] width 200 height 20
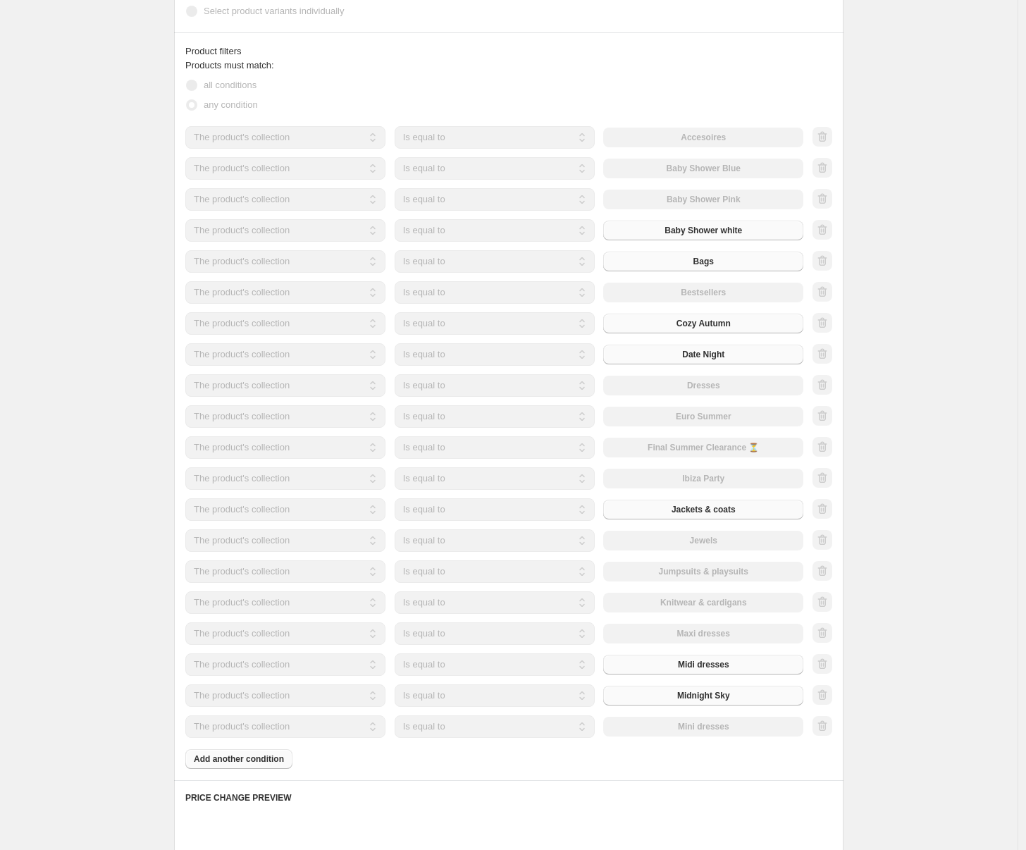
click at [266, 767] on div "Products must match: all conditions any condition The product The product's col…" at bounding box center [508, 413] width 647 height 710
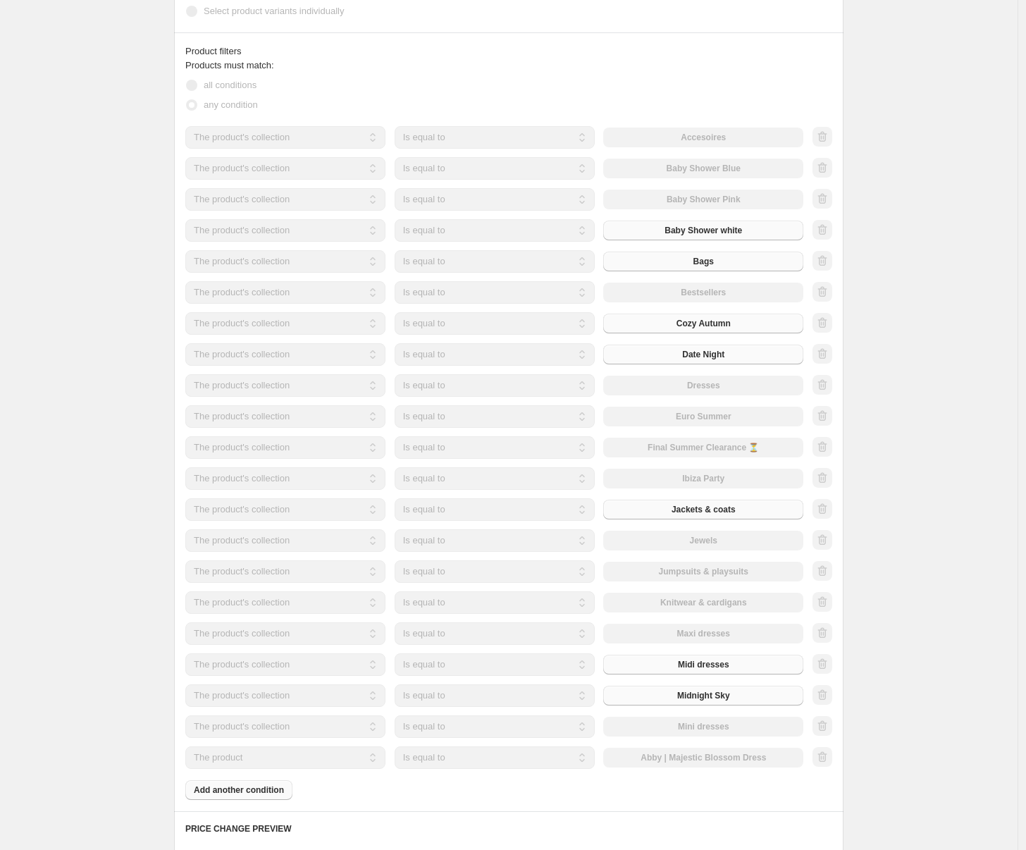
click at [280, 758] on select "The product The product's collection The product's tag The product's vendor The…" at bounding box center [285, 757] width 200 height 23
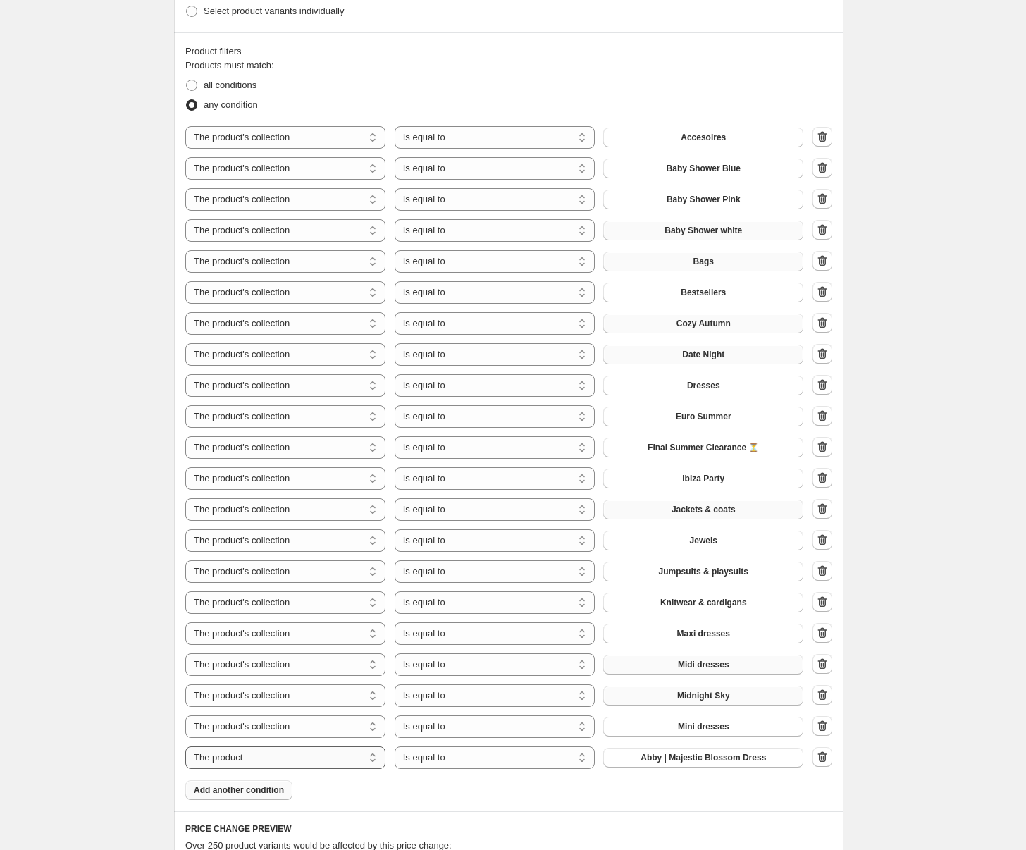
select select "collection"
click at [649, 759] on button "Accesoires" at bounding box center [703, 757] width 200 height 20
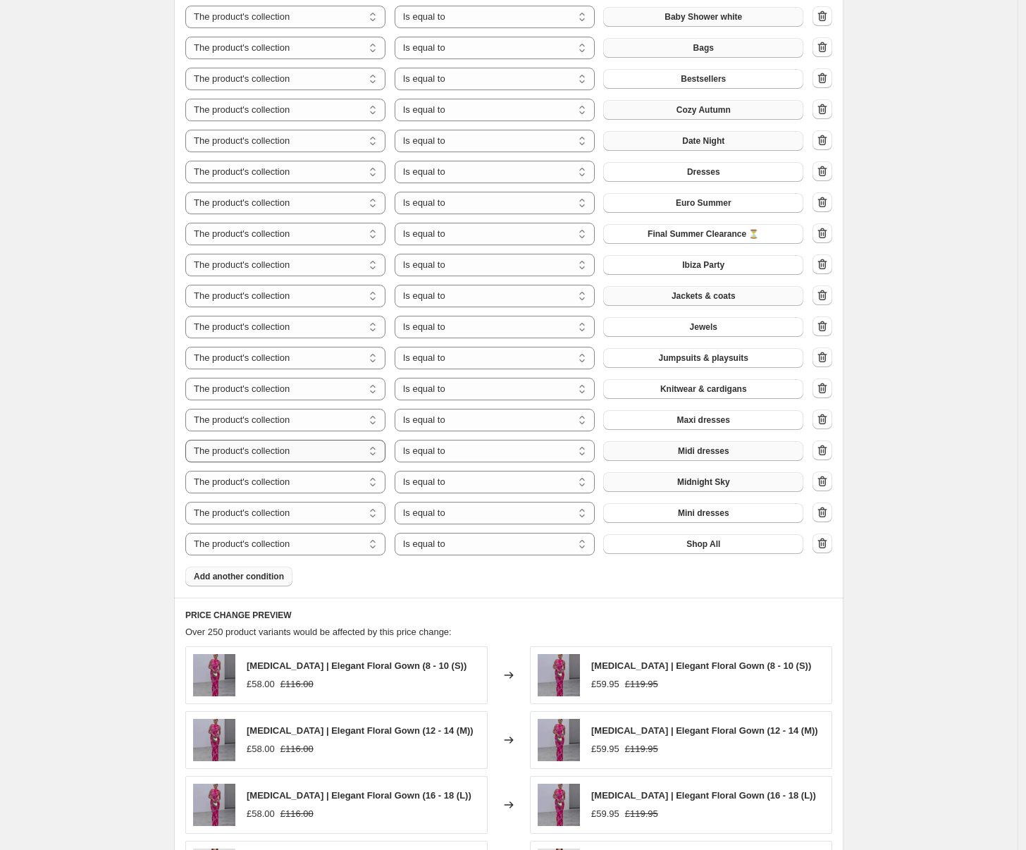
scroll to position [1338, 0]
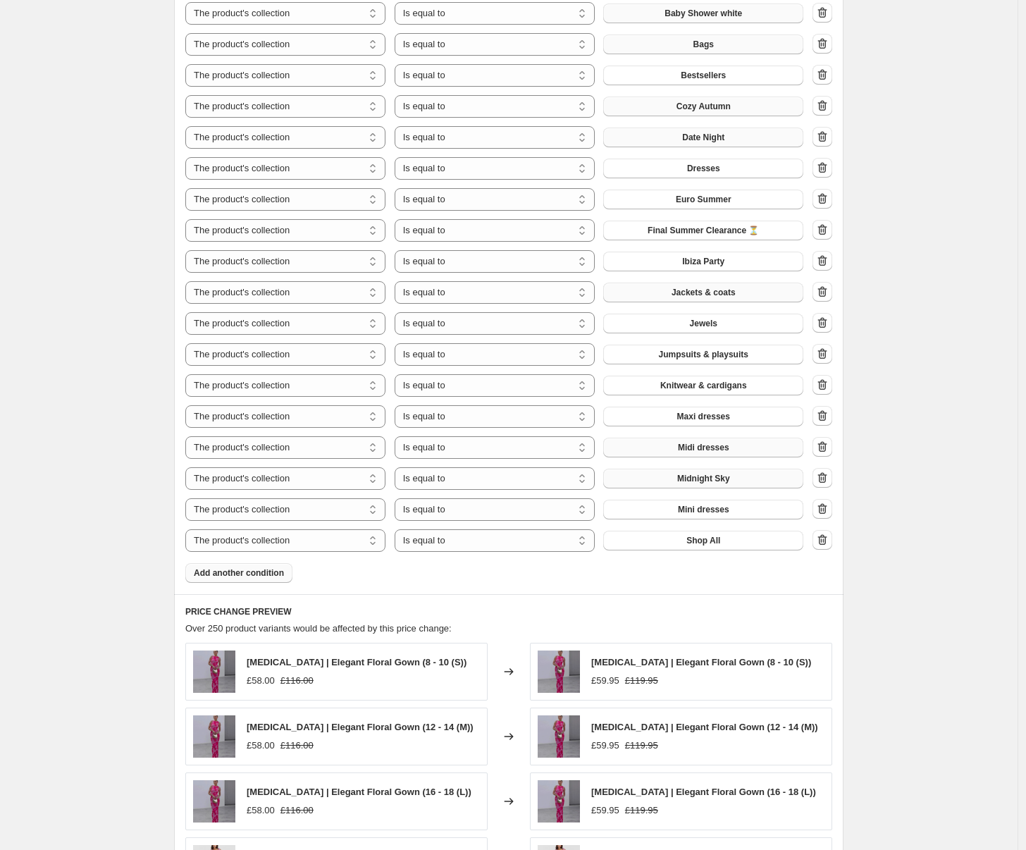
click at [266, 566] on button "Add another condition" at bounding box center [238, 573] width 107 height 20
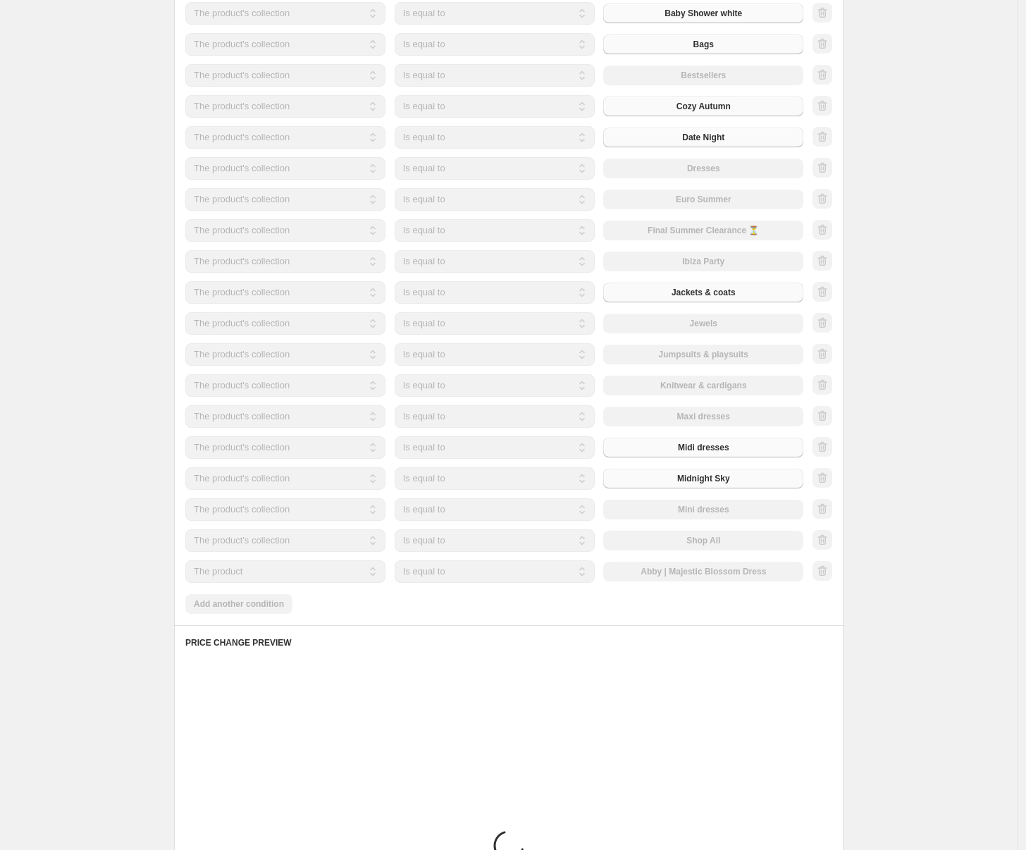
click at [272, 576] on select "The product The product's collection The product's tag The product's vendor The…" at bounding box center [285, 571] width 200 height 23
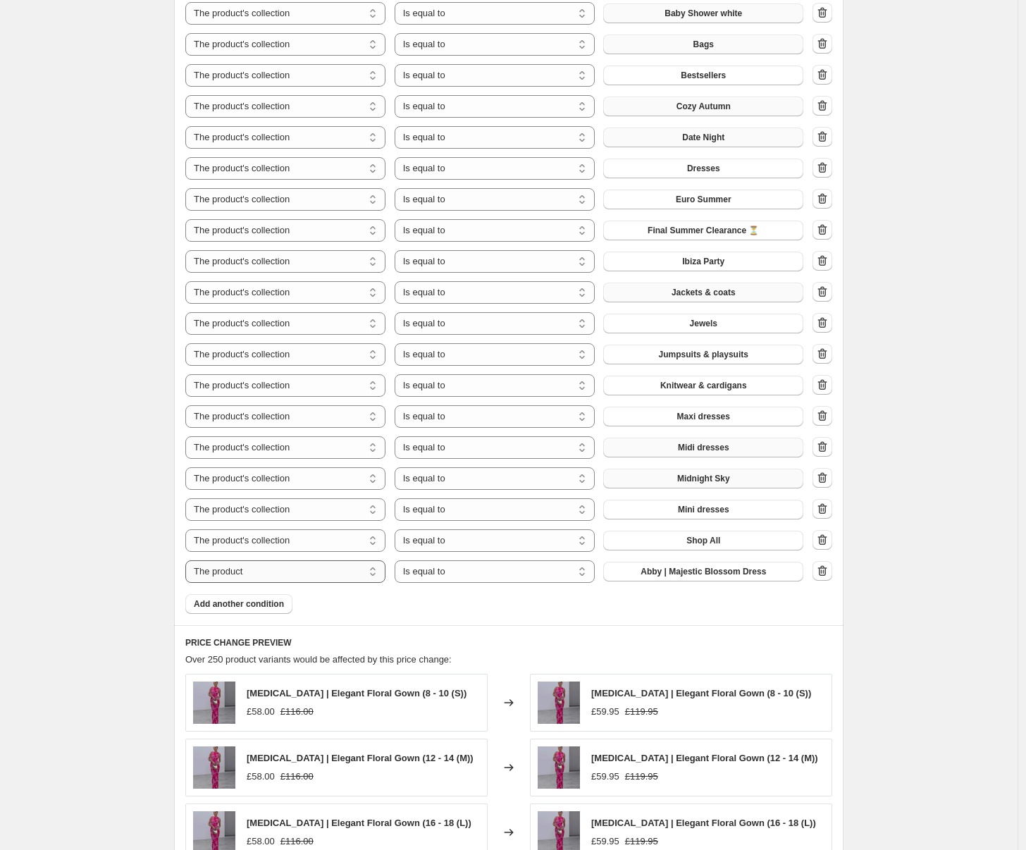
select select "collection"
click at [720, 576] on span "Accesoires" at bounding box center [703, 571] width 45 height 11
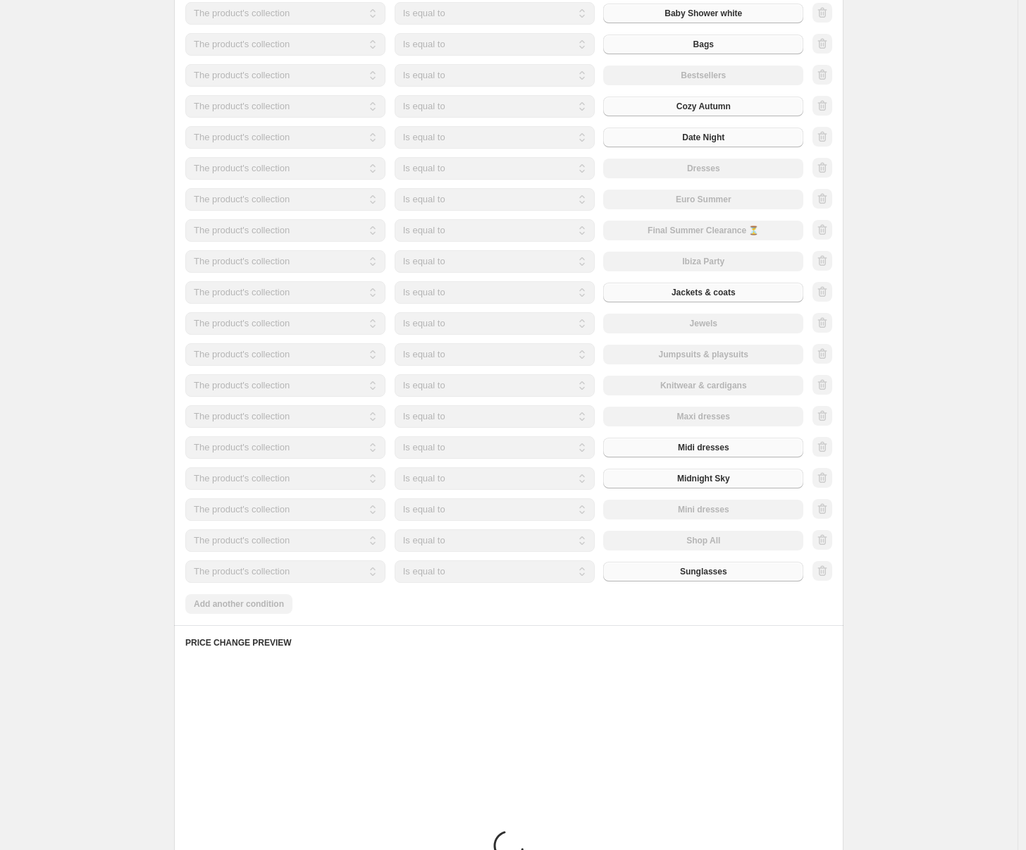
click at [269, 605] on div "Products must match: all conditions any condition The product The product's col…" at bounding box center [508, 227] width 647 height 772
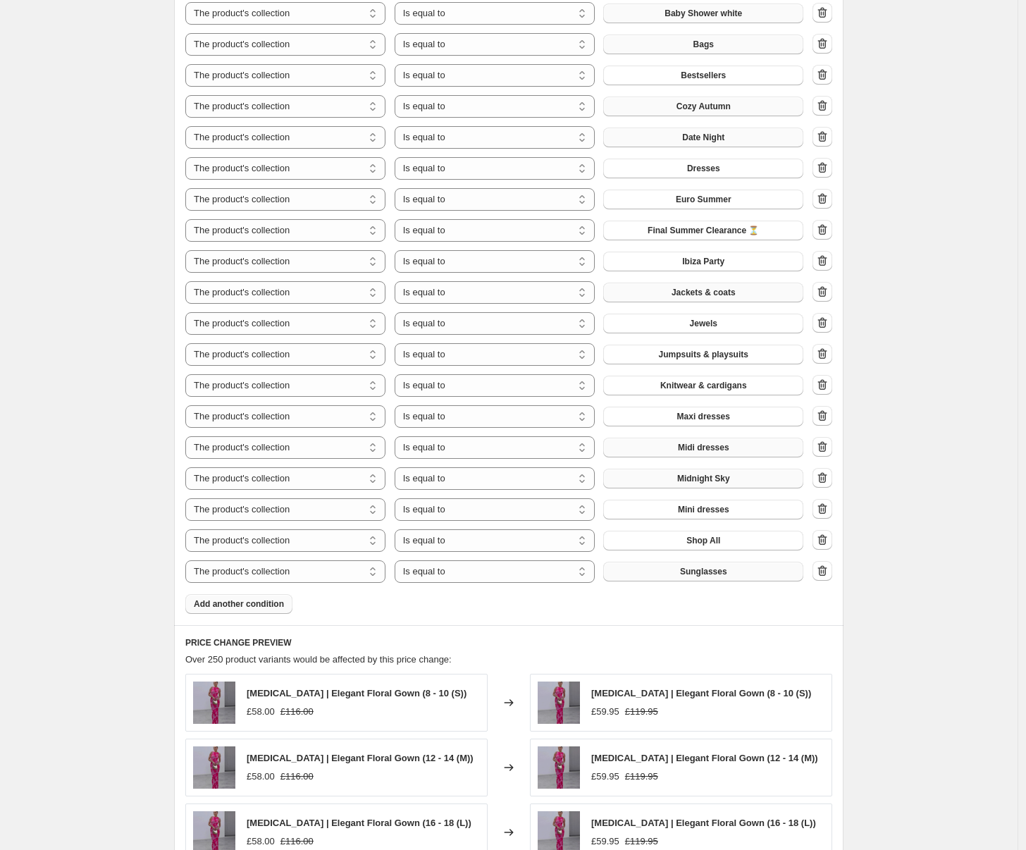
click at [266, 604] on span "Add another condition" at bounding box center [239, 603] width 90 height 11
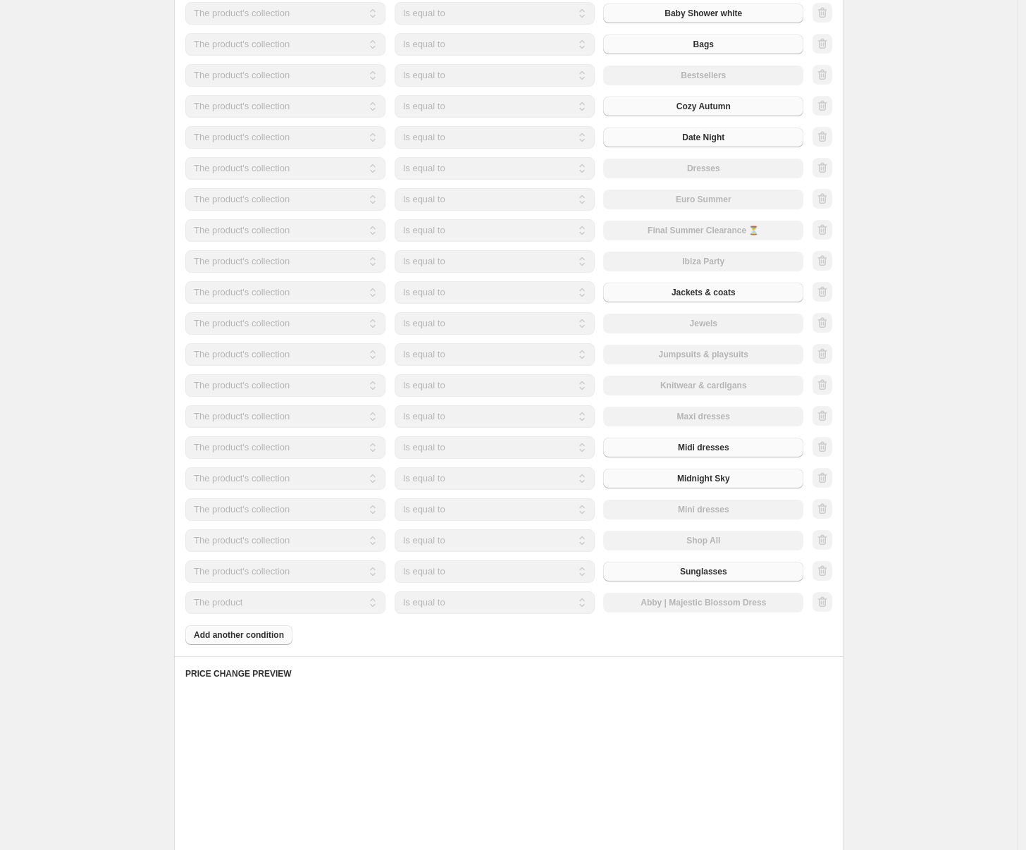
click at [266, 607] on select "The product The product's collection The product's tag The product's vendor The…" at bounding box center [285, 602] width 200 height 23
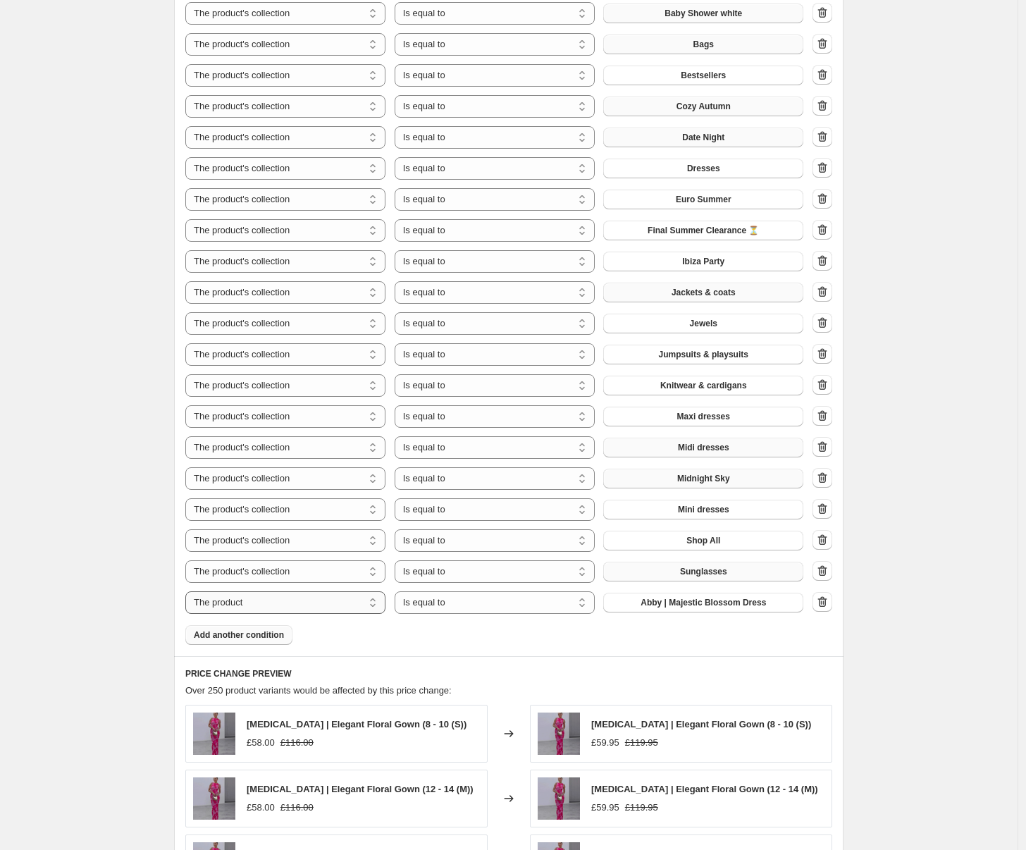
select select "collection"
click at [653, 597] on button "Accesoires" at bounding box center [703, 602] width 200 height 20
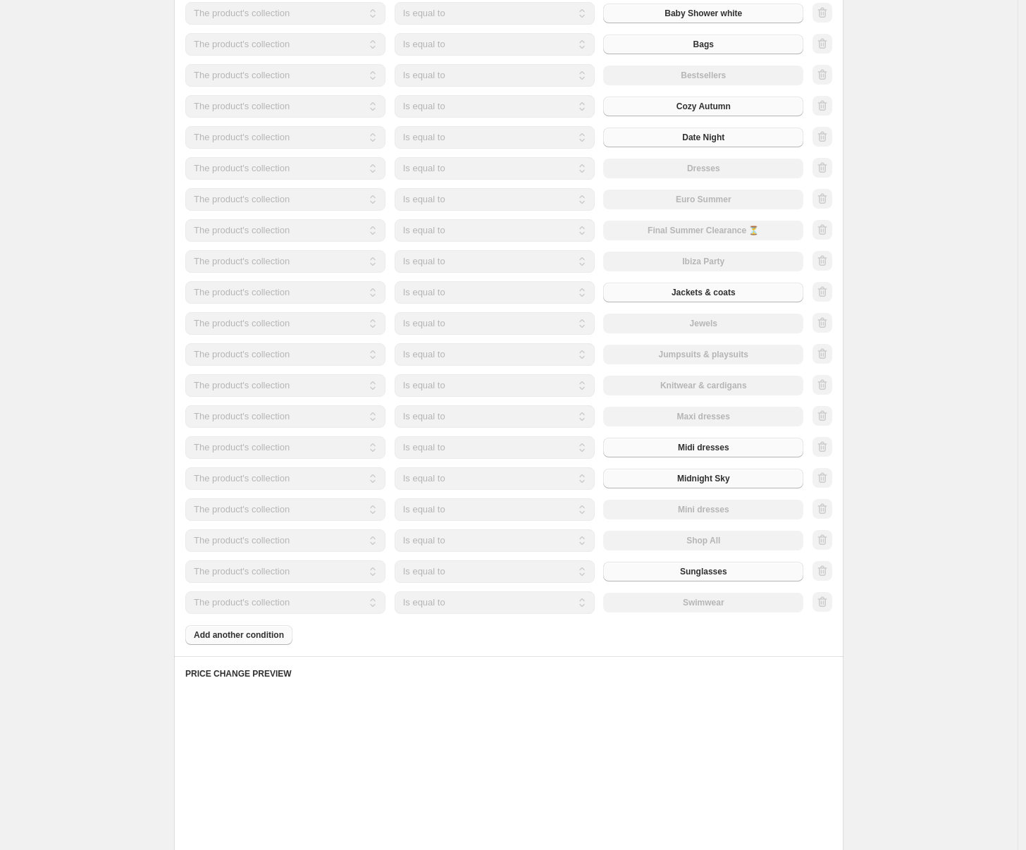
click at [283, 636] on div "Products must match: all conditions any condition The product The product's col…" at bounding box center [508, 242] width 647 height 803
click at [272, 634] on div "Products must match: all conditions any condition The product The product's col…" at bounding box center [508, 242] width 647 height 803
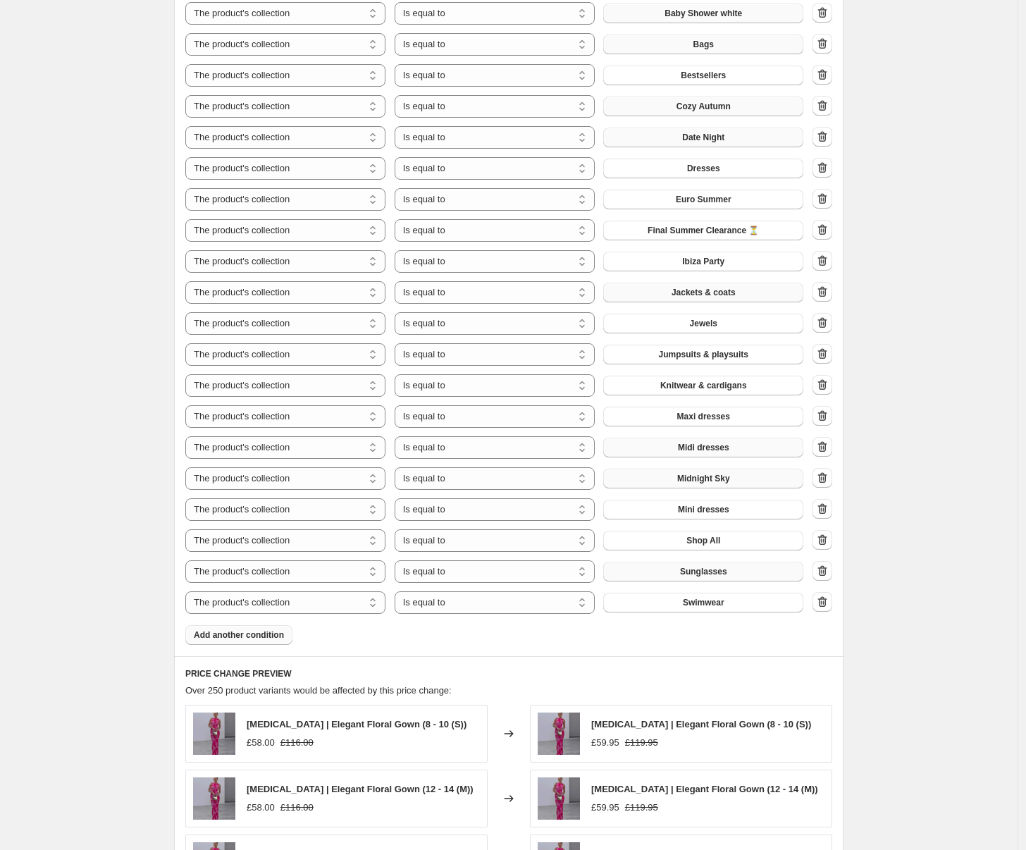
click at [272, 634] on span "Add another condition" at bounding box center [239, 634] width 90 height 11
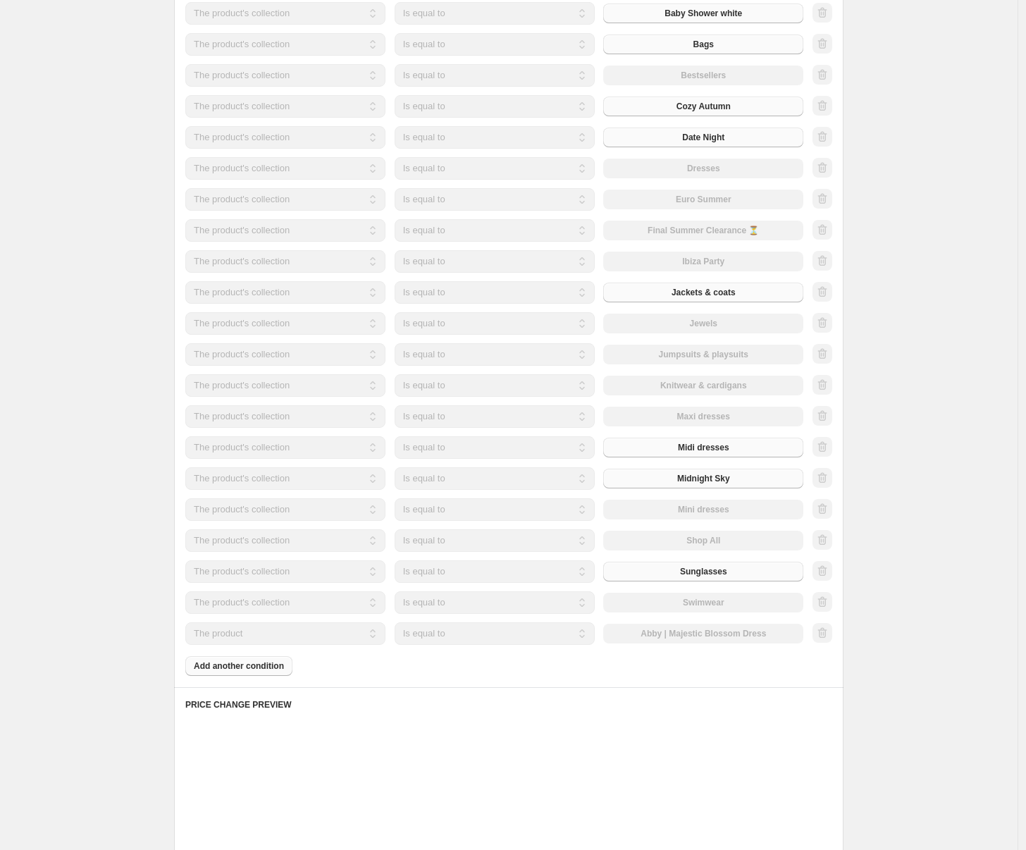
click at [306, 638] on select "The product The product's collection The product's tag The product's vendor The…" at bounding box center [285, 633] width 200 height 23
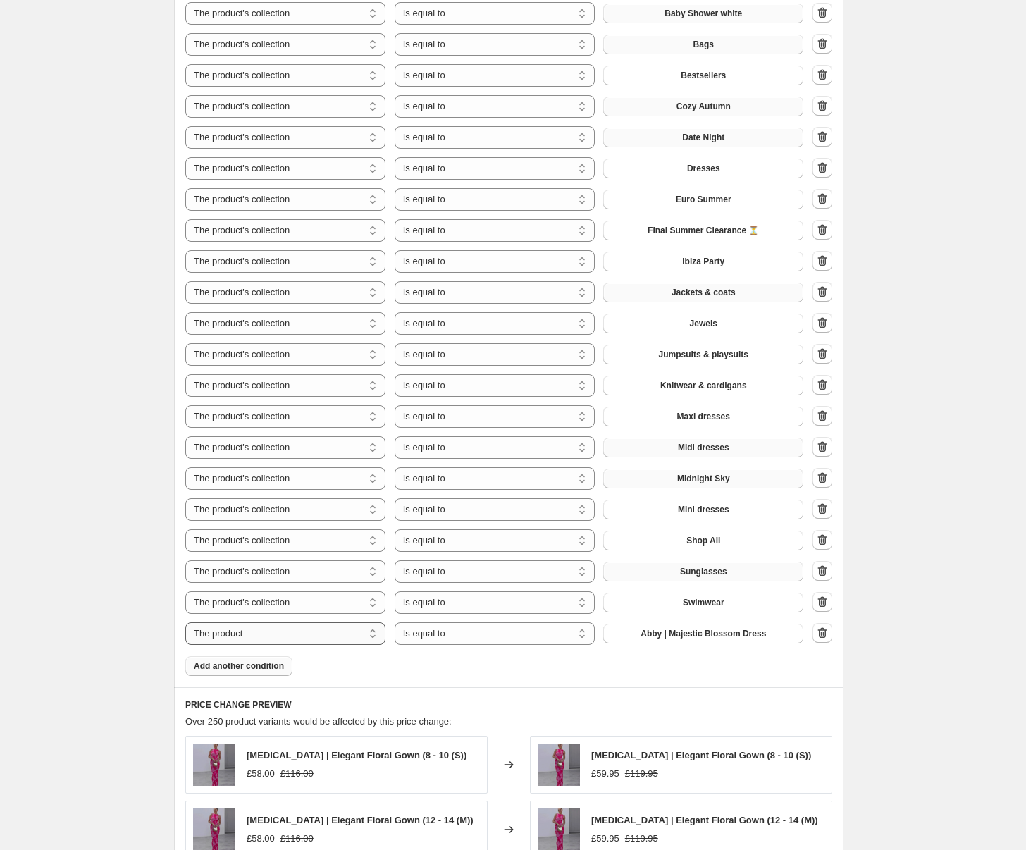
select select "collection"
click at [708, 634] on span "Accesoires" at bounding box center [703, 633] width 45 height 11
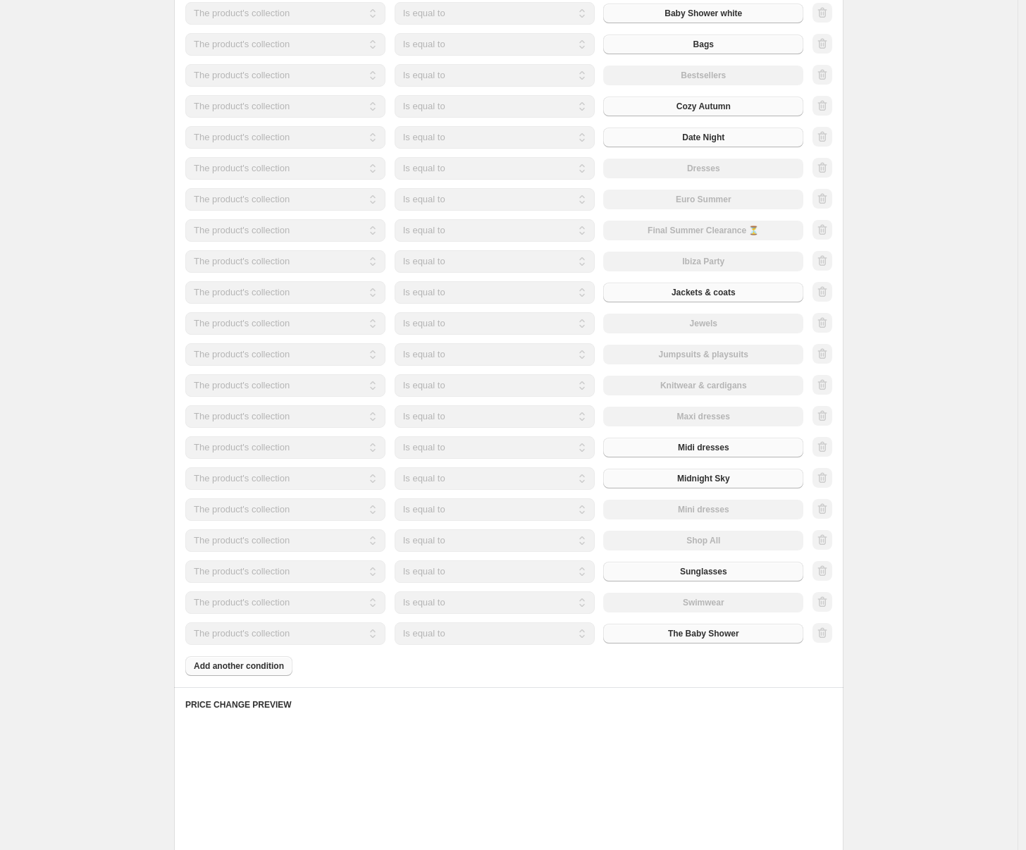
click at [292, 675] on div "Products must match: all conditions any condition The product The product's col…" at bounding box center [508, 258] width 647 height 834
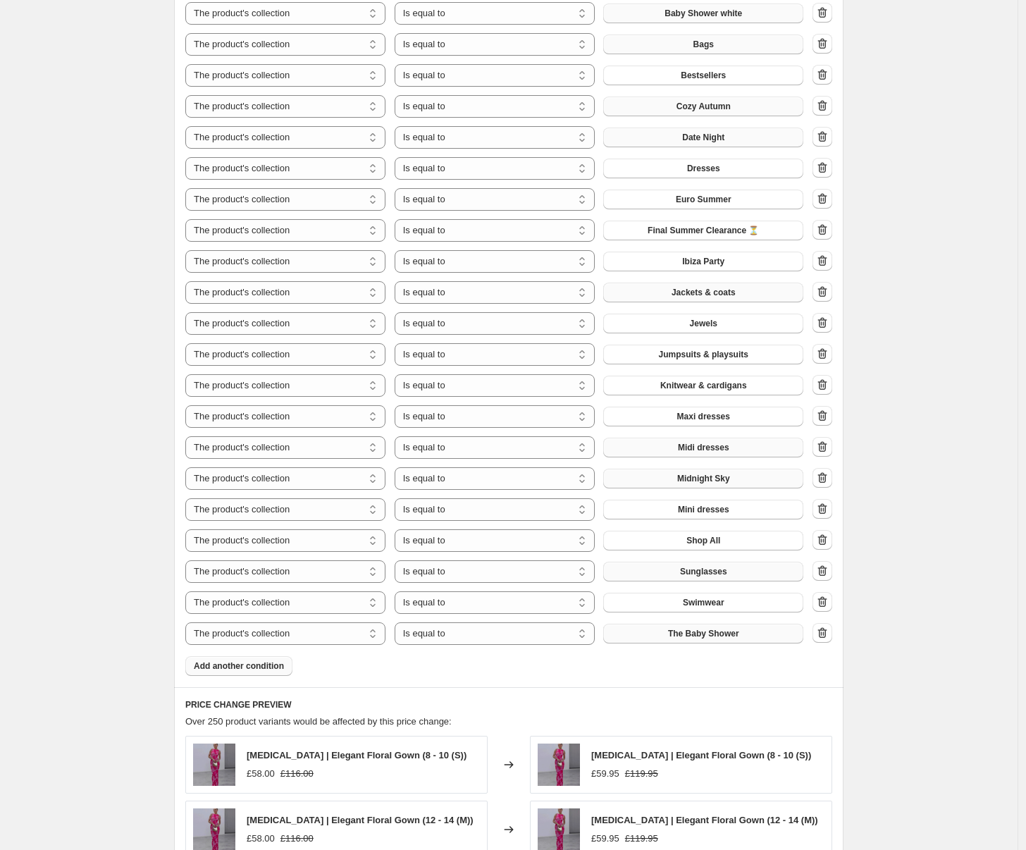
click at [261, 668] on span "Add another condition" at bounding box center [239, 665] width 90 height 11
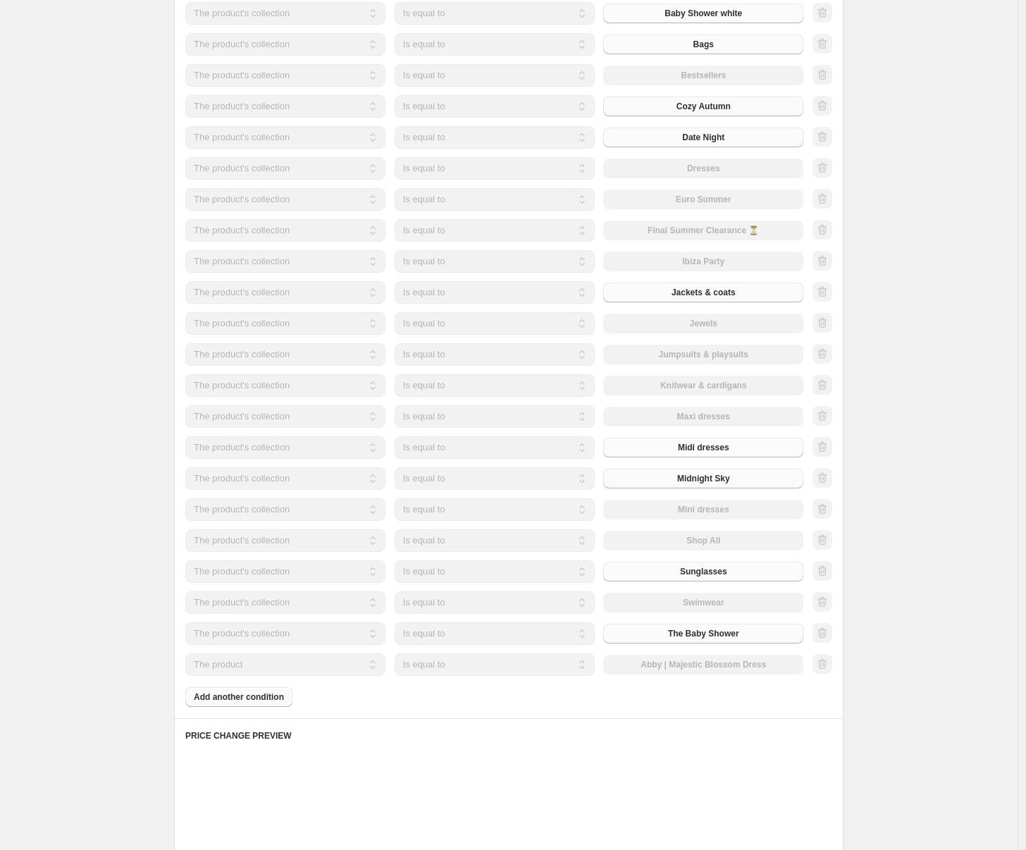
click at [327, 668] on select "The product The product's collection The product's tag The product's vendor The…" at bounding box center [285, 664] width 200 height 23
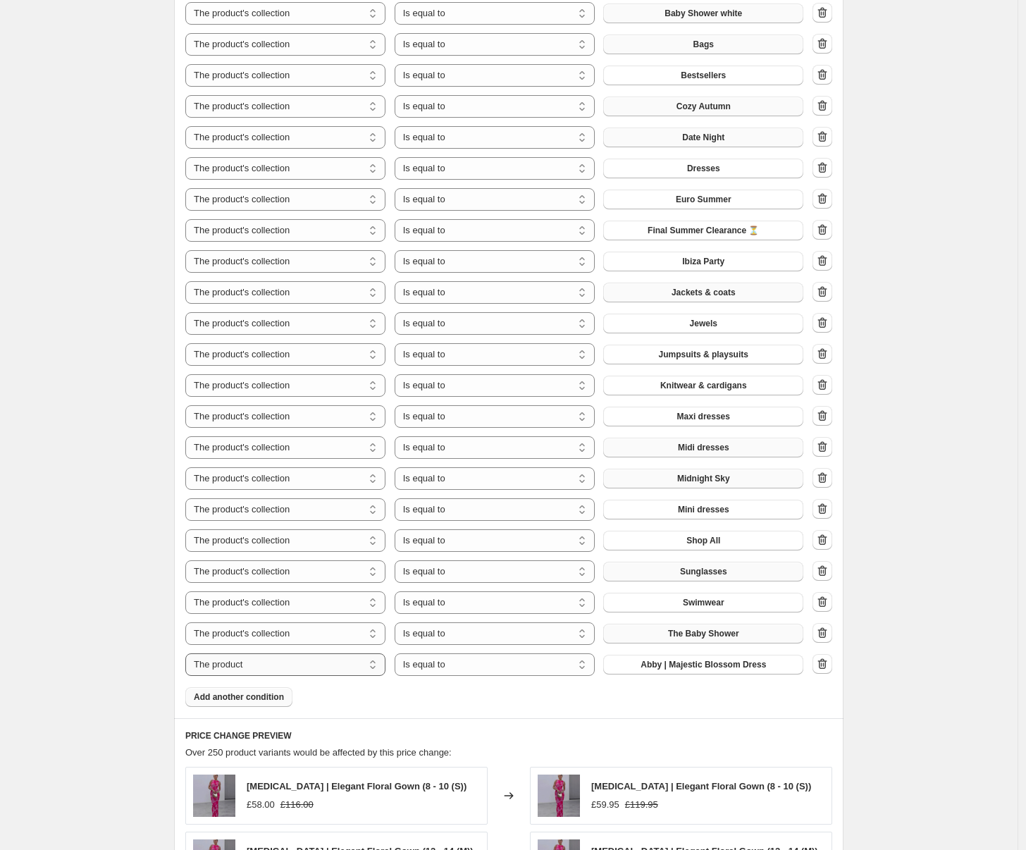
select select "collection"
click at [735, 664] on button "Accesoires" at bounding box center [703, 664] width 200 height 20
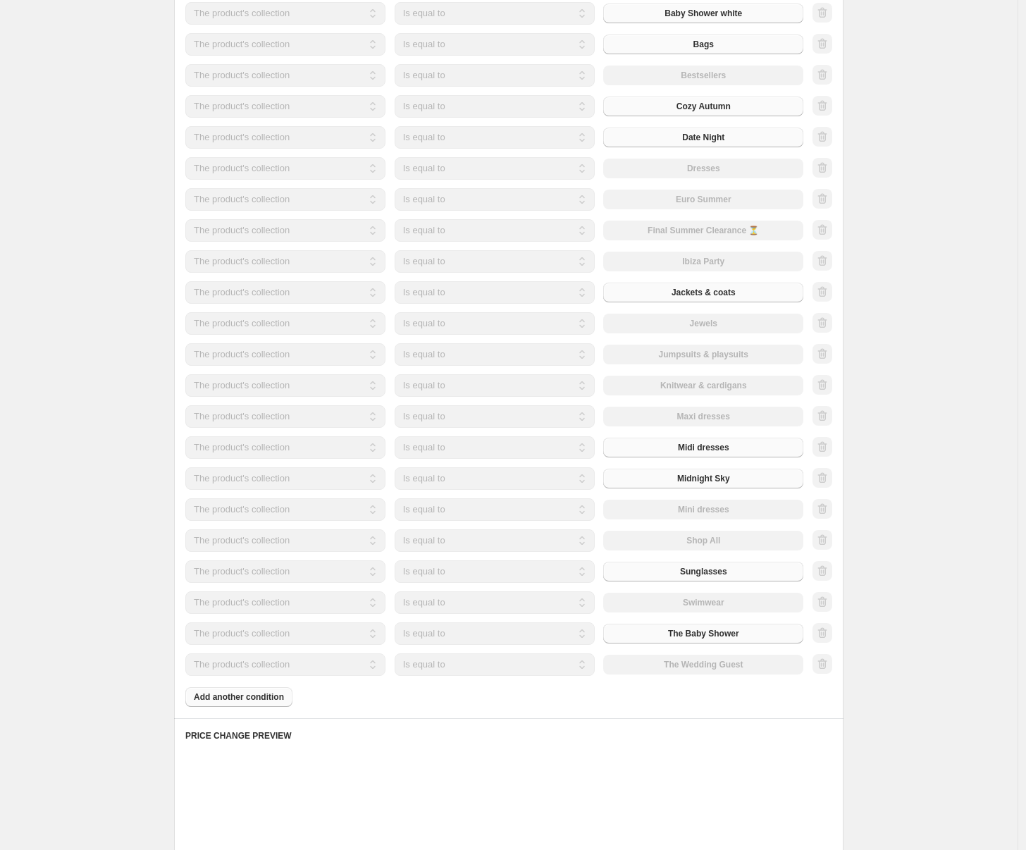
click at [255, 695] on div "Products must match: all conditions any condition The product The product's col…" at bounding box center [508, 273] width 647 height 865
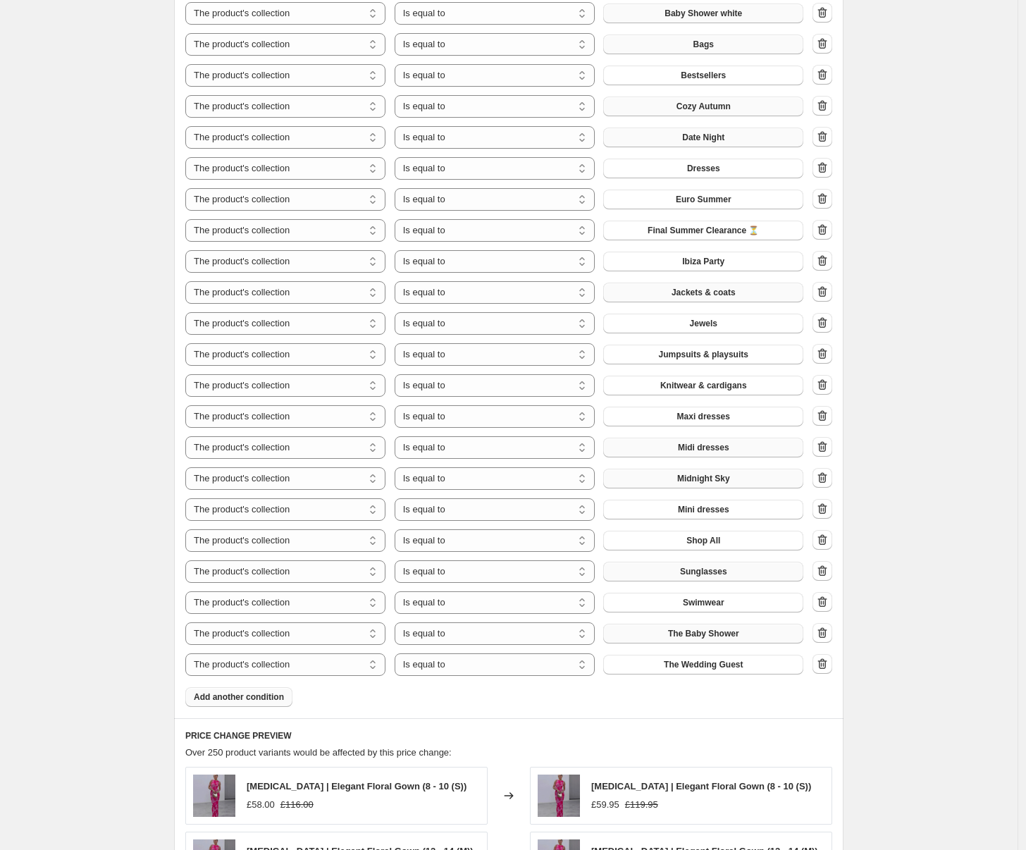
click at [256, 694] on span "Add another condition" at bounding box center [239, 696] width 90 height 11
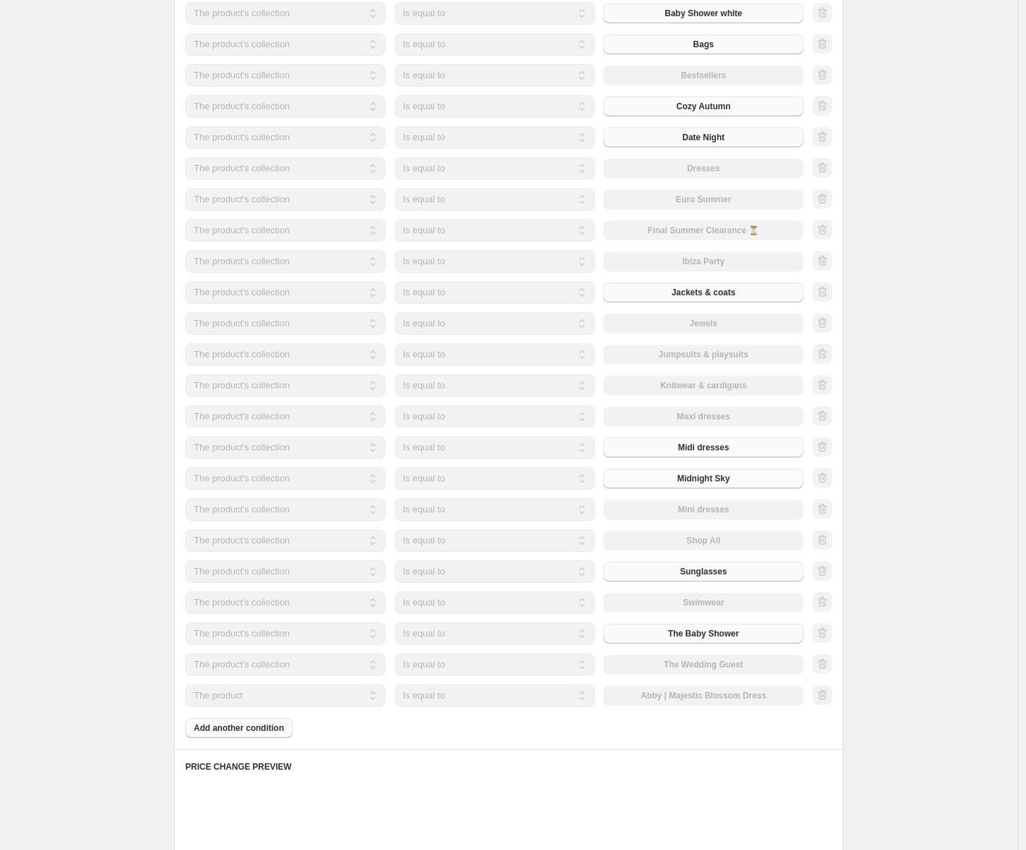
click at [319, 700] on select "The product The product's collection The product's tag The product's vendor The…" at bounding box center [285, 695] width 200 height 23
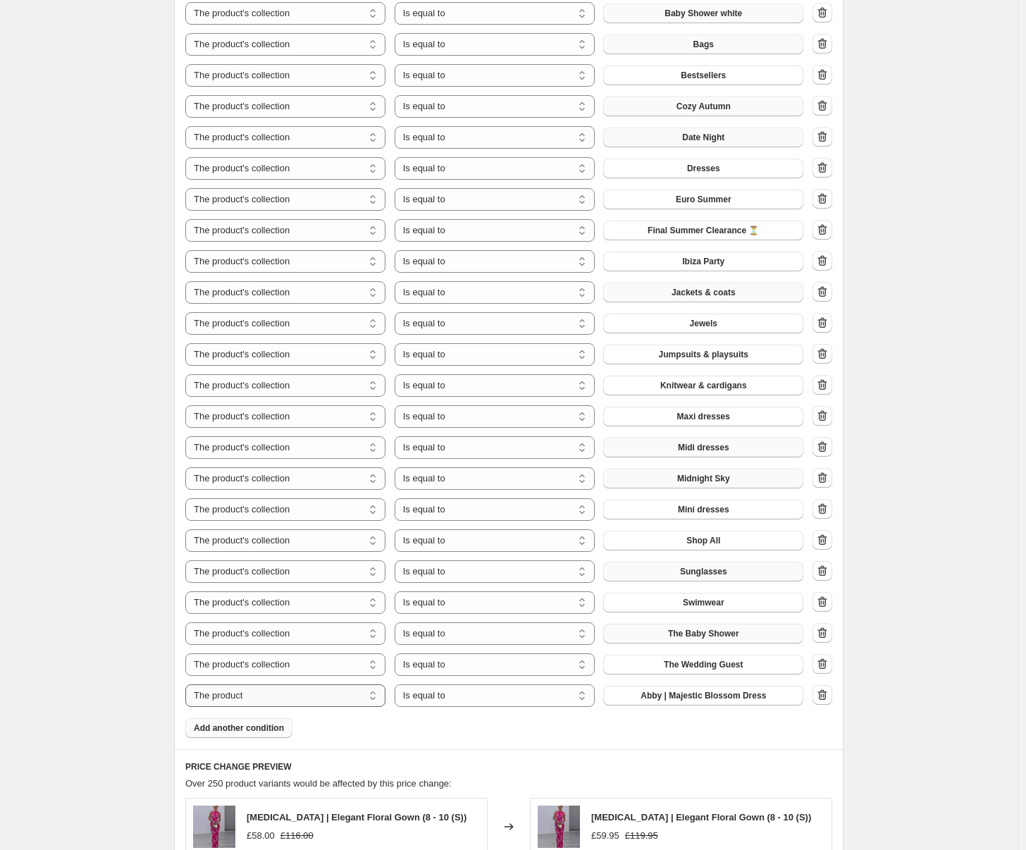
click at [318, 701] on select "The product The product's collection The product's tag The product's vendor The…" at bounding box center [285, 695] width 200 height 23
select select "collection"
click at [659, 689] on button "Accesoires" at bounding box center [703, 695] width 200 height 20
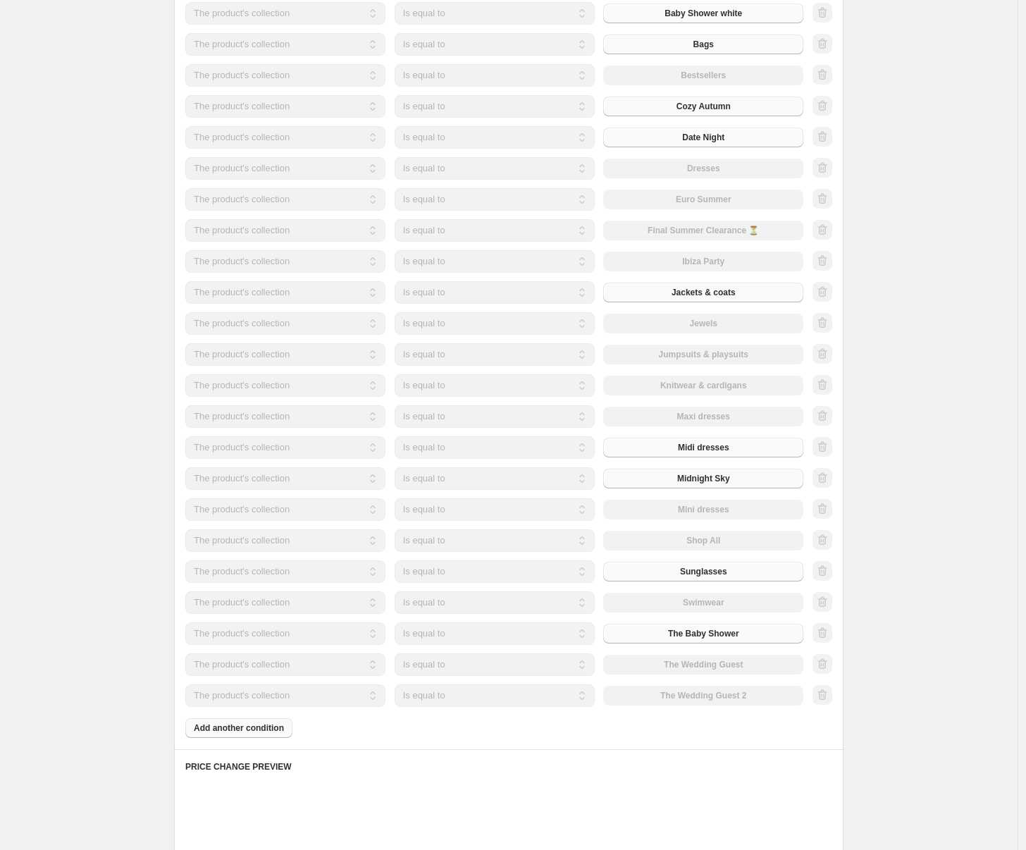
click at [280, 724] on div "Products must match: all conditions any condition The product The product's col…" at bounding box center [508, 289] width 647 height 896
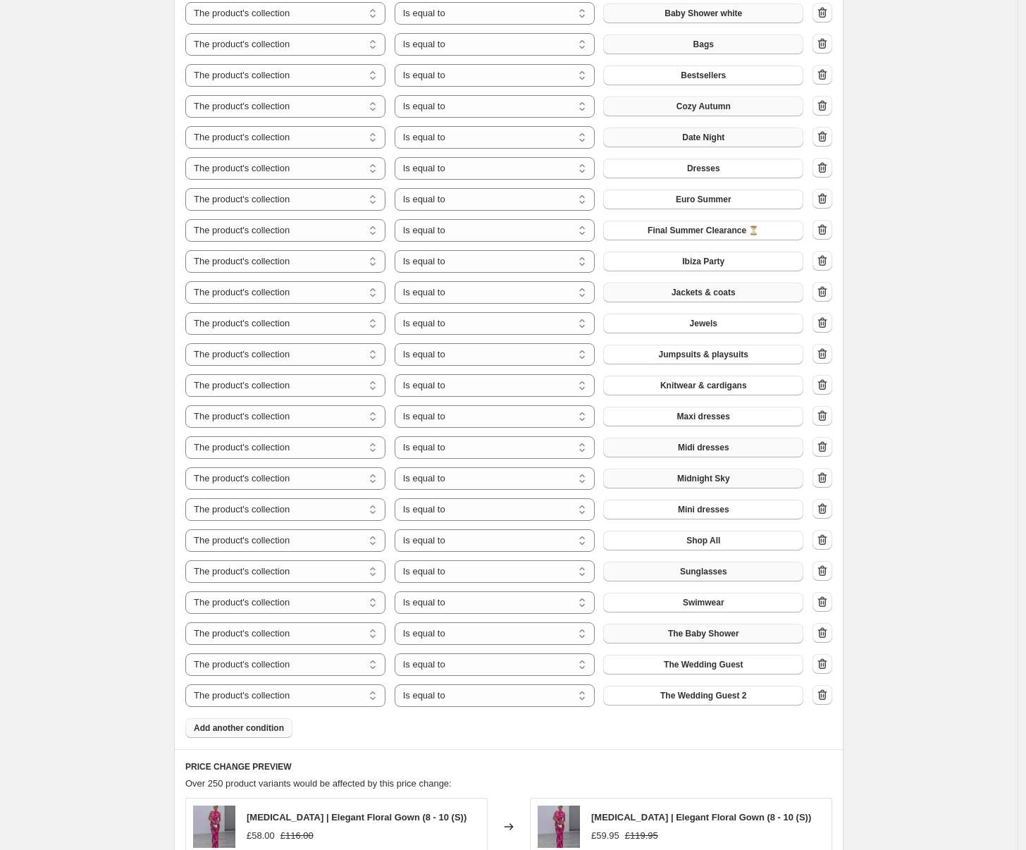
click at [263, 728] on span "Add another condition" at bounding box center [239, 727] width 90 height 11
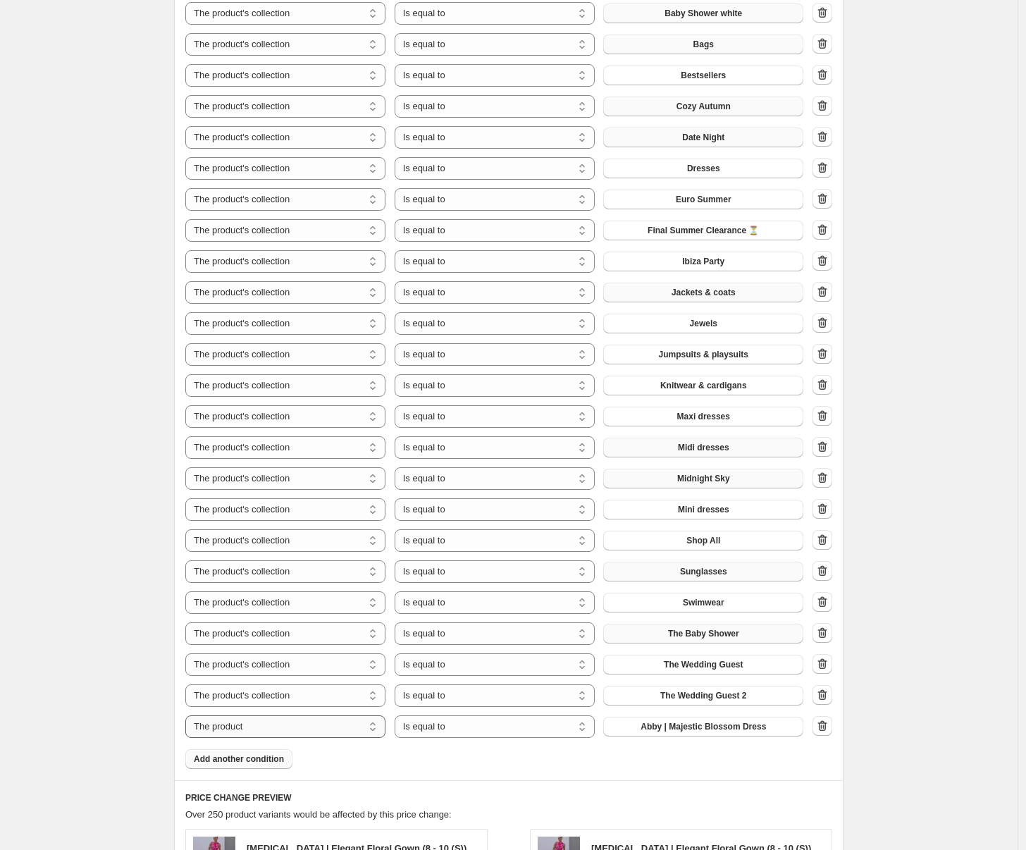
click at [361, 731] on select "The product The product's collection The product's tag The product's vendor The…" at bounding box center [285, 726] width 200 height 23
select select "collection"
click at [719, 727] on span "Accesoires" at bounding box center [703, 726] width 45 height 11
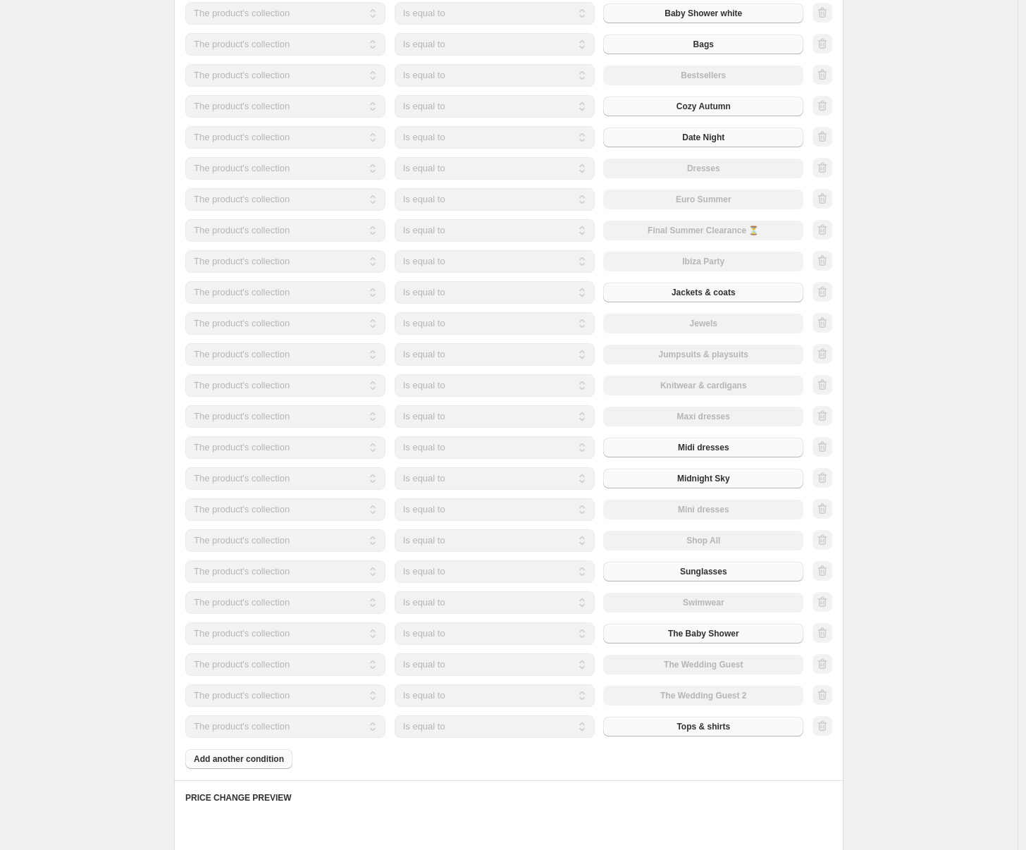
click at [269, 758] on div "Products must match: all conditions any condition The product The product's col…" at bounding box center [508, 304] width 647 height 927
click at [269, 762] on div "Products must match: all conditions any condition The product The product's col…" at bounding box center [508, 304] width 647 height 927
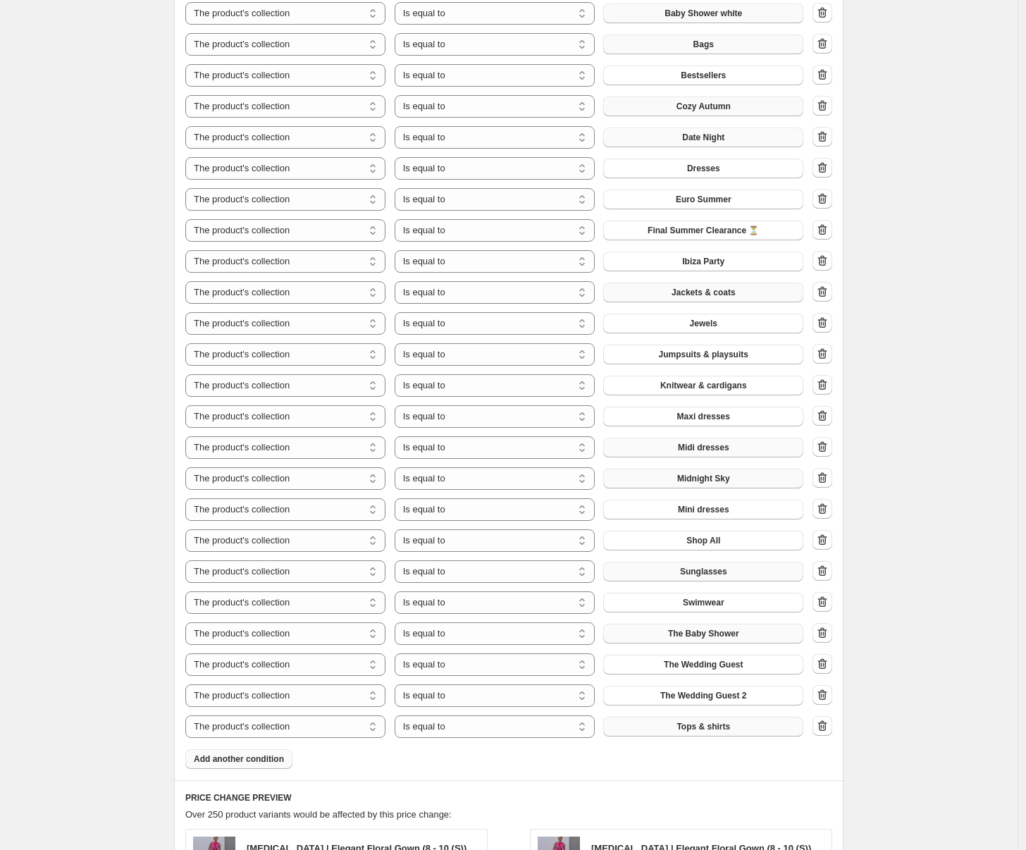
click at [271, 761] on span "Add another condition" at bounding box center [239, 758] width 90 height 11
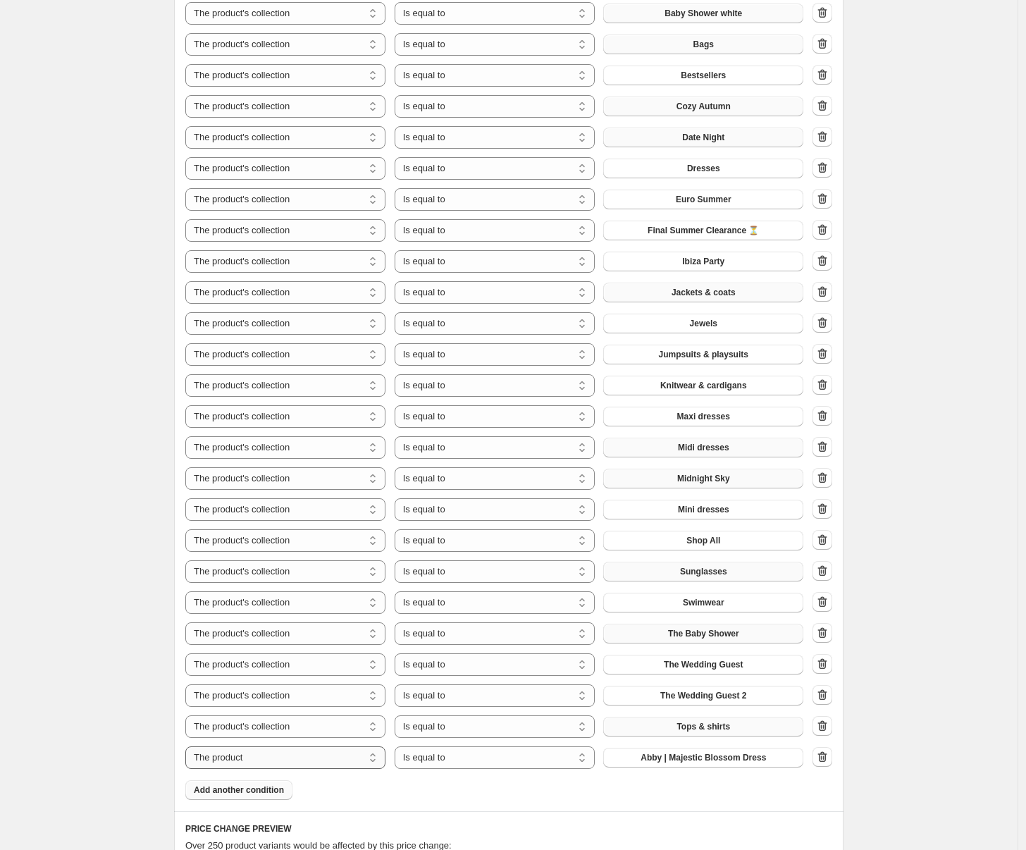
click at [341, 759] on select "The product The product's collection The product's tag The product's vendor The…" at bounding box center [285, 757] width 200 height 23
select select "collection"
click at [728, 764] on button "Accesoires" at bounding box center [703, 757] width 200 height 20
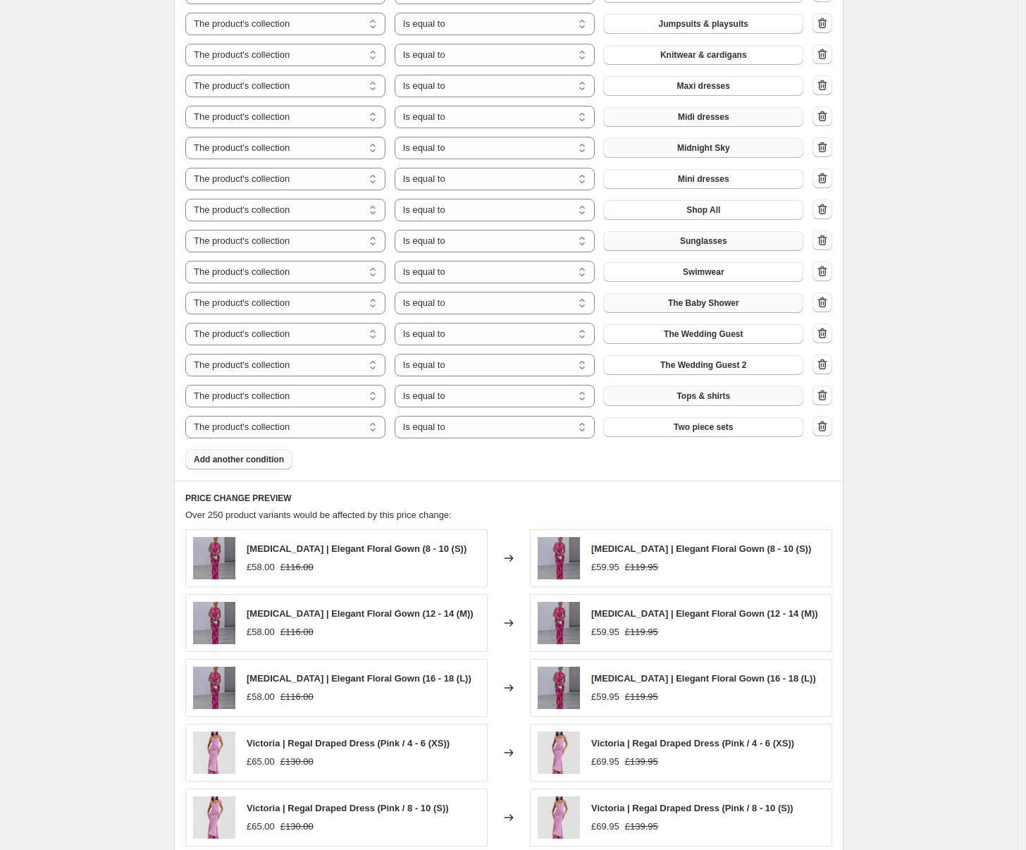
scroll to position [1900, 0]
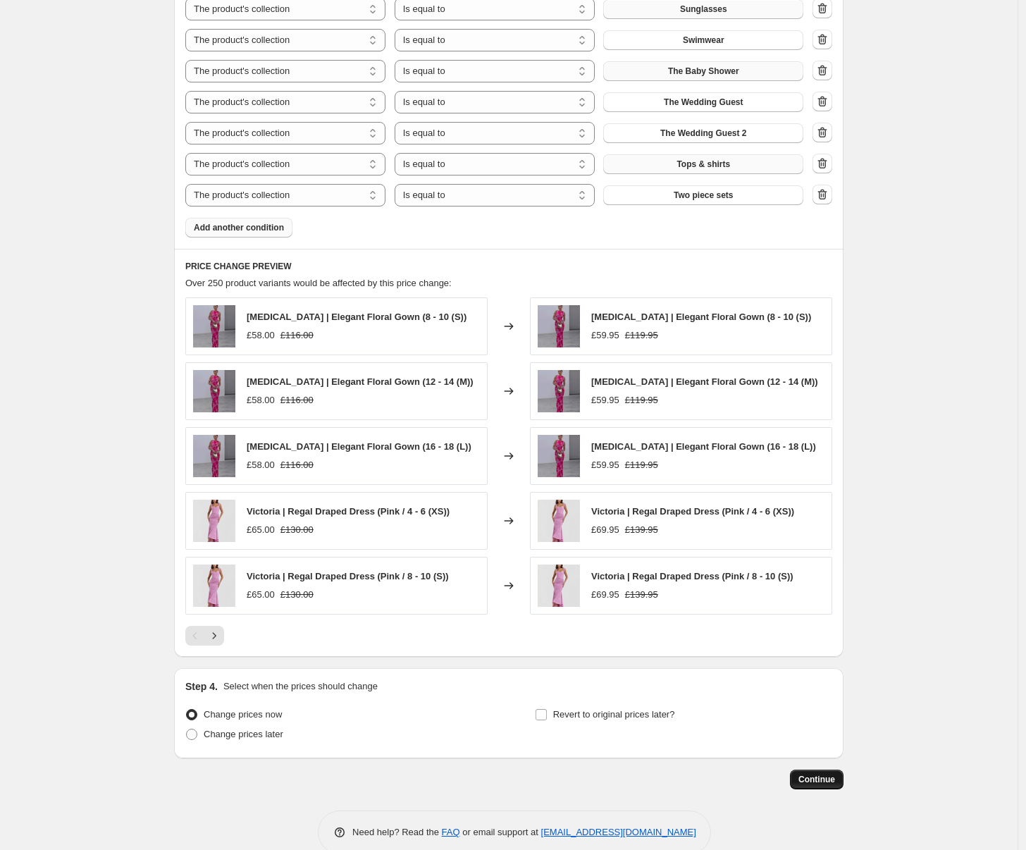
click at [832, 783] on span "Continue" at bounding box center [816, 779] width 37 height 11
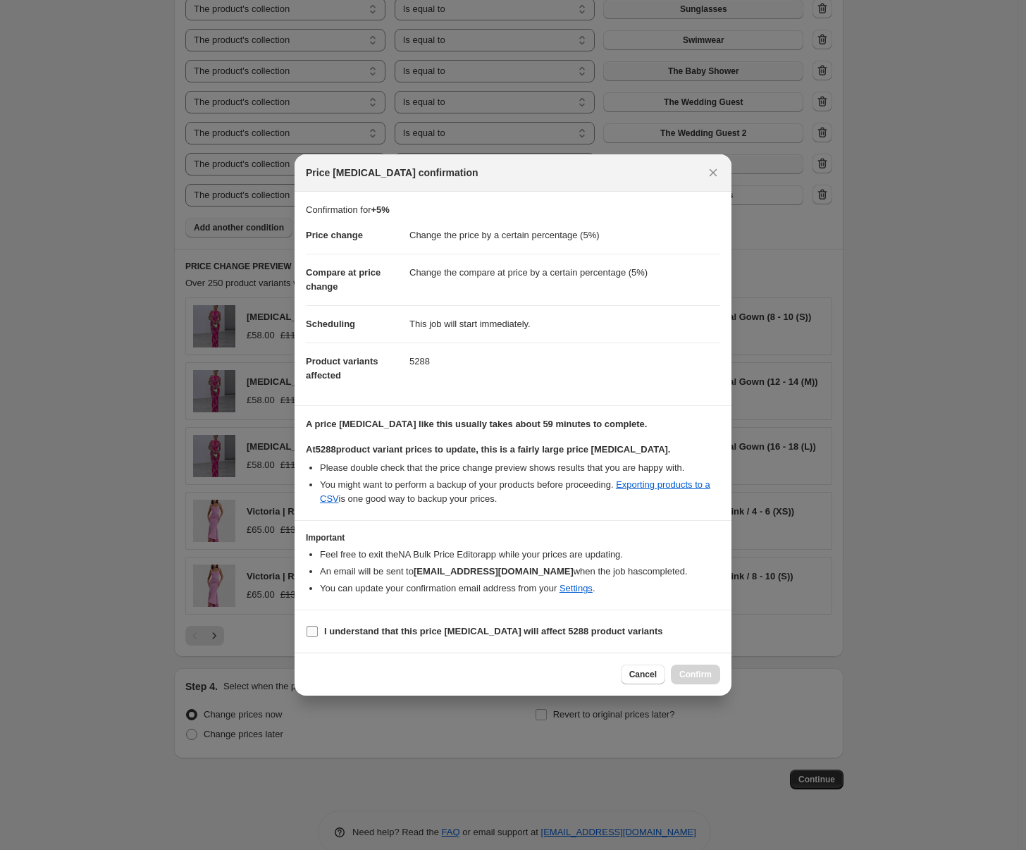
click at [472, 638] on span "I understand that this price [MEDICAL_DATA] will affect 5288 product variants" at bounding box center [493, 631] width 339 height 14
click at [318, 637] on input "I understand that this price [MEDICAL_DATA] will affect 5288 product variants" at bounding box center [311, 631] width 11 height 11
checkbox input "true"
click at [693, 675] on span "Confirm" at bounding box center [695, 674] width 32 height 11
